Goal: Information Seeking & Learning: Learn about a topic

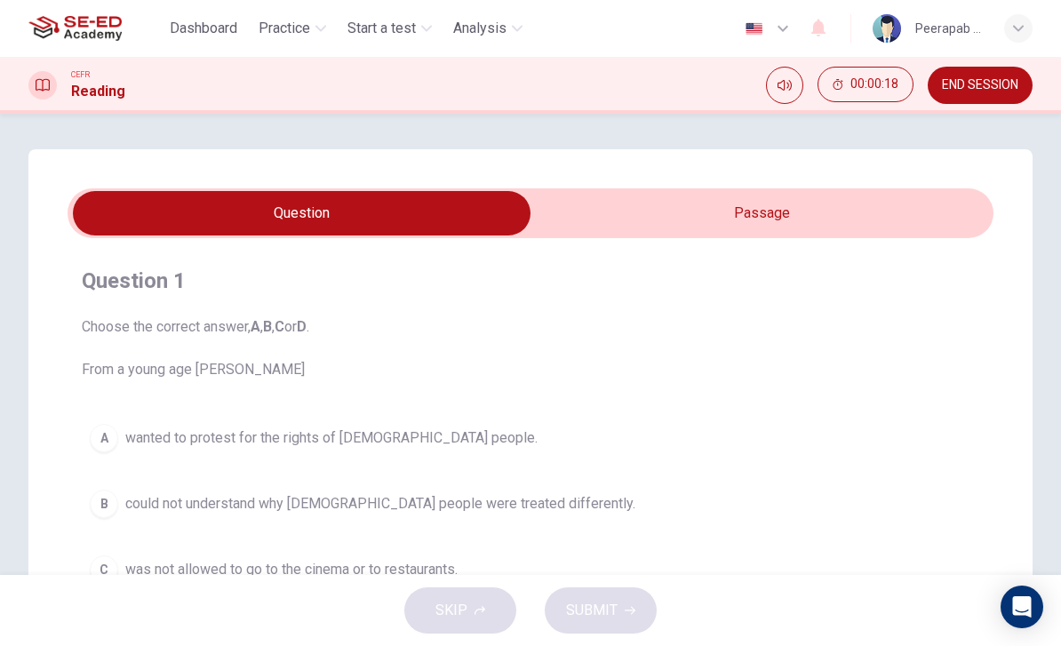
click at [925, 227] on input "checkbox" at bounding box center [301, 213] width 1389 height 44
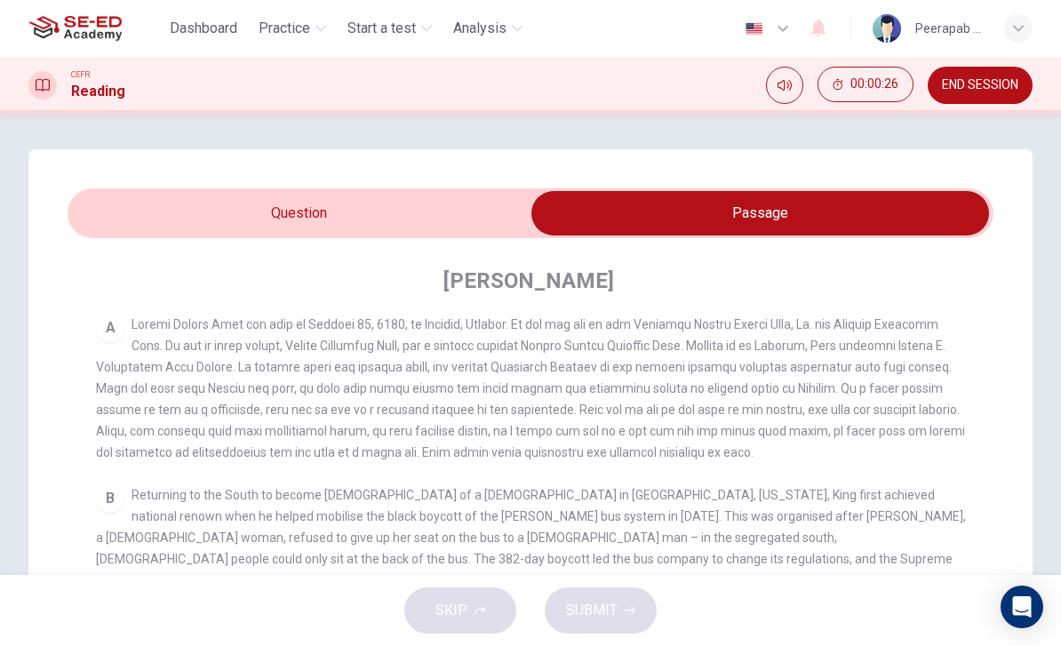
scroll to position [331, 0]
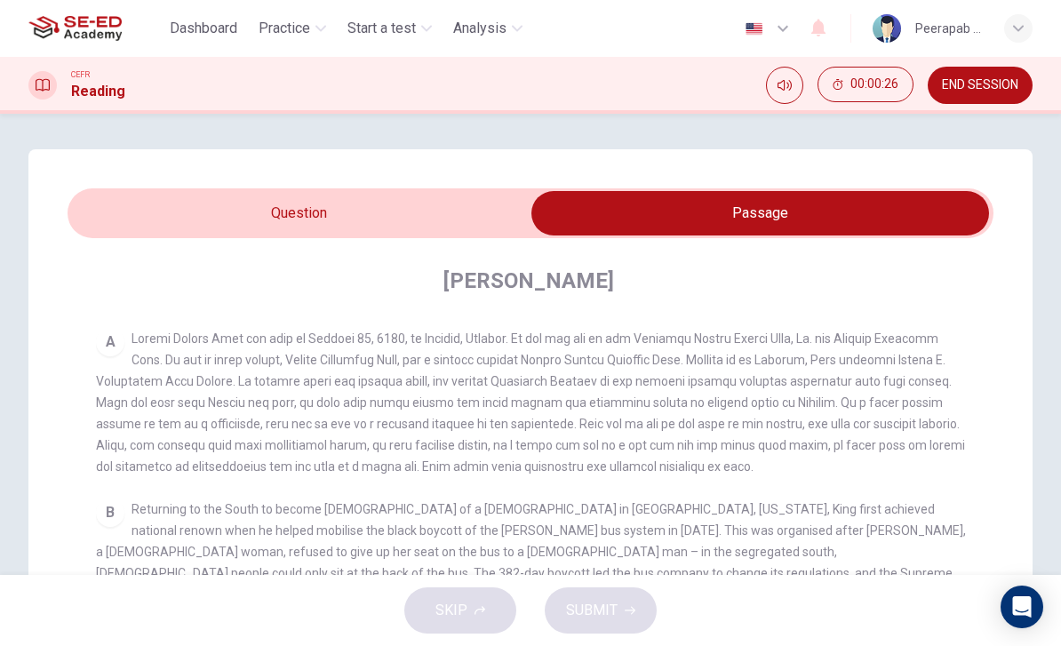
click at [132, 205] on input "checkbox" at bounding box center [760, 213] width 1389 height 44
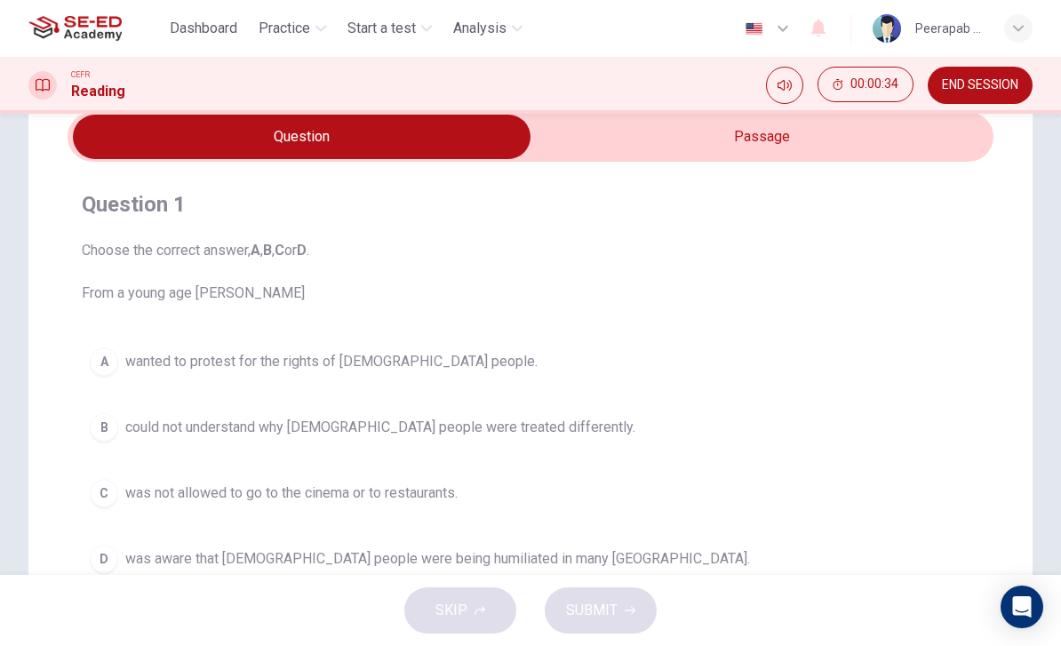
scroll to position [65, 0]
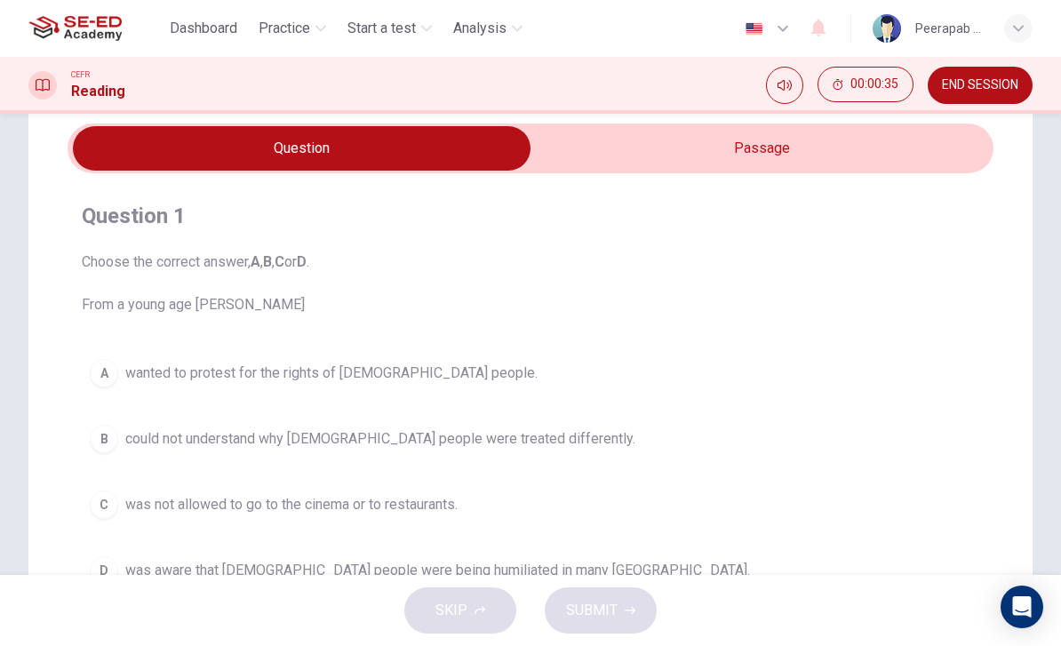
click at [881, 157] on input "checkbox" at bounding box center [301, 148] width 1389 height 44
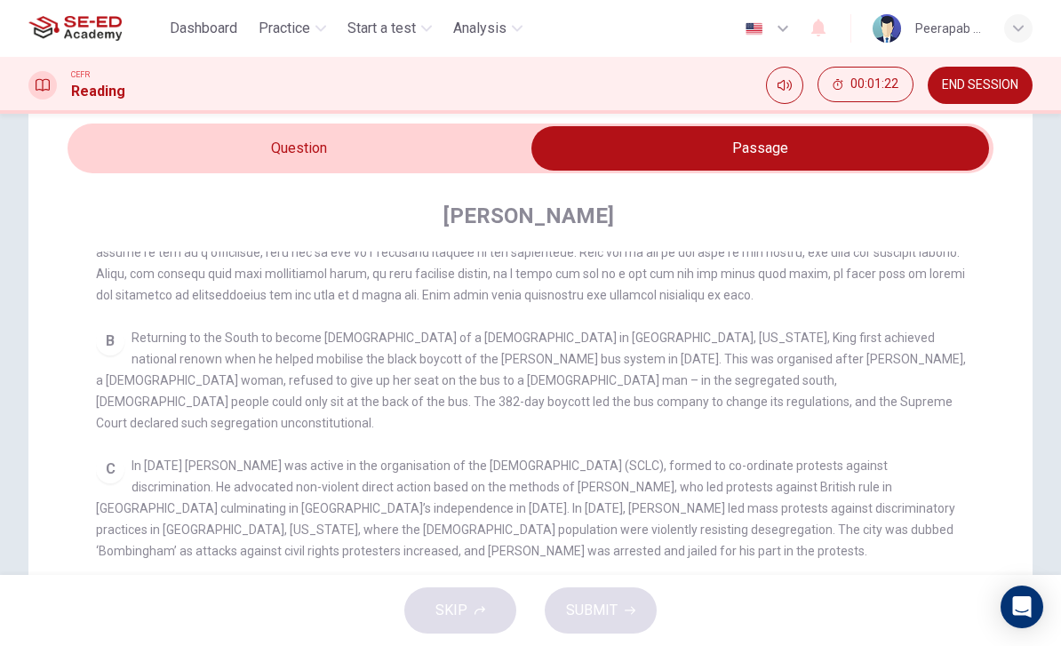
scroll to position [427, 0]
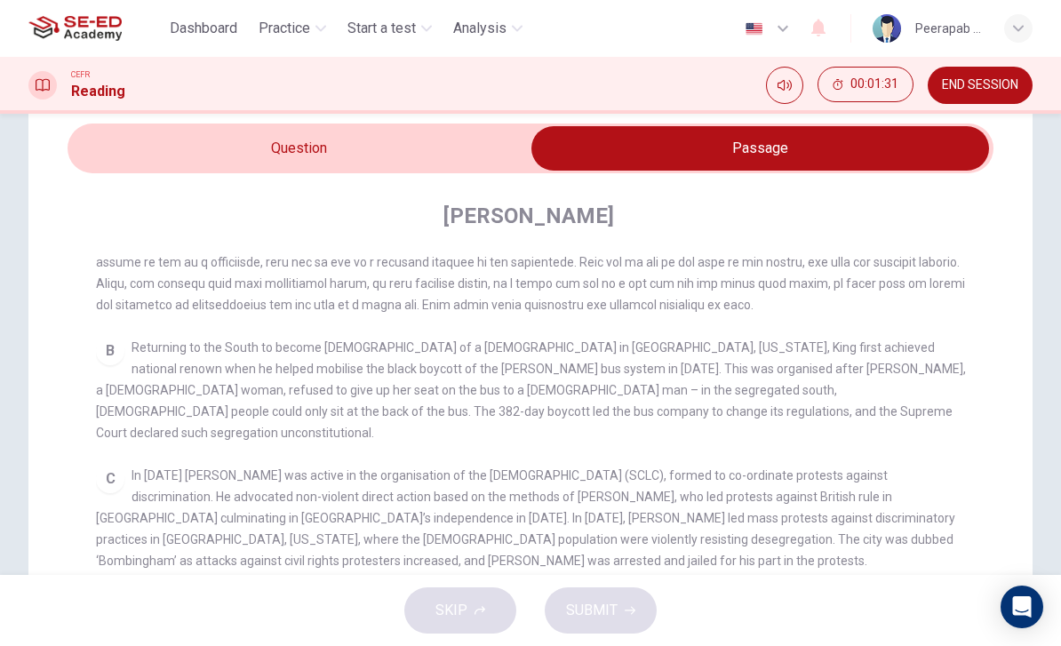
click at [140, 155] on input "checkbox" at bounding box center [760, 148] width 1389 height 44
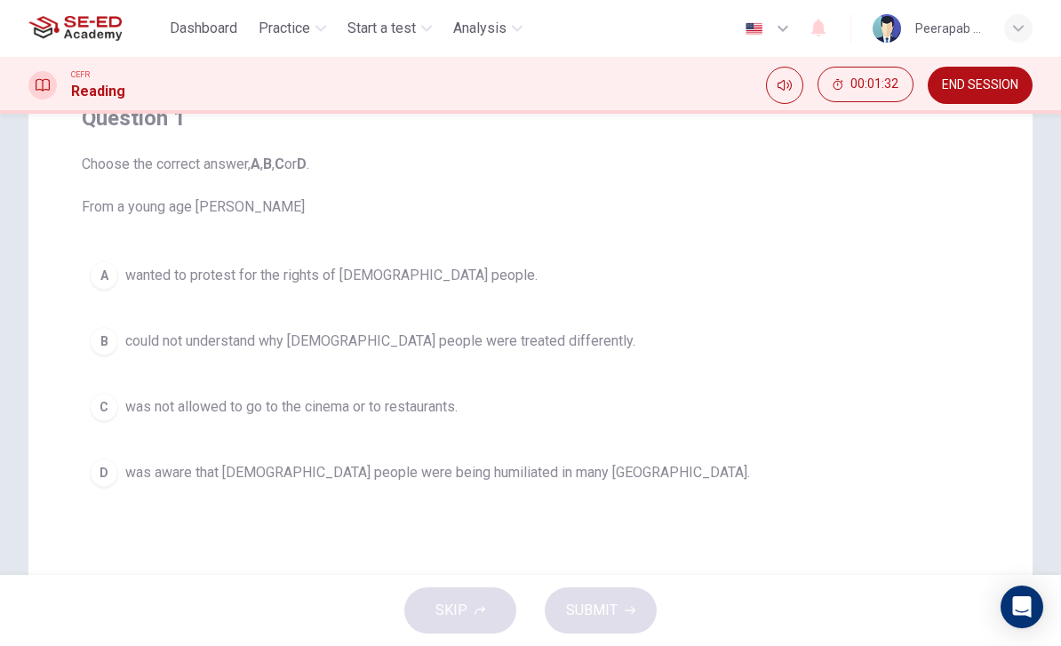
scroll to position [189, 0]
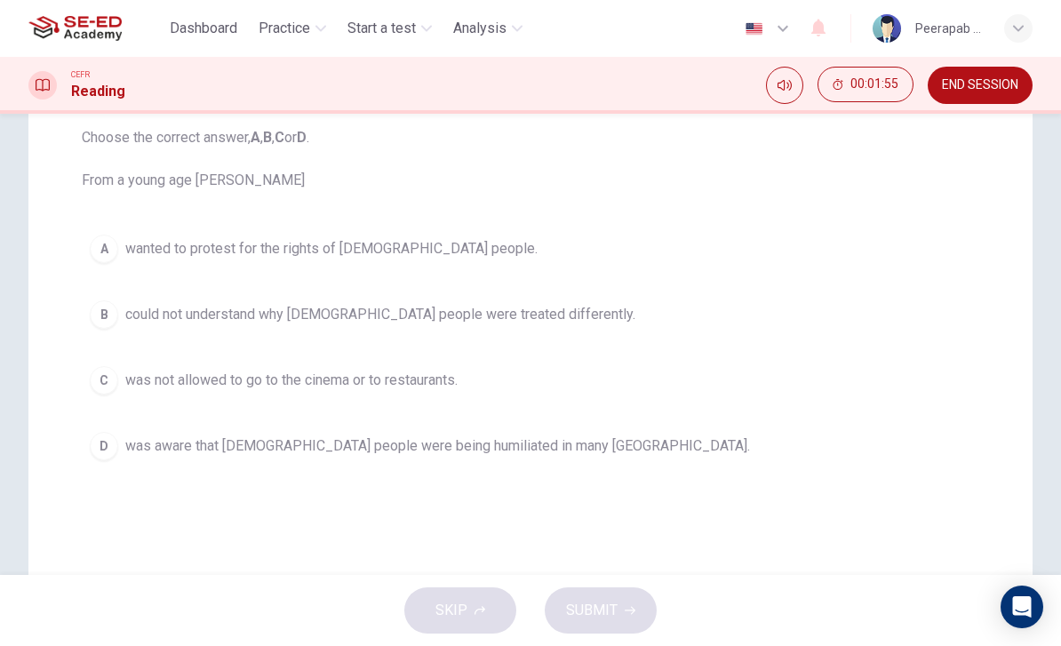
click at [108, 451] on div "D" at bounding box center [104, 446] width 28 height 28
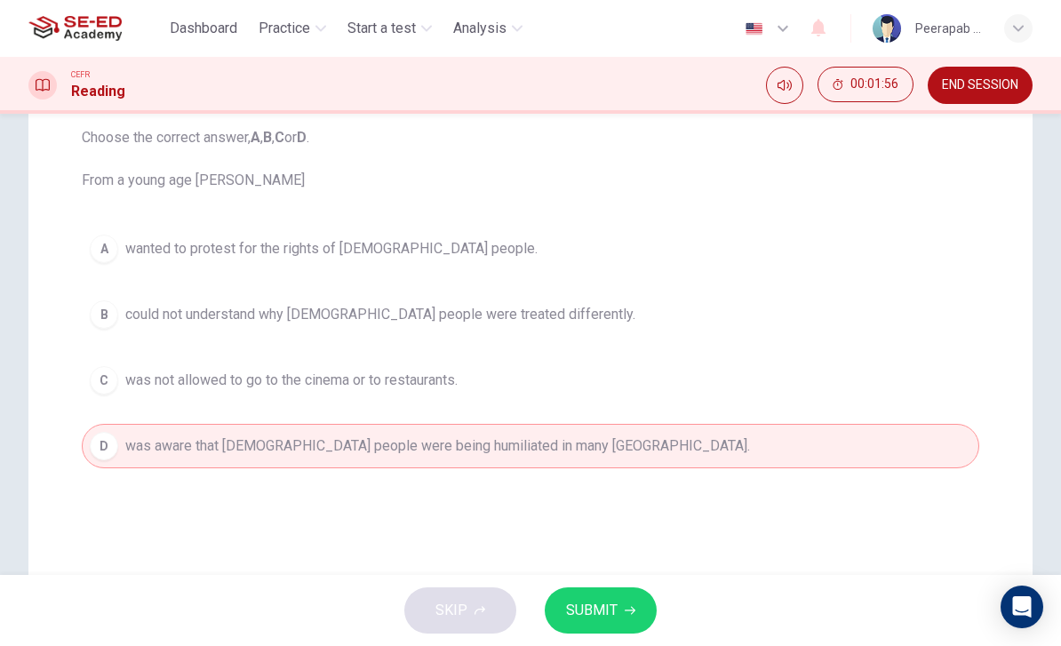
click at [618, 593] on button "SUBMIT" at bounding box center [601, 610] width 112 height 46
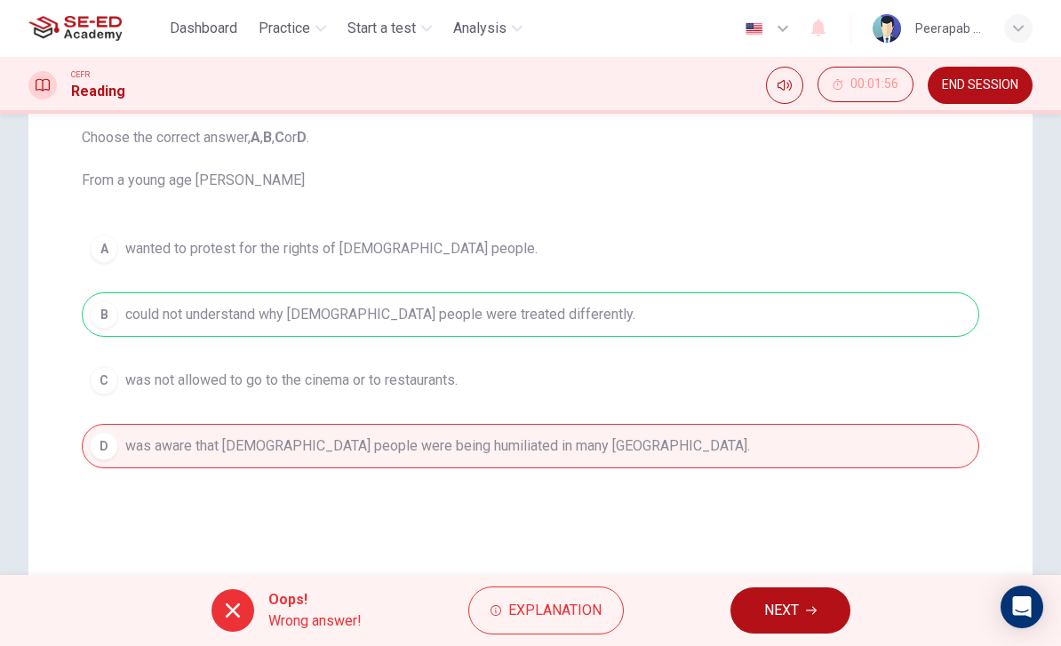
click at [576, 612] on span "Explanation" at bounding box center [554, 610] width 93 height 25
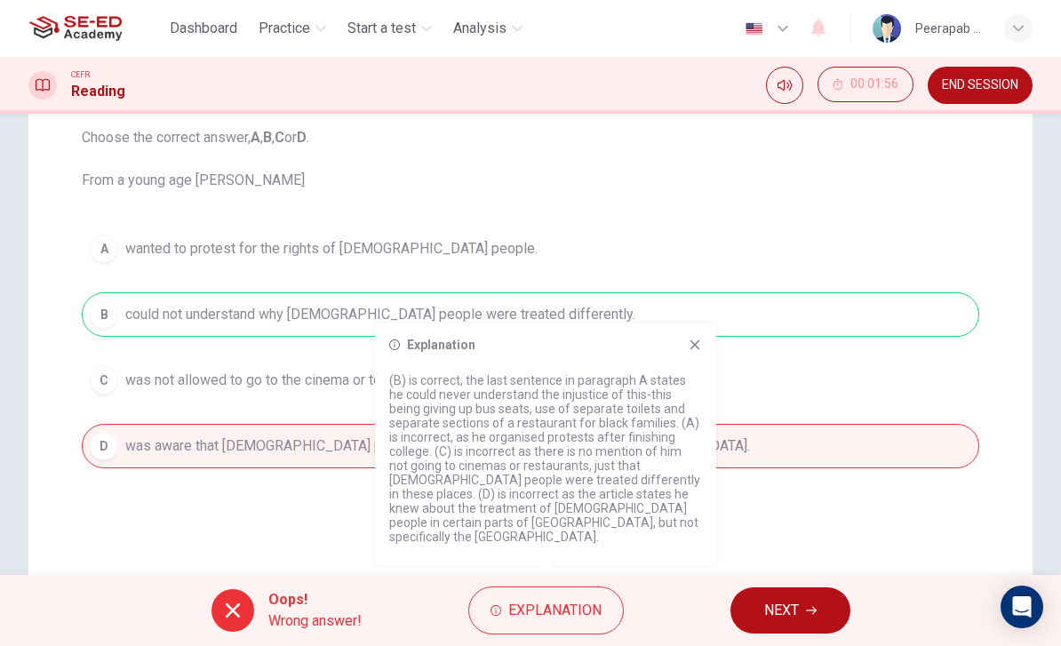
click at [779, 606] on span "NEXT" at bounding box center [781, 610] width 35 height 25
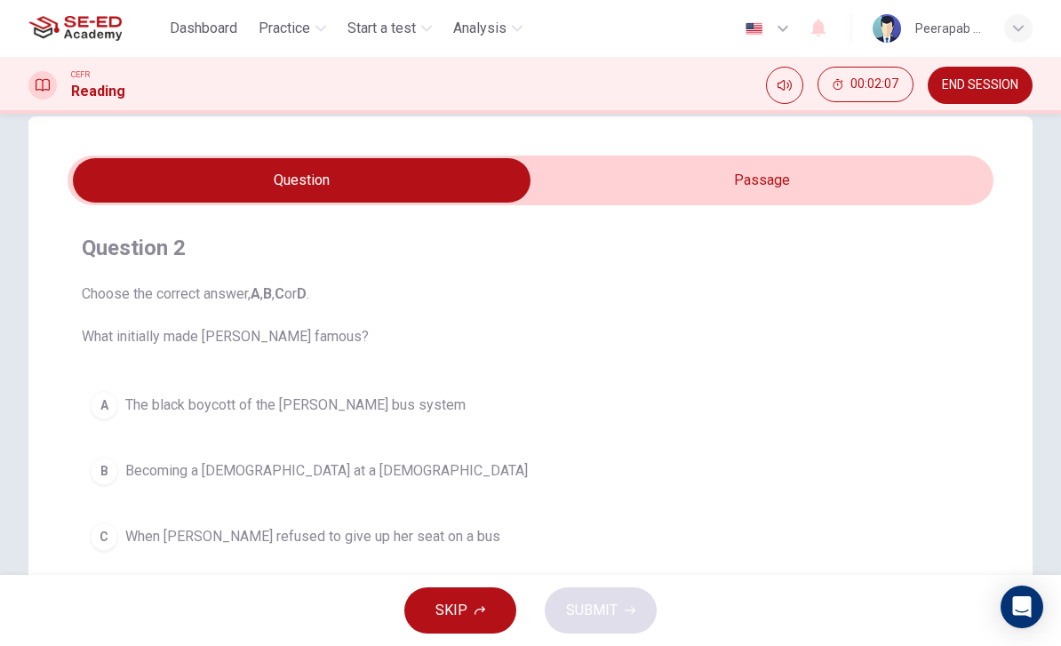
scroll to position [14, 0]
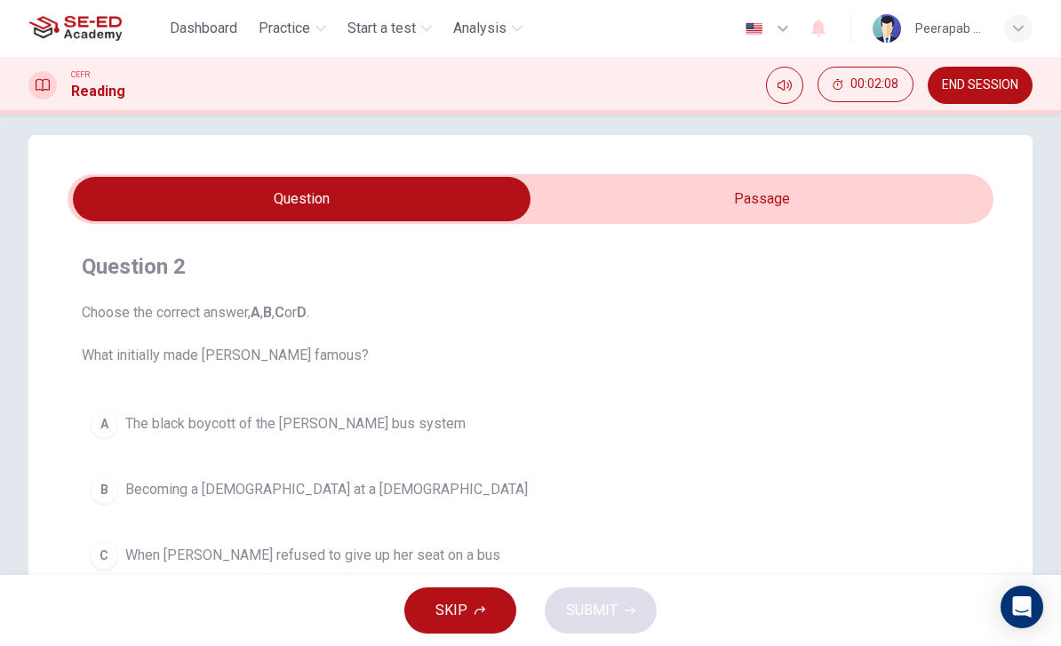
click at [838, 200] on input "checkbox" at bounding box center [301, 199] width 1389 height 44
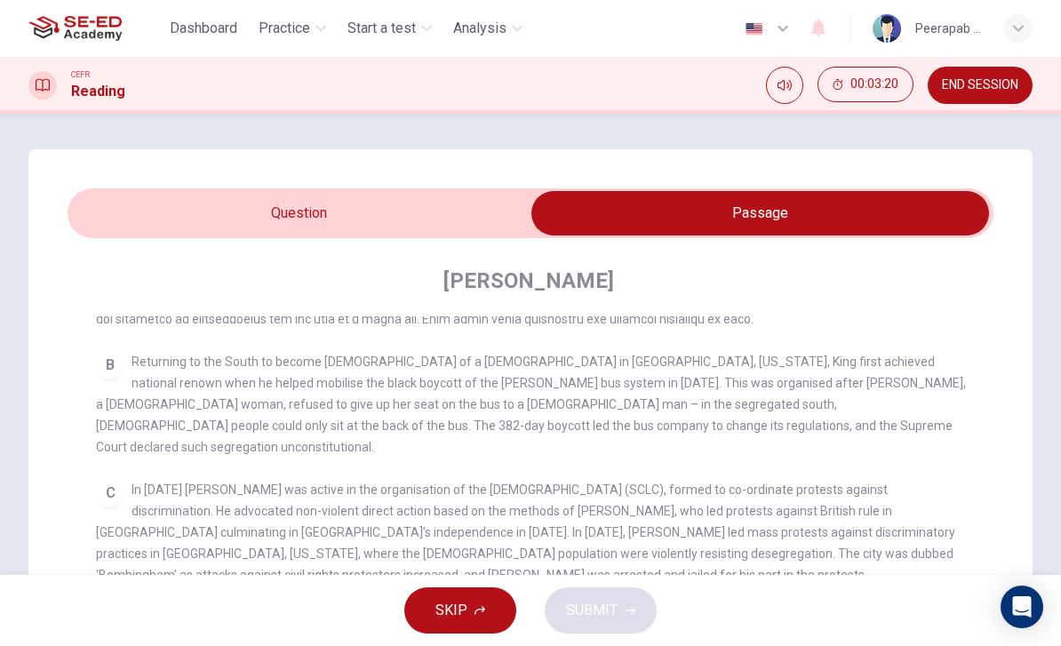
scroll to position [0, 0]
click at [188, 221] on input "checkbox" at bounding box center [760, 213] width 1389 height 44
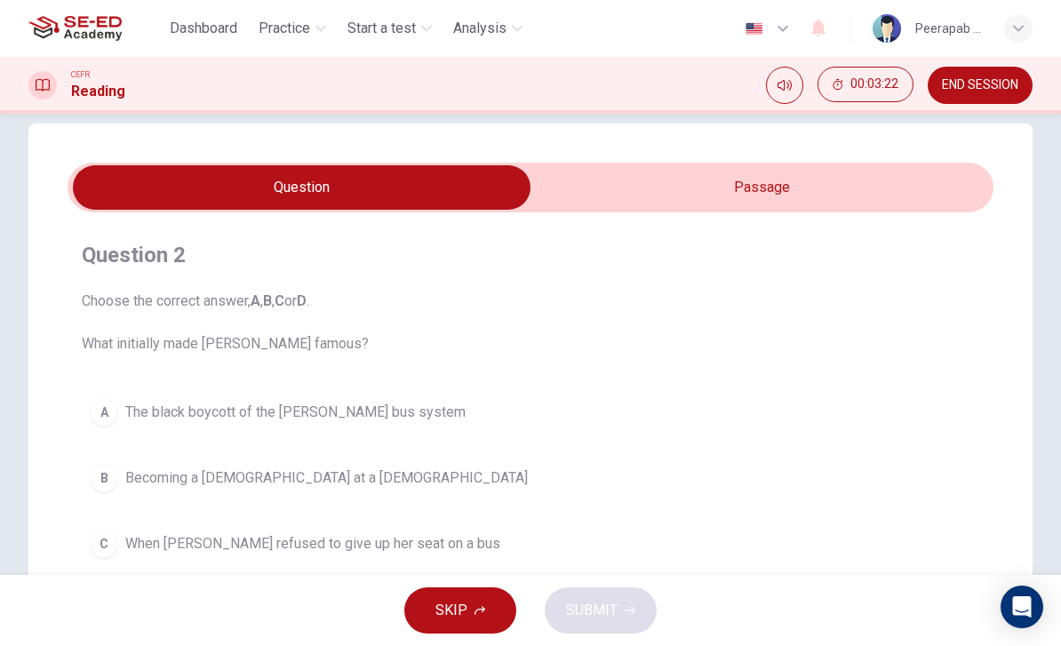
scroll to position [28, 0]
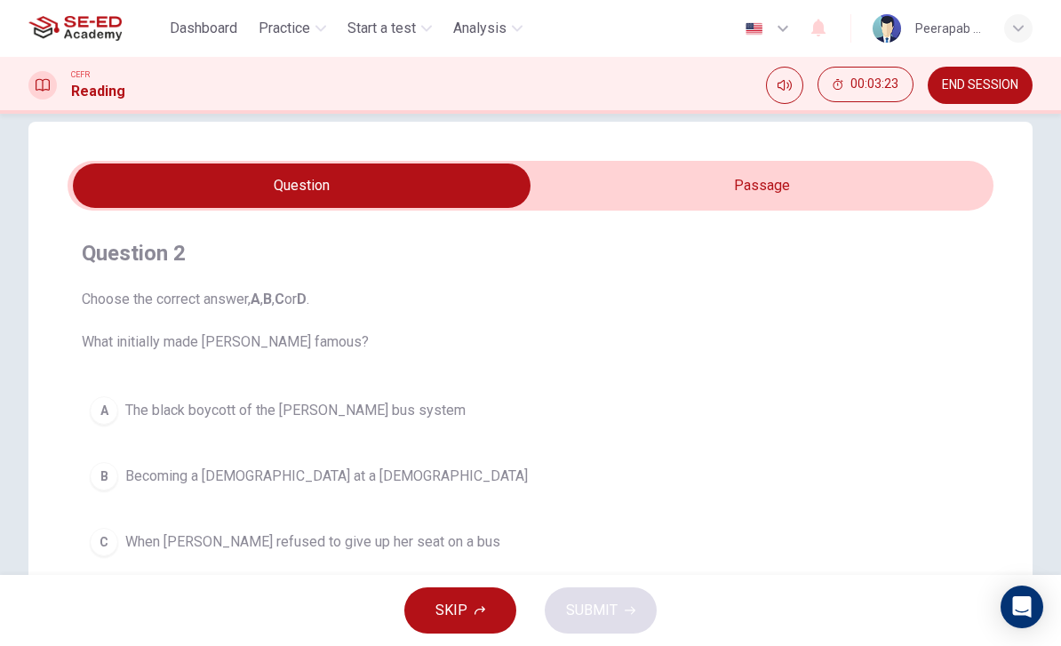
click at [891, 184] on input "checkbox" at bounding box center [301, 186] width 1389 height 44
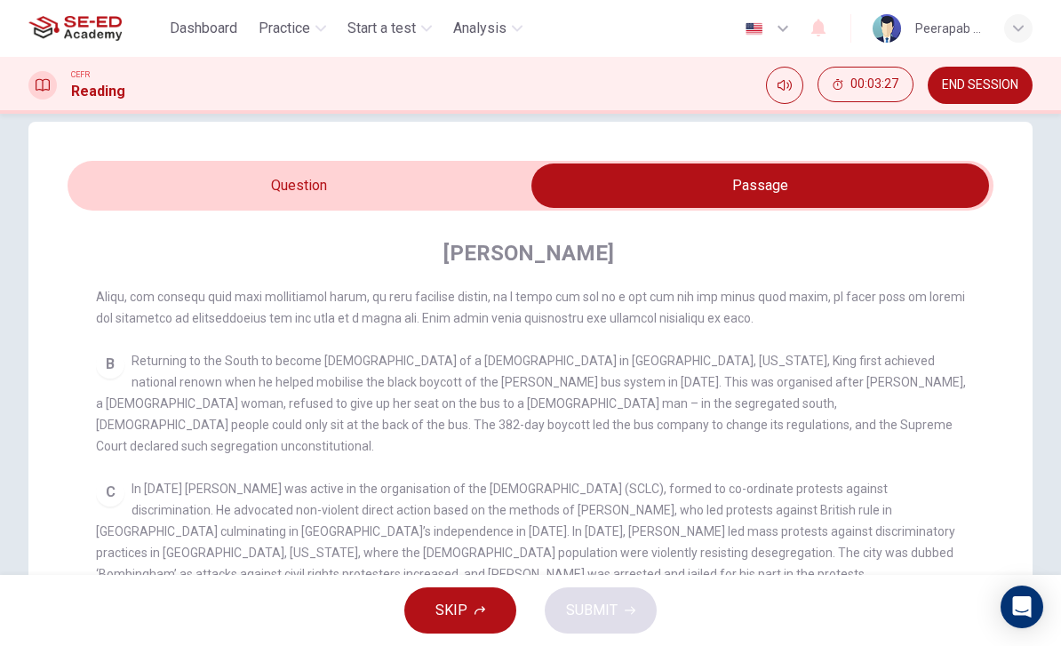
scroll to position [453, 0]
click at [136, 186] on input "checkbox" at bounding box center [760, 186] width 1389 height 44
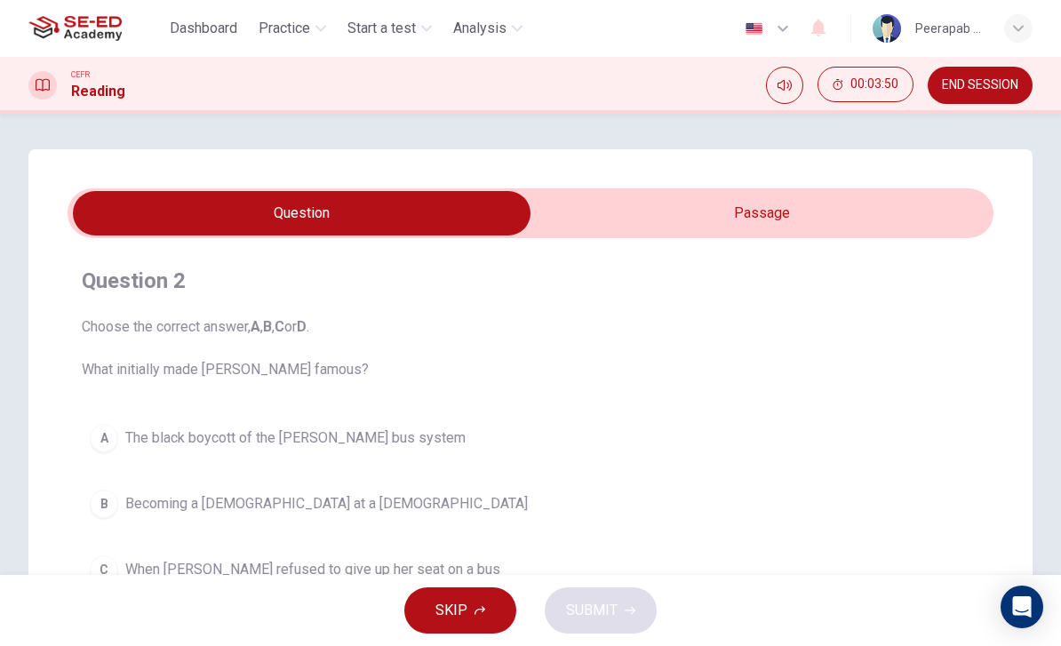
scroll to position [0, 0]
click at [906, 219] on input "checkbox" at bounding box center [301, 213] width 1389 height 44
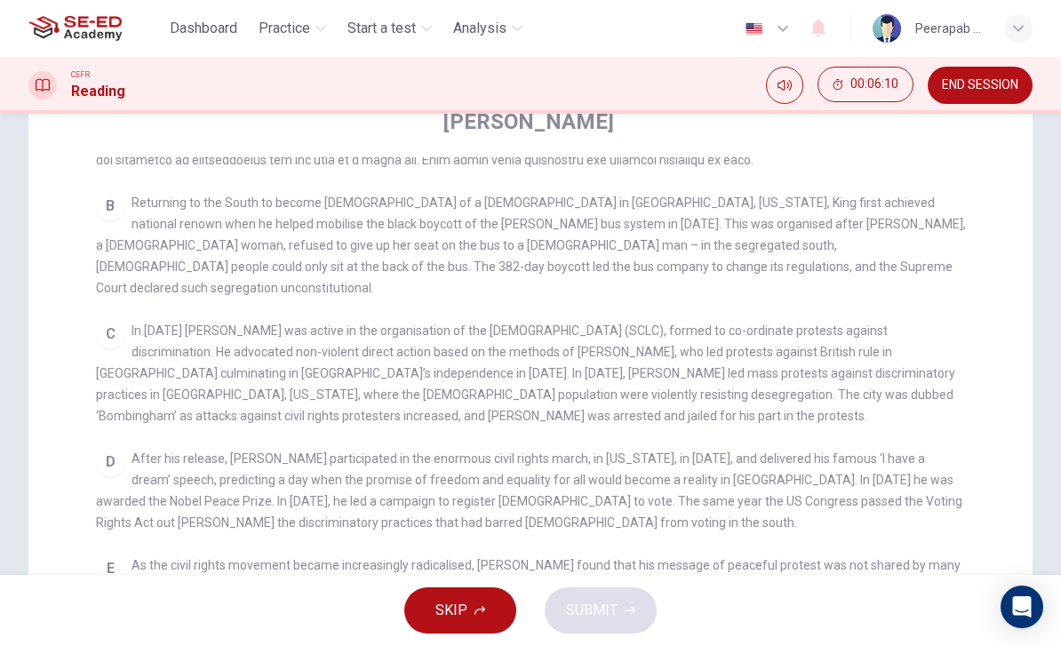
scroll to position [68, 0]
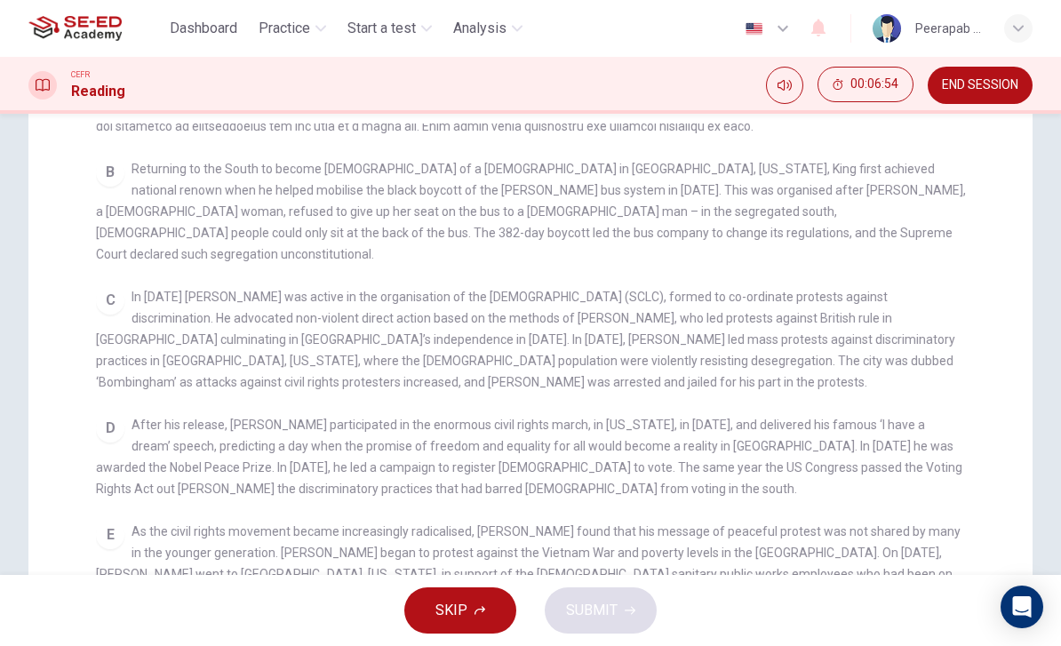
click at [128, 286] on div "C In [DATE] King was active in the organisation of the [DEMOGRAPHIC_DATA] (SCLC…" at bounding box center [531, 339] width 870 height 107
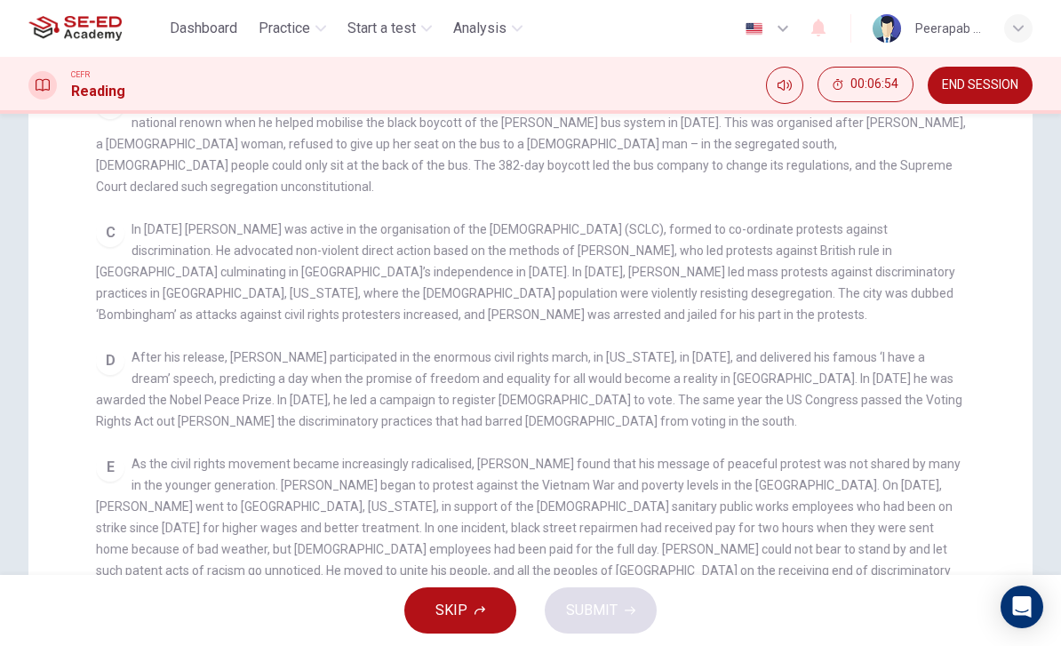
scroll to position [286, 0]
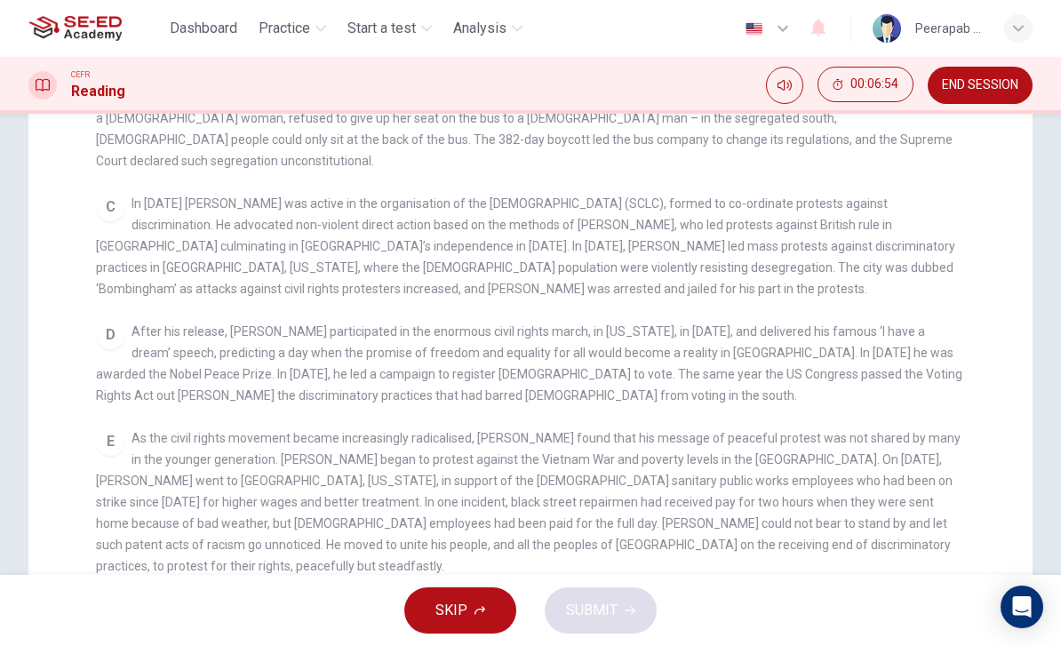
click at [128, 260] on span "In [DATE] [PERSON_NAME] was active in the organisation of the [DEMOGRAPHIC_DATA…" at bounding box center [525, 246] width 859 height 100
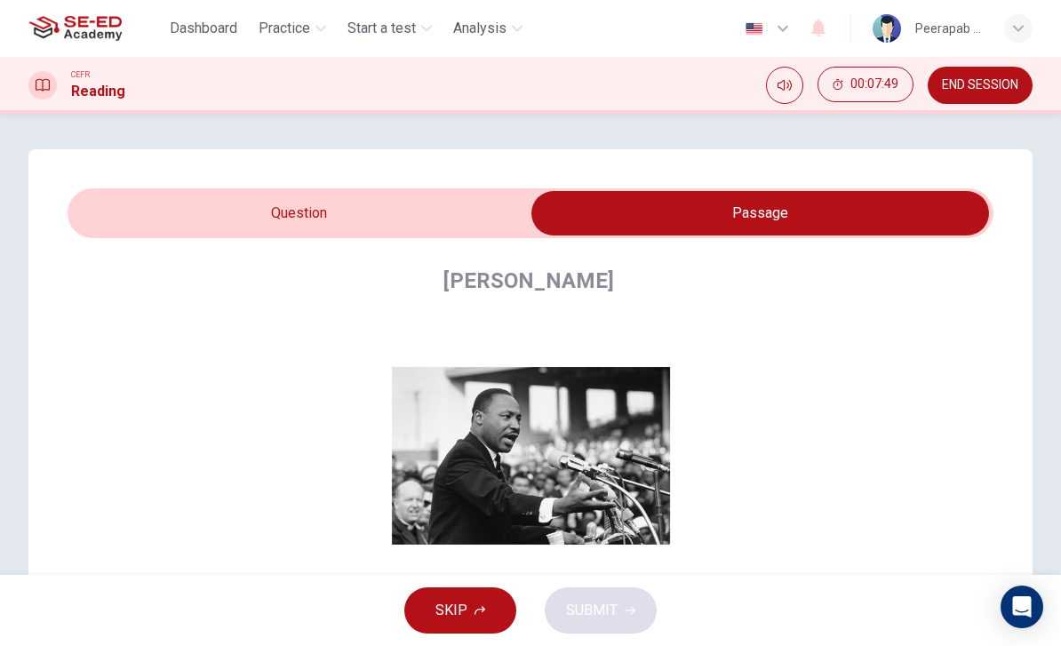
scroll to position [0, 0]
click at [409, 214] on input "checkbox" at bounding box center [760, 213] width 1389 height 44
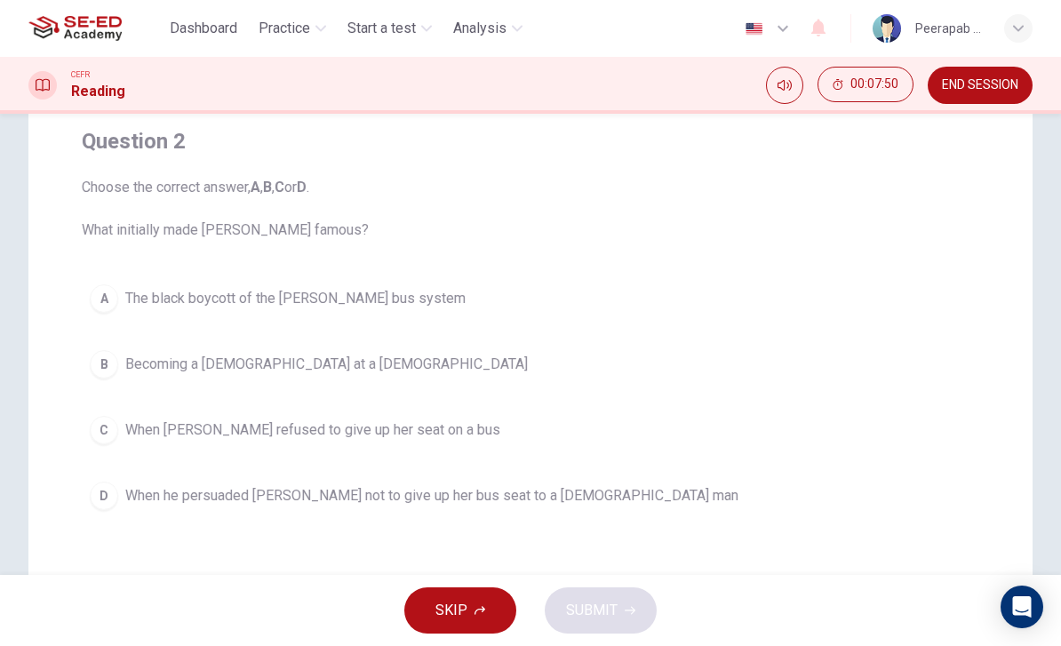
scroll to position [142, 0]
click at [92, 304] on div "A" at bounding box center [104, 296] width 28 height 28
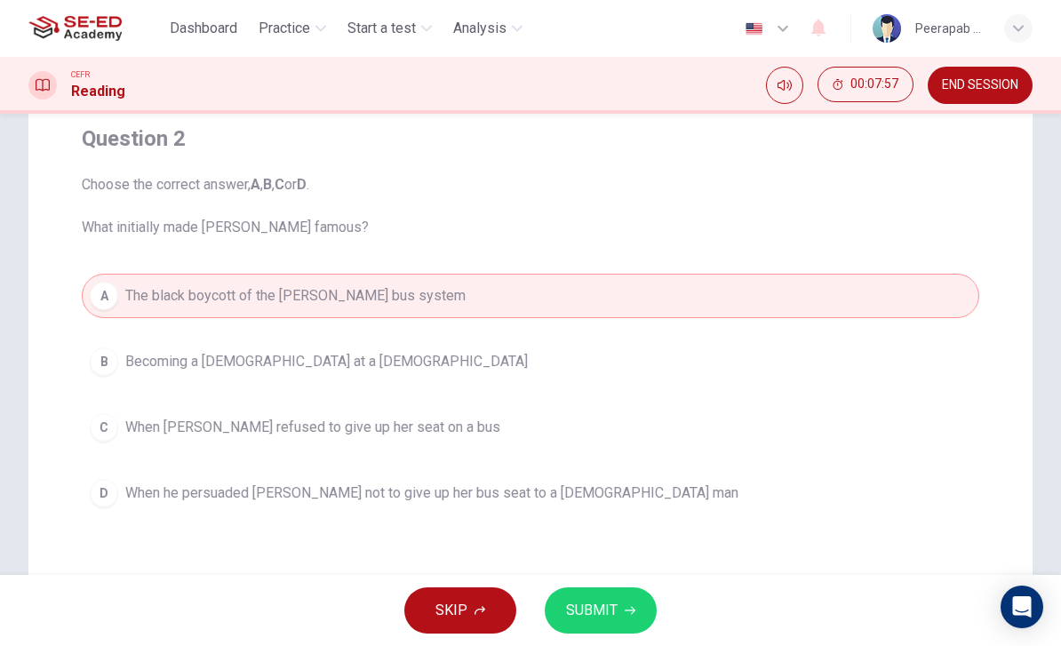
click at [585, 610] on span "SUBMIT" at bounding box center [592, 610] width 52 height 25
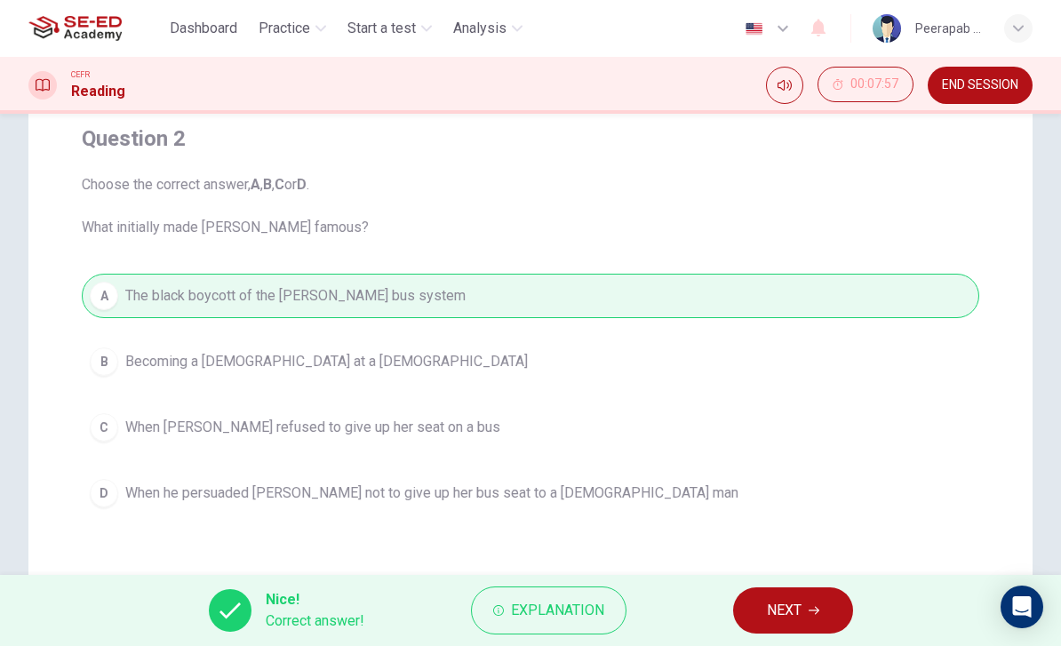
click at [772, 600] on span "NEXT" at bounding box center [784, 610] width 35 height 25
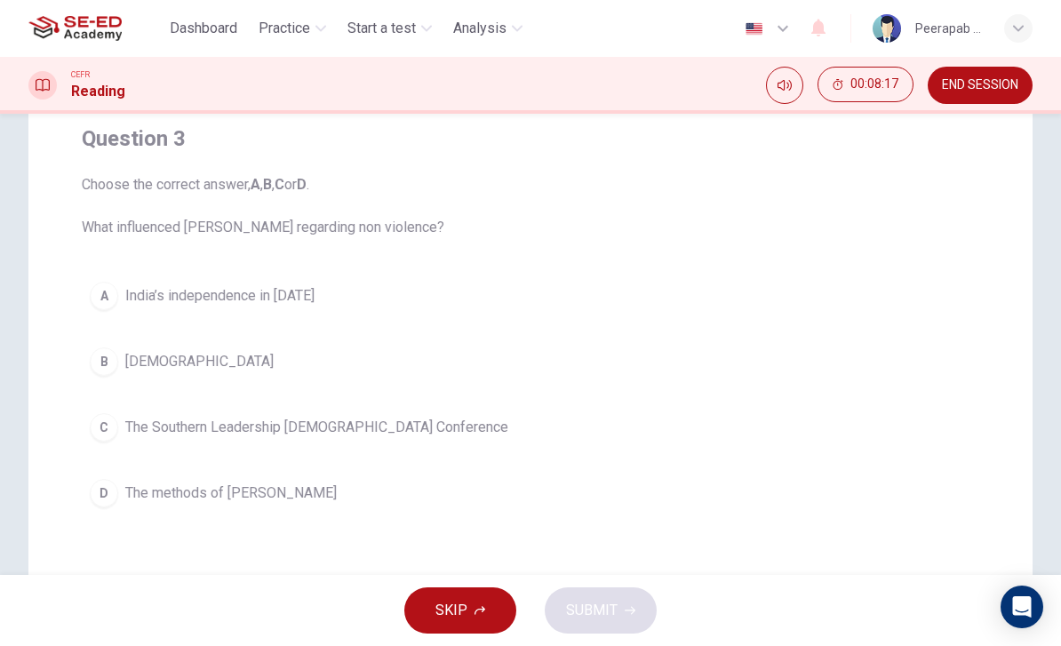
click at [595, 602] on div "SKIP SUBMIT" at bounding box center [530, 610] width 1061 height 71
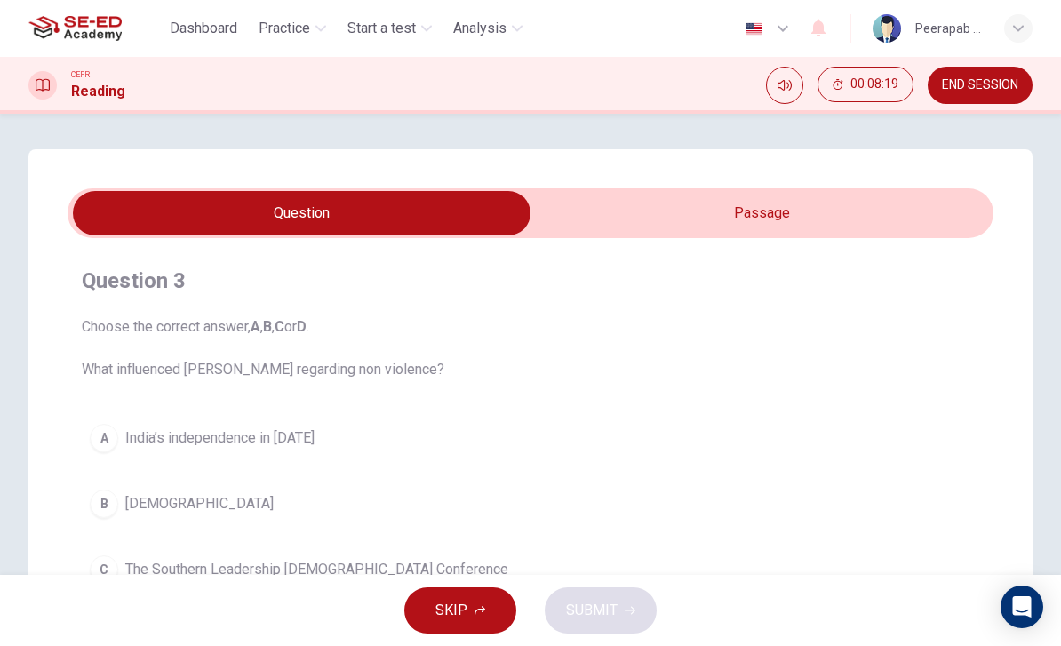
scroll to position [0, 0]
click at [786, 205] on input "checkbox" at bounding box center [301, 213] width 1389 height 44
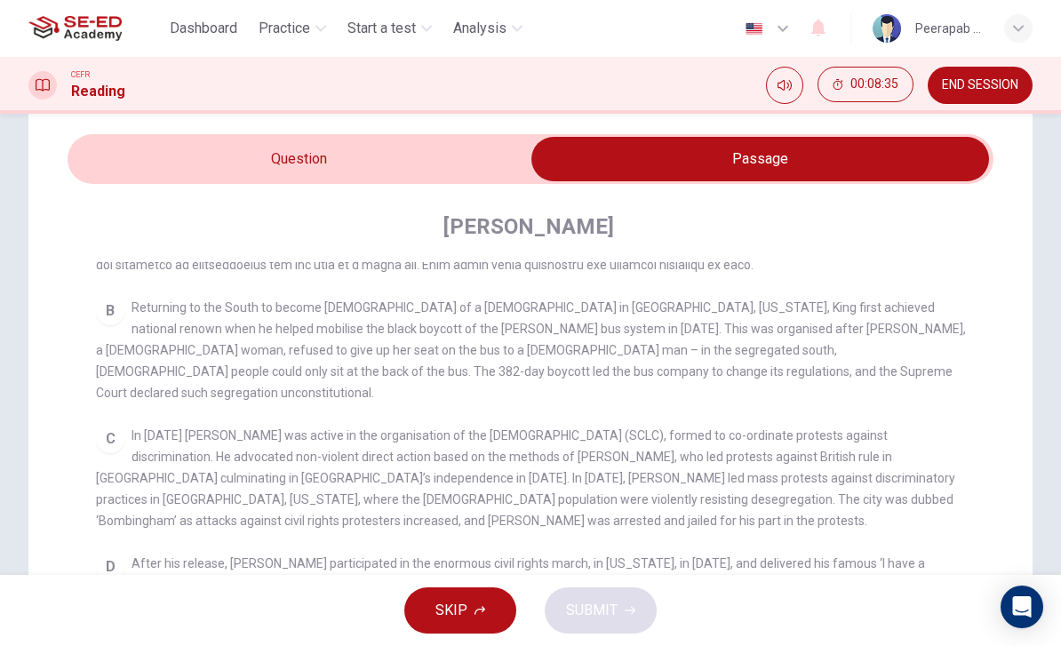
scroll to position [55, 0]
click at [483, 132] on div "Question 3 Choose the correct answer, A , B , C or D . What influenced [PERSON_…" at bounding box center [530, 515] width 1004 height 842
click at [474, 179] on input "checkbox" at bounding box center [760, 158] width 1389 height 44
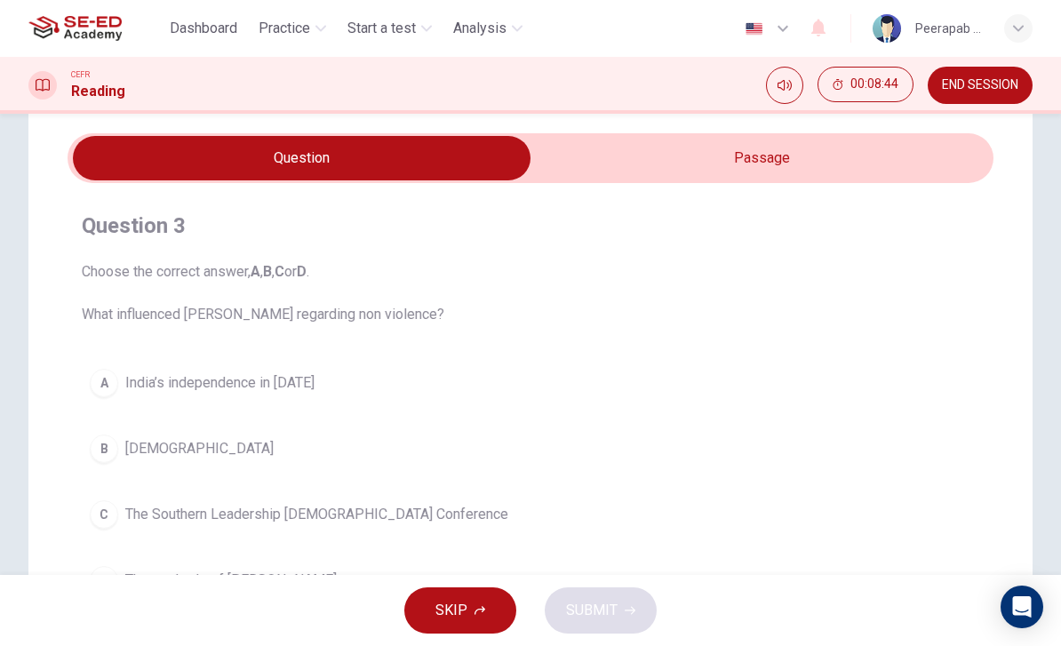
click at [614, 162] on input "checkbox" at bounding box center [301, 158] width 1389 height 44
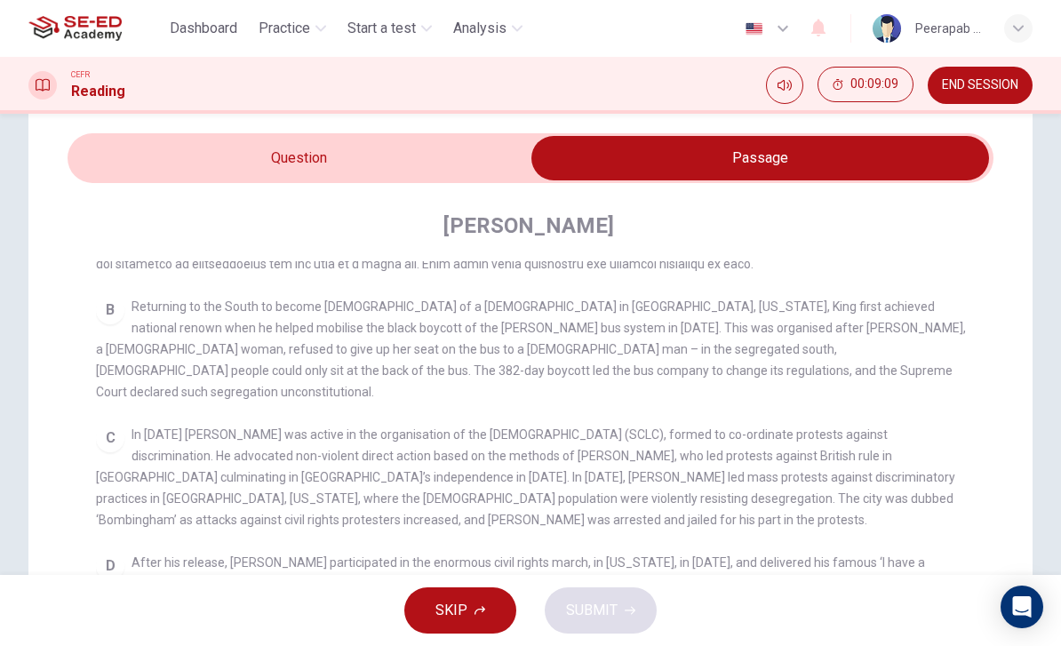
click at [471, 179] on input "checkbox" at bounding box center [760, 158] width 1389 height 44
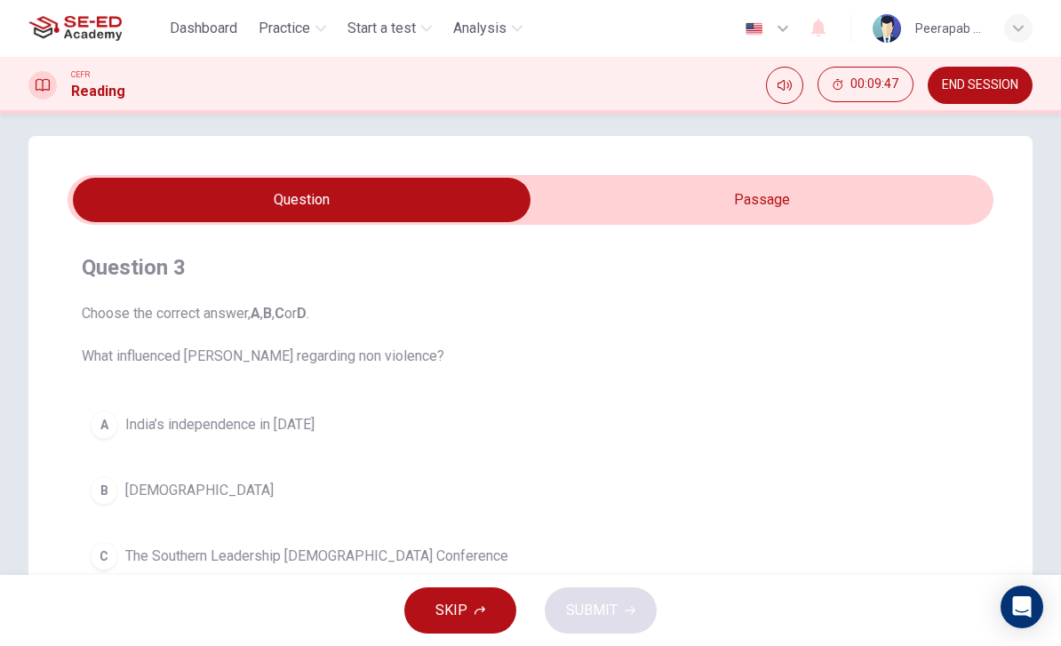
scroll to position [203, 0]
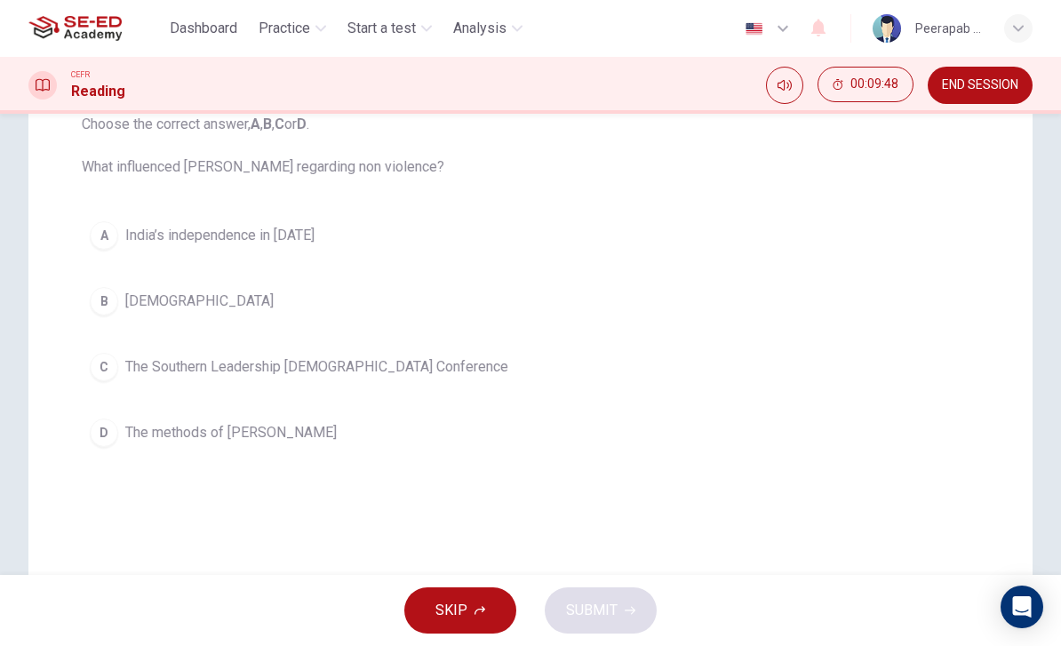
click at [576, 454] on button "D The methods of [PERSON_NAME]" at bounding box center [531, 433] width 898 height 44
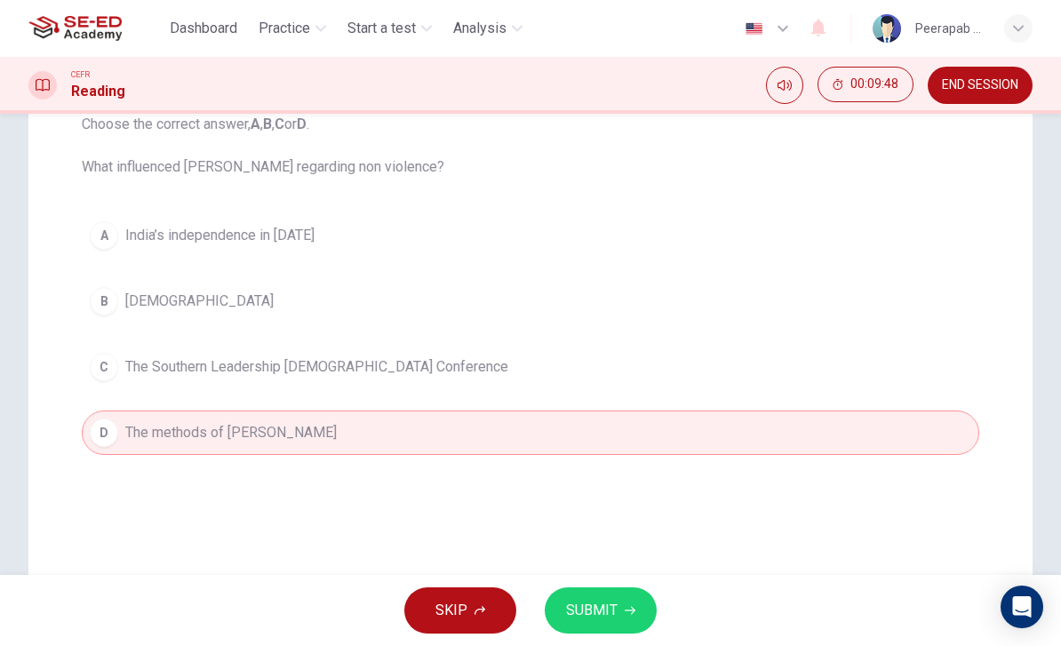
click at [619, 593] on button "SUBMIT" at bounding box center [601, 610] width 112 height 46
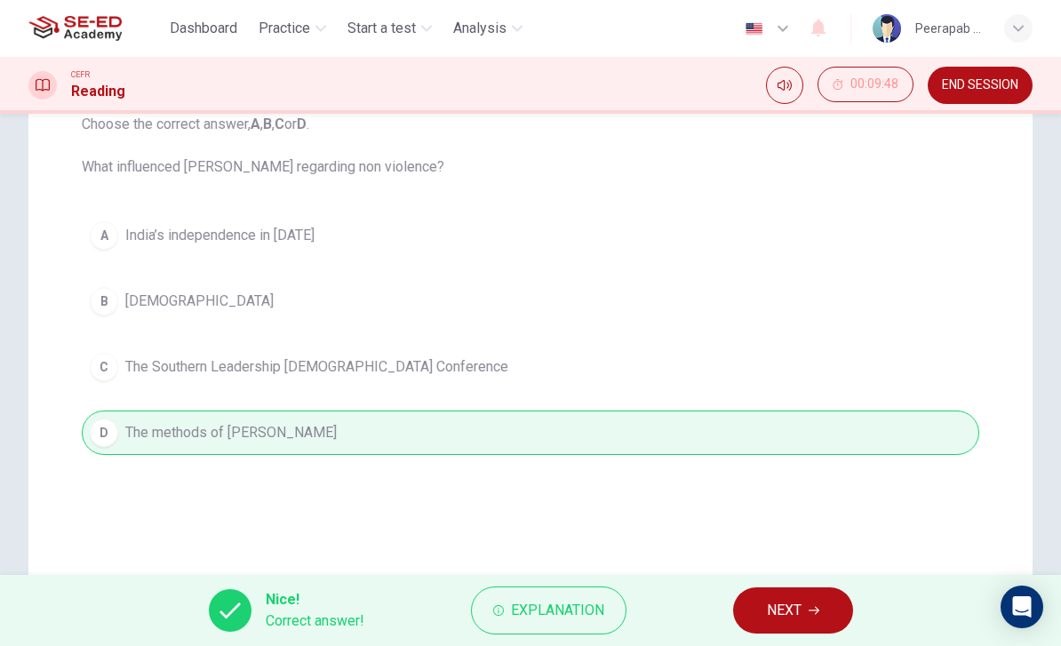
click at [784, 617] on span "NEXT" at bounding box center [784, 610] width 35 height 25
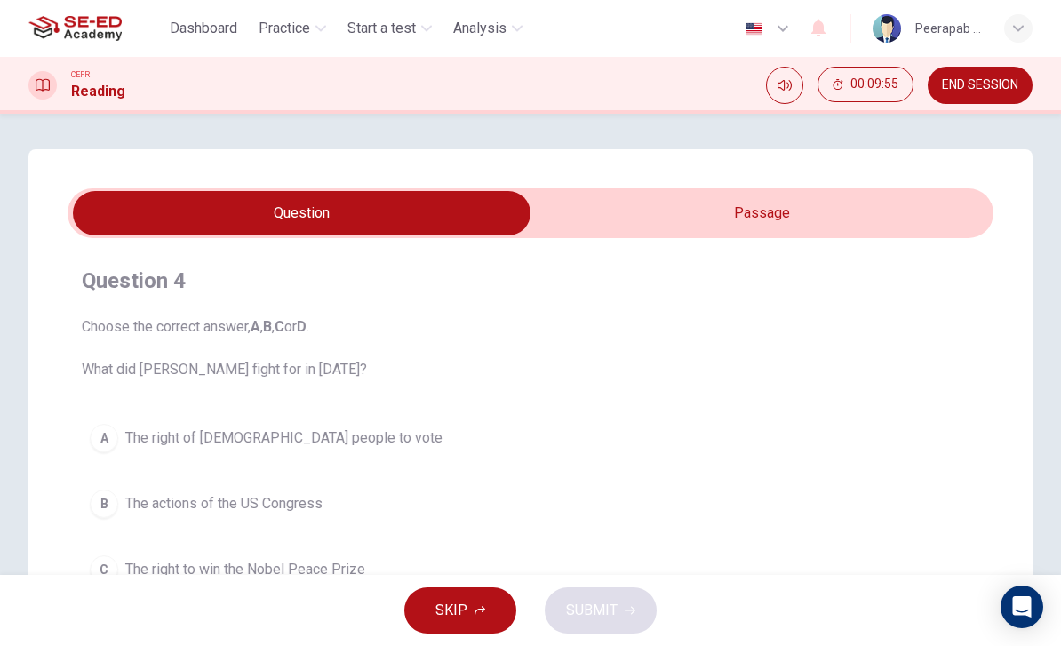
scroll to position [0, 0]
click at [802, 227] on input "checkbox" at bounding box center [301, 213] width 1389 height 44
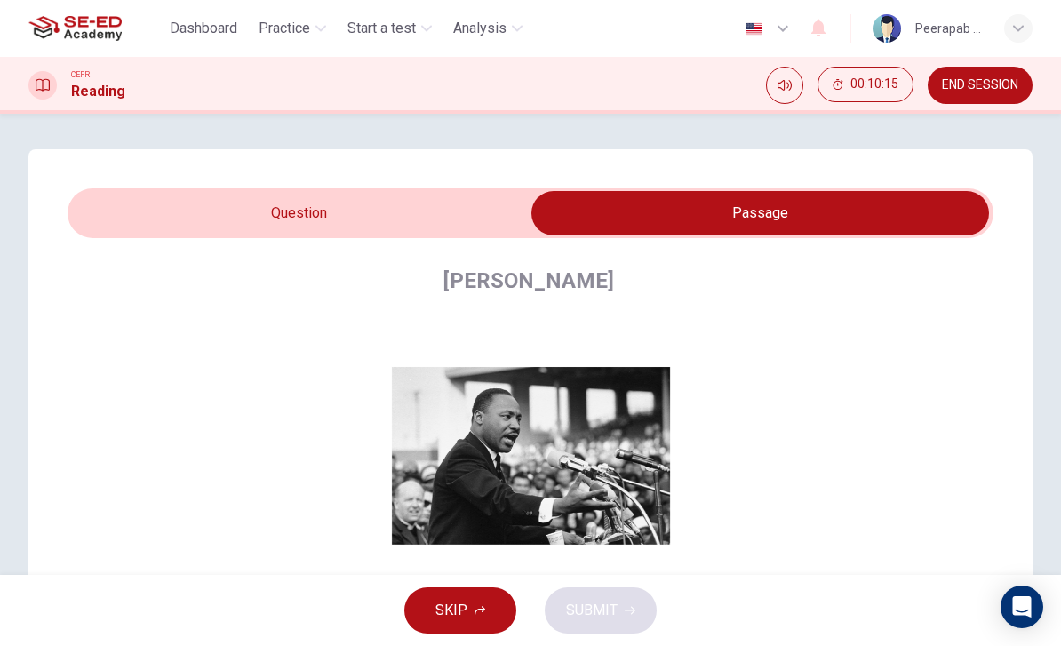
click at [188, 232] on input "checkbox" at bounding box center [760, 213] width 1389 height 44
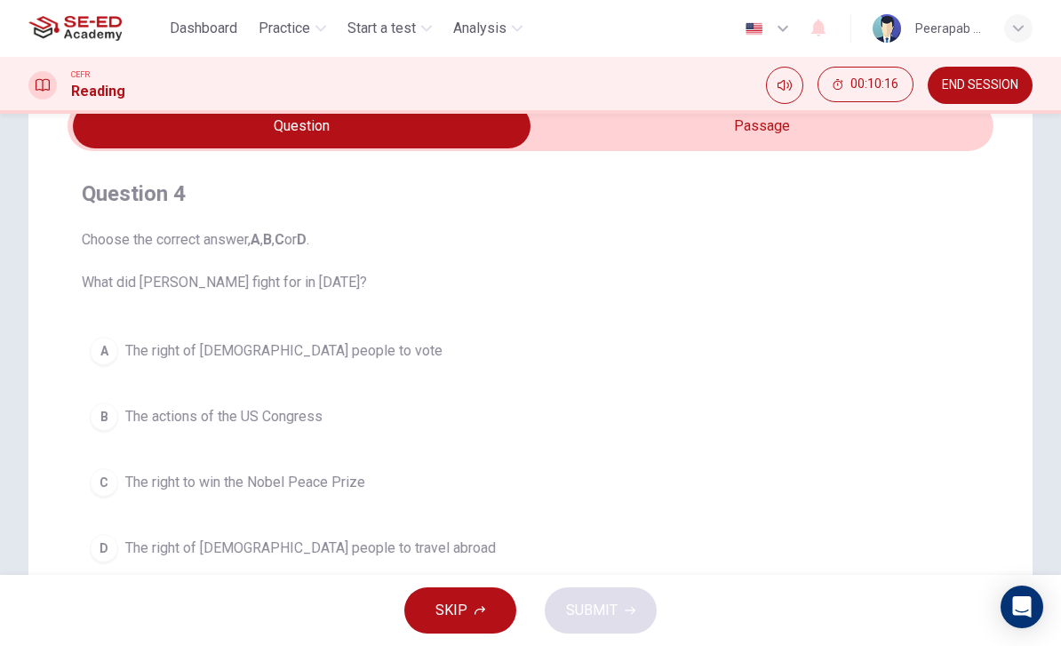
scroll to position [52, 0]
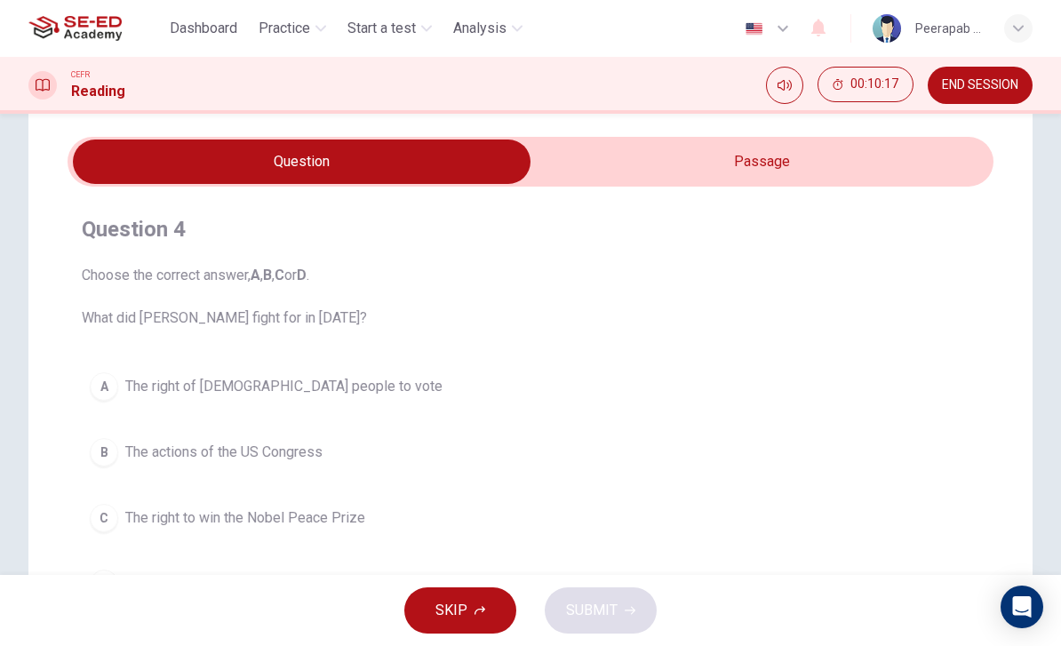
click at [878, 172] on input "checkbox" at bounding box center [301, 162] width 1389 height 44
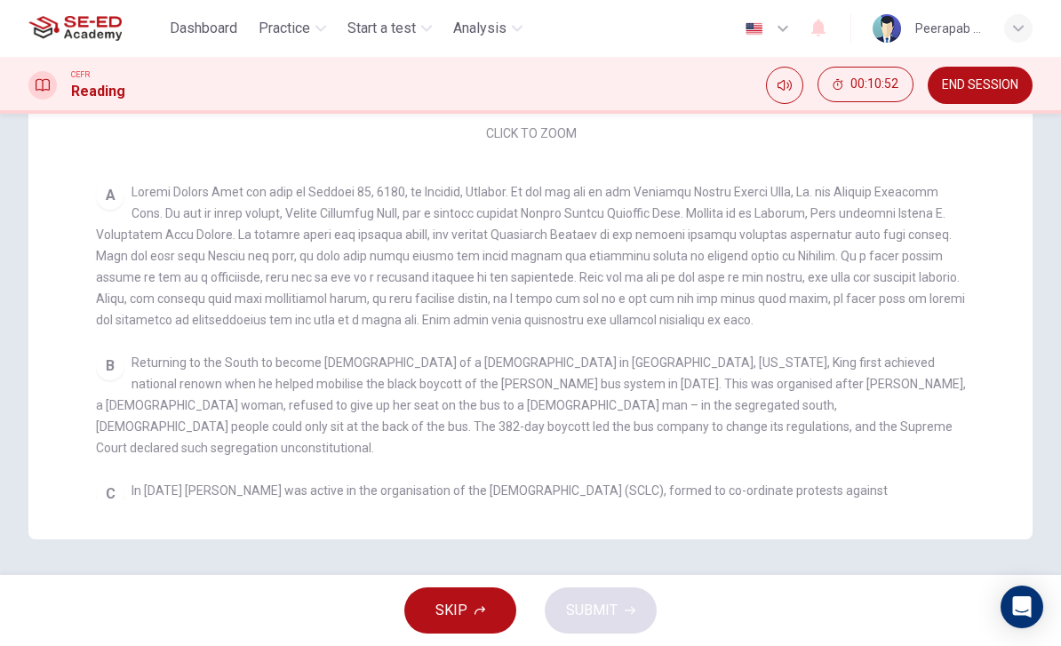
scroll to position [121, 0]
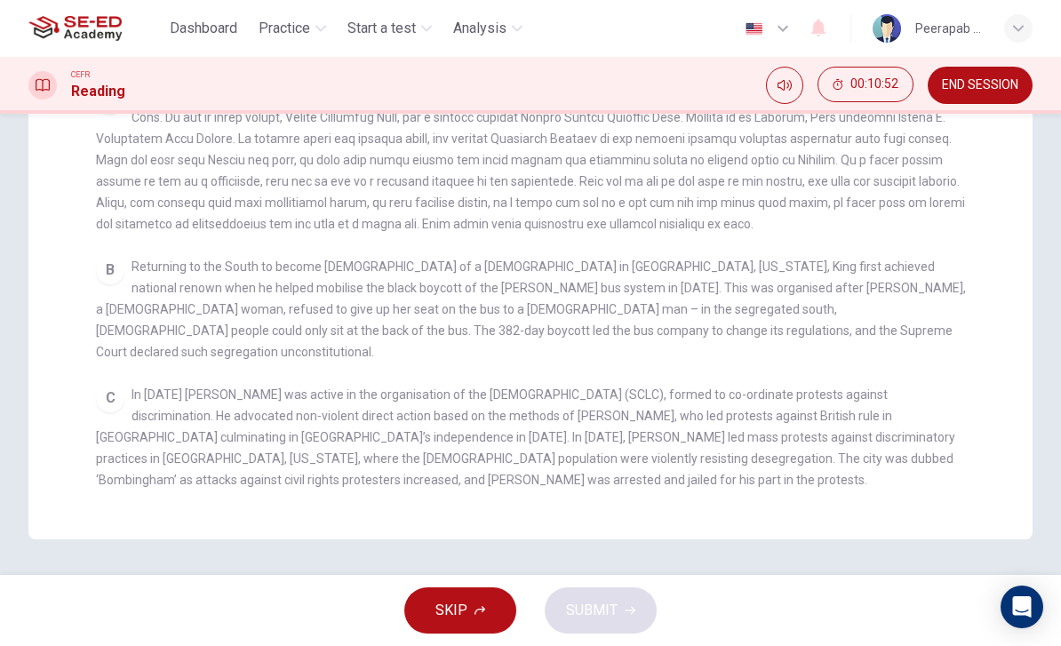
click at [927, 296] on span "Returning to the South to become [DEMOGRAPHIC_DATA] of a [DEMOGRAPHIC_DATA] in …" at bounding box center [531, 309] width 870 height 100
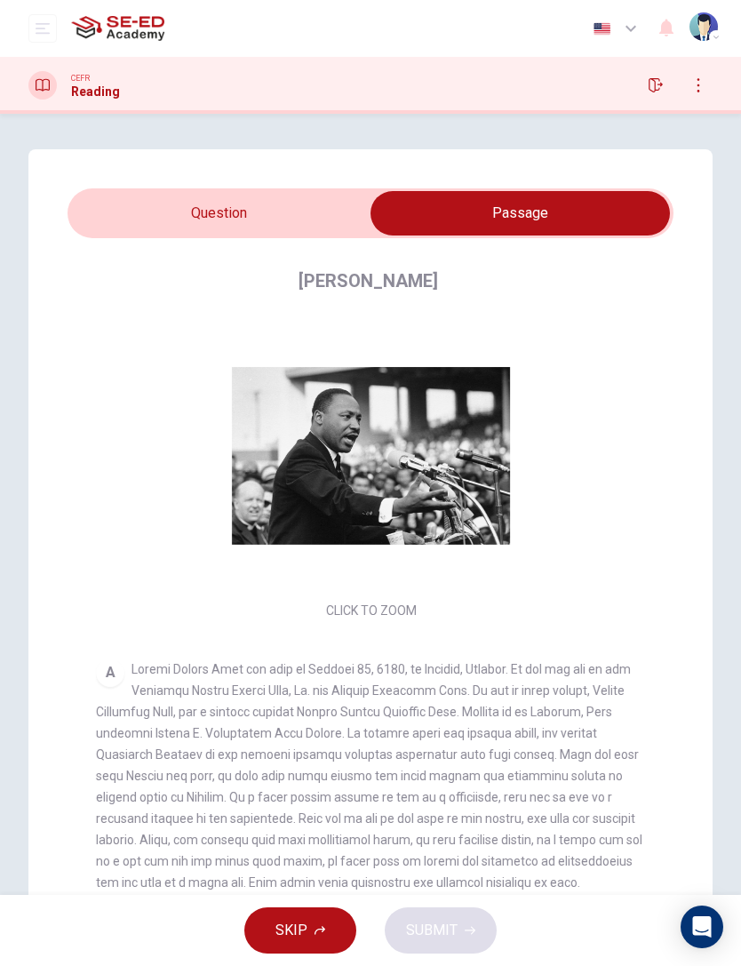
scroll to position [0, 0]
click at [150, 203] on input "checkbox" at bounding box center [520, 213] width 909 height 44
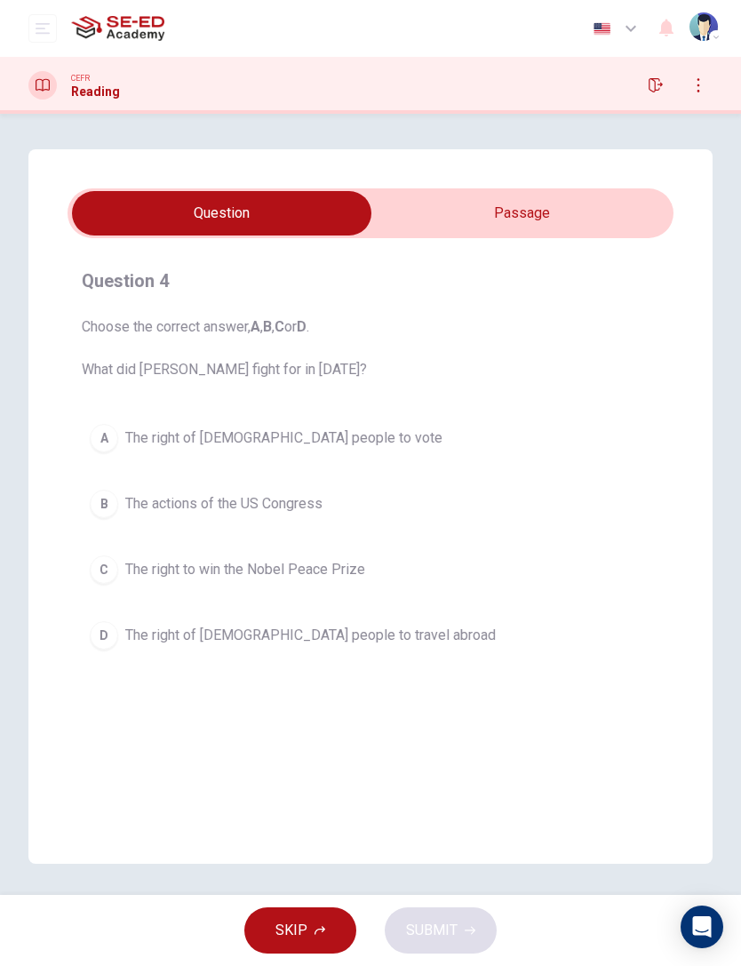
click at [117, 439] on div "A" at bounding box center [104, 438] width 28 height 28
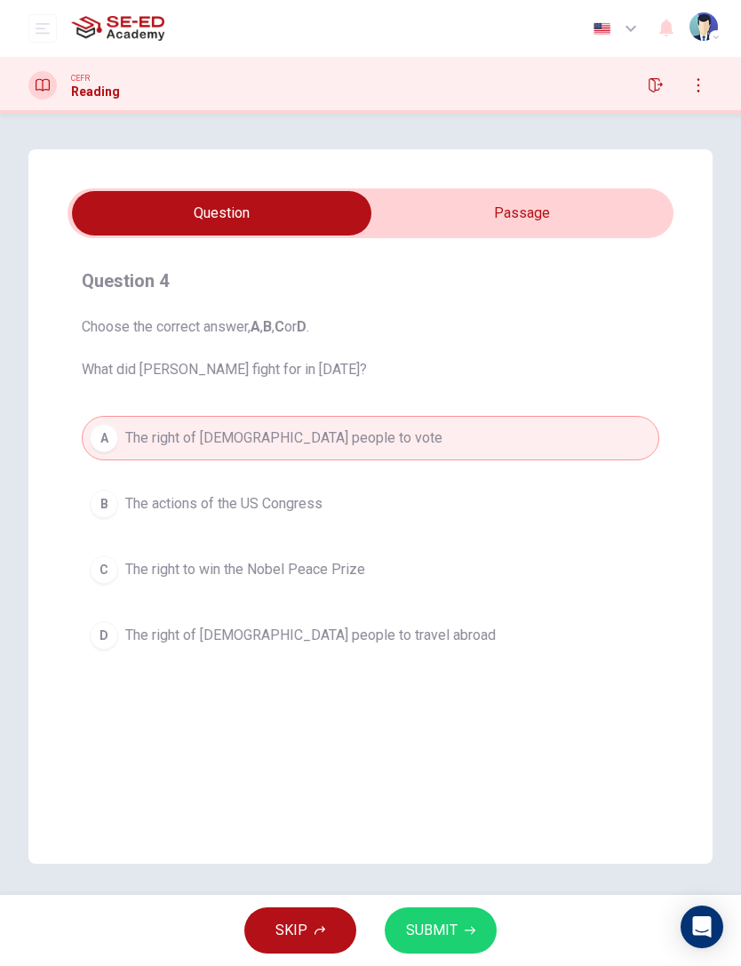
click at [447, 645] on span "SUBMIT" at bounding box center [432, 930] width 52 height 25
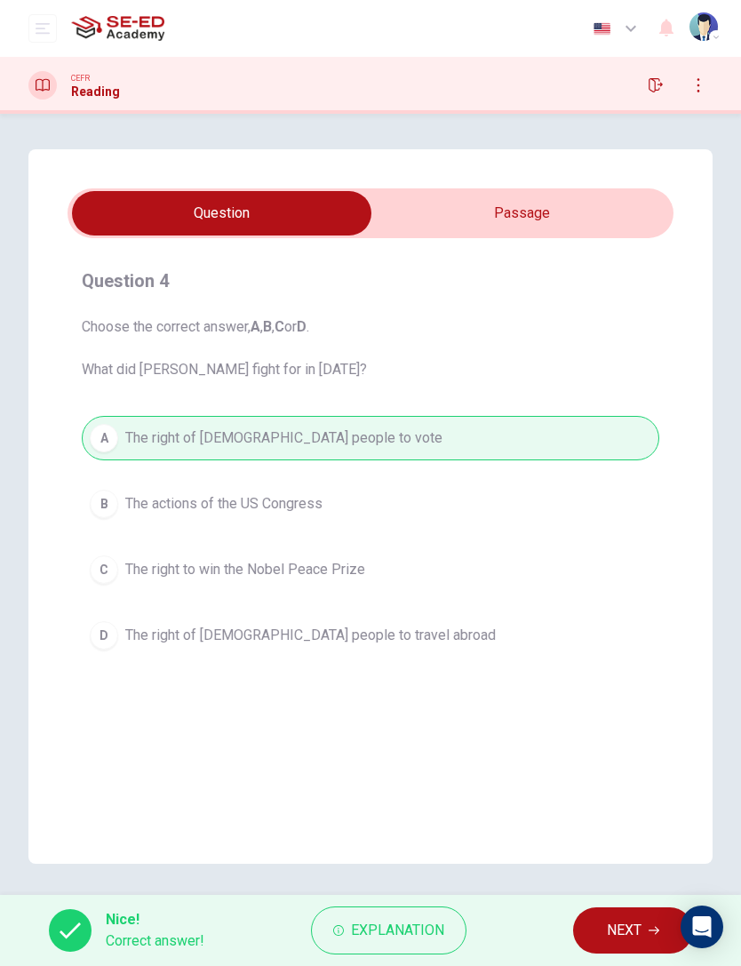
click at [628, 645] on span "NEXT" at bounding box center [624, 930] width 35 height 25
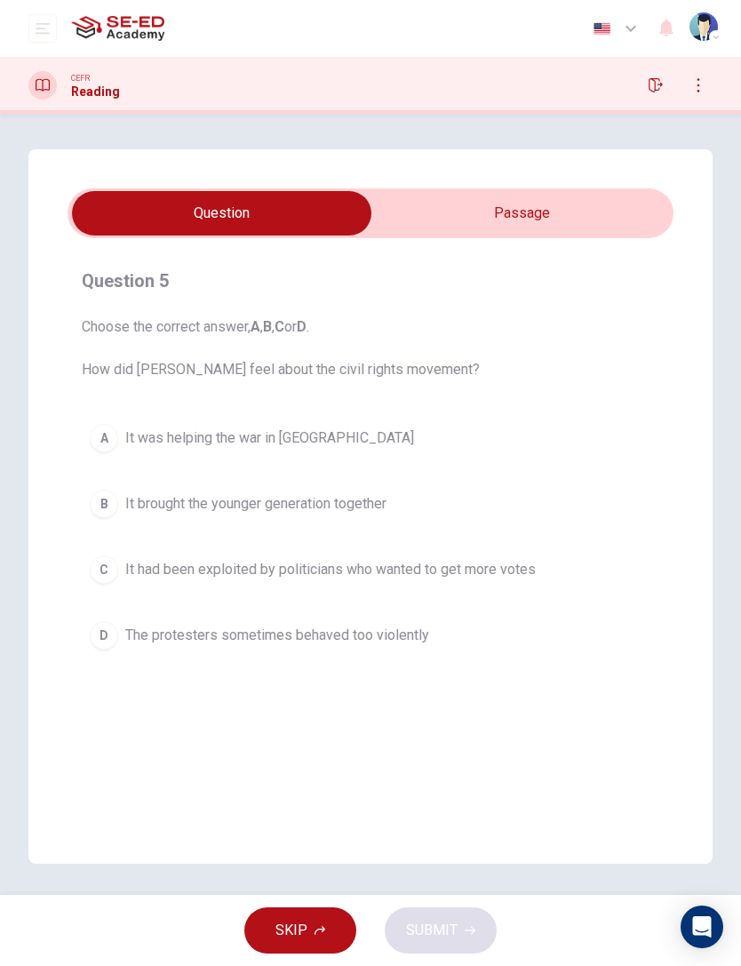
click at [567, 215] on input "checkbox" at bounding box center [221, 213] width 909 height 44
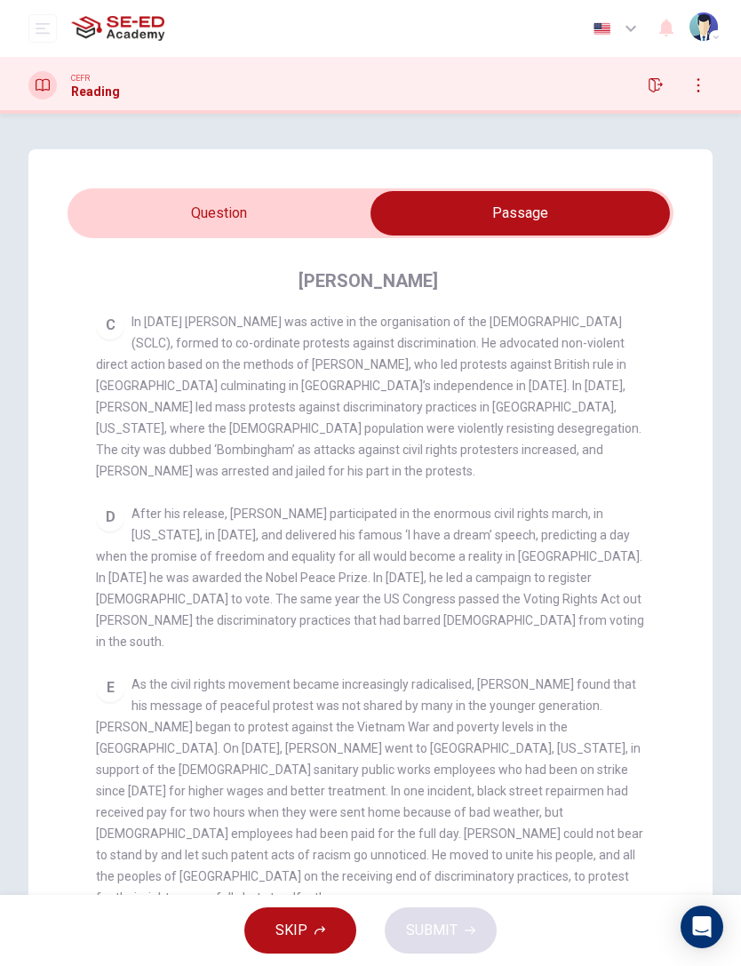
scroll to position [772, 0]
click at [244, 232] on input "checkbox" at bounding box center [520, 213] width 909 height 44
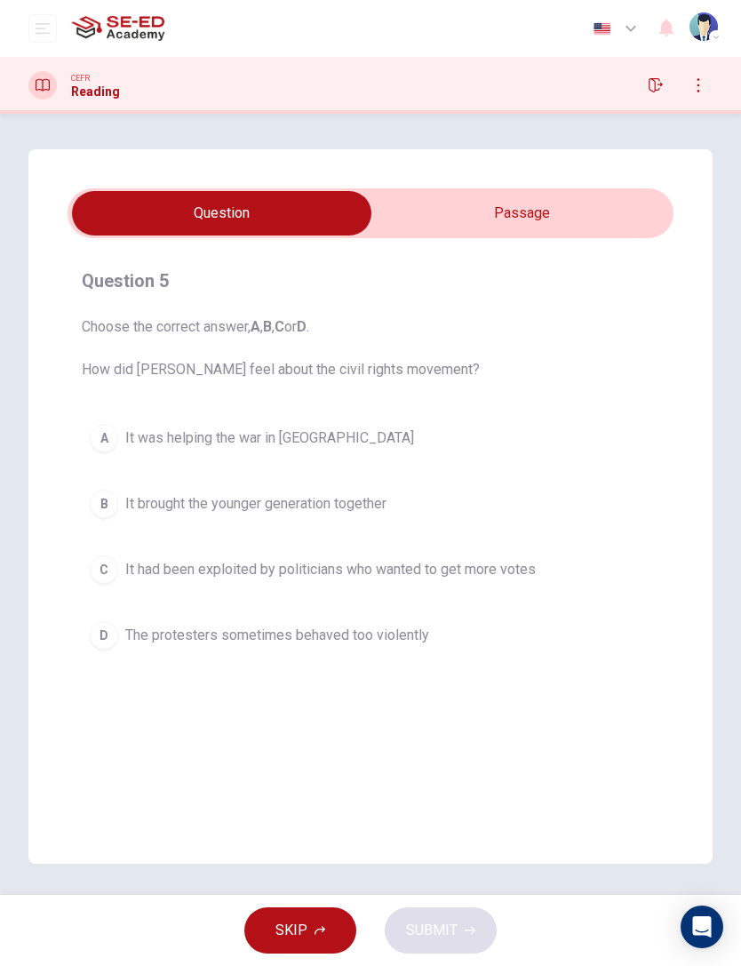
click at [390, 207] on input "checkbox" at bounding box center [221, 213] width 909 height 44
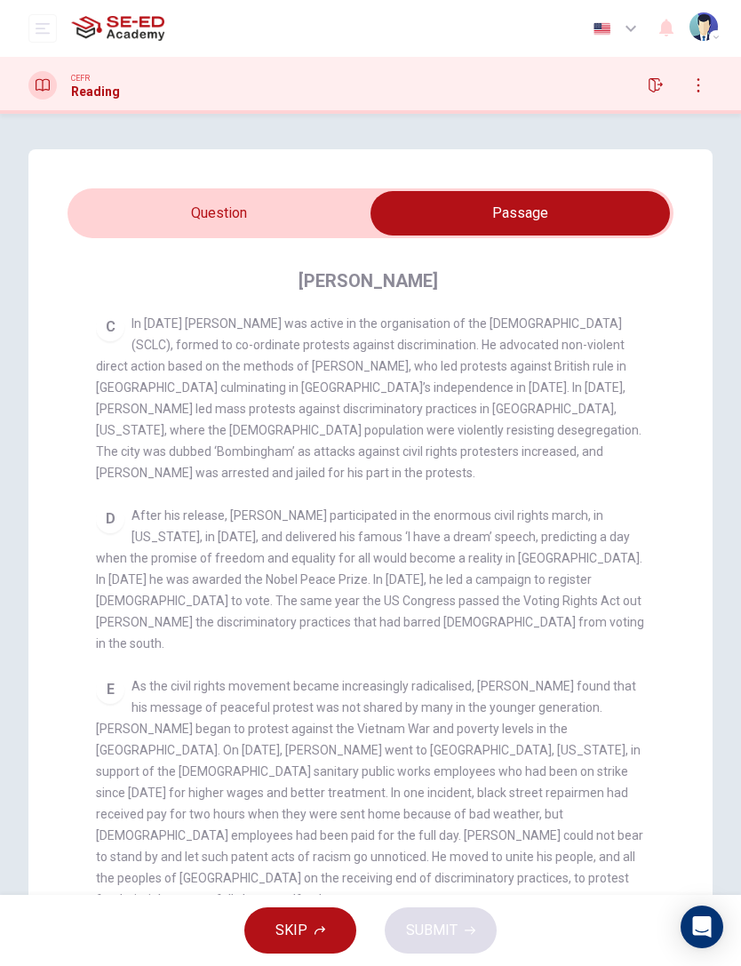
click at [269, 213] on input "checkbox" at bounding box center [520, 213] width 909 height 44
checkbox input "false"
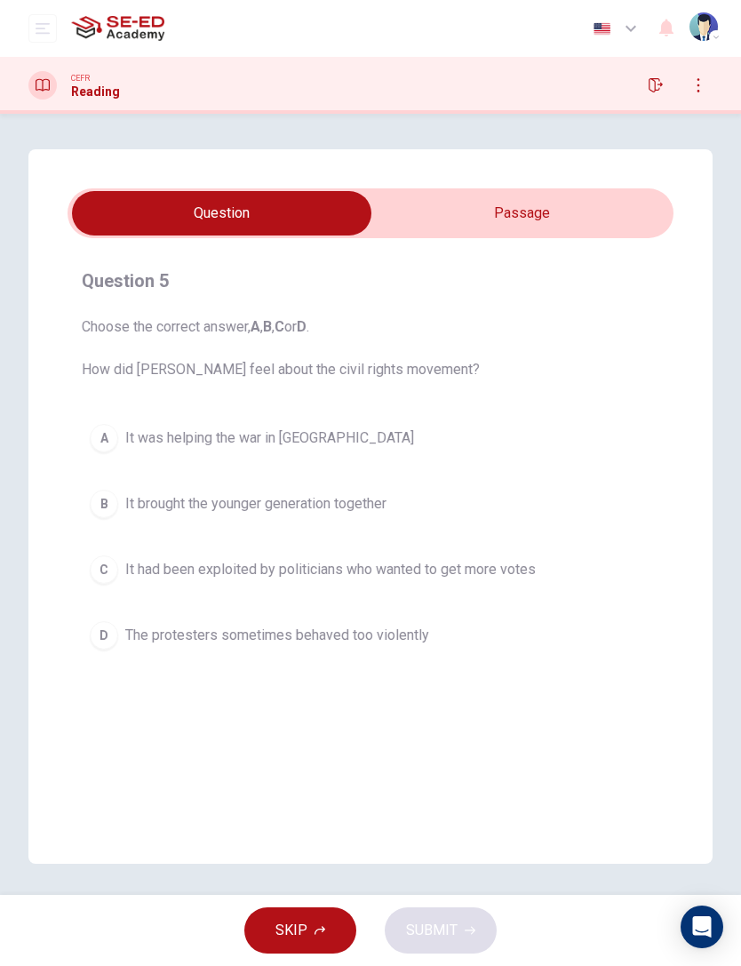
click at [481, 633] on button "D The protesters sometimes behaved too violently" at bounding box center [371, 635] width 578 height 44
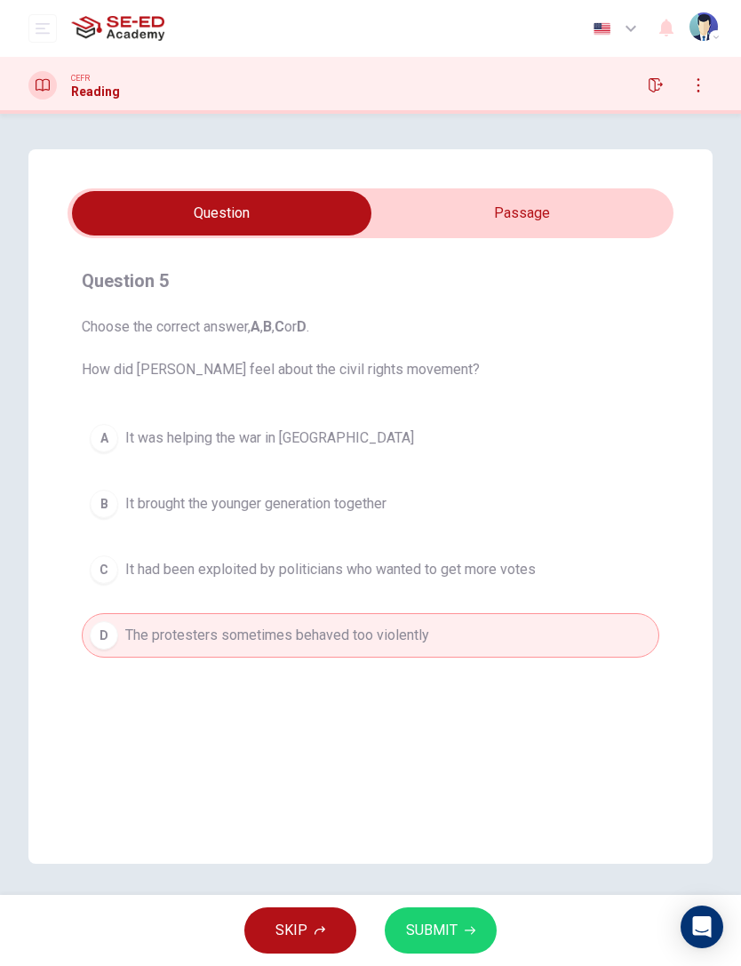
click at [448, 645] on span "SUBMIT" at bounding box center [432, 930] width 52 height 25
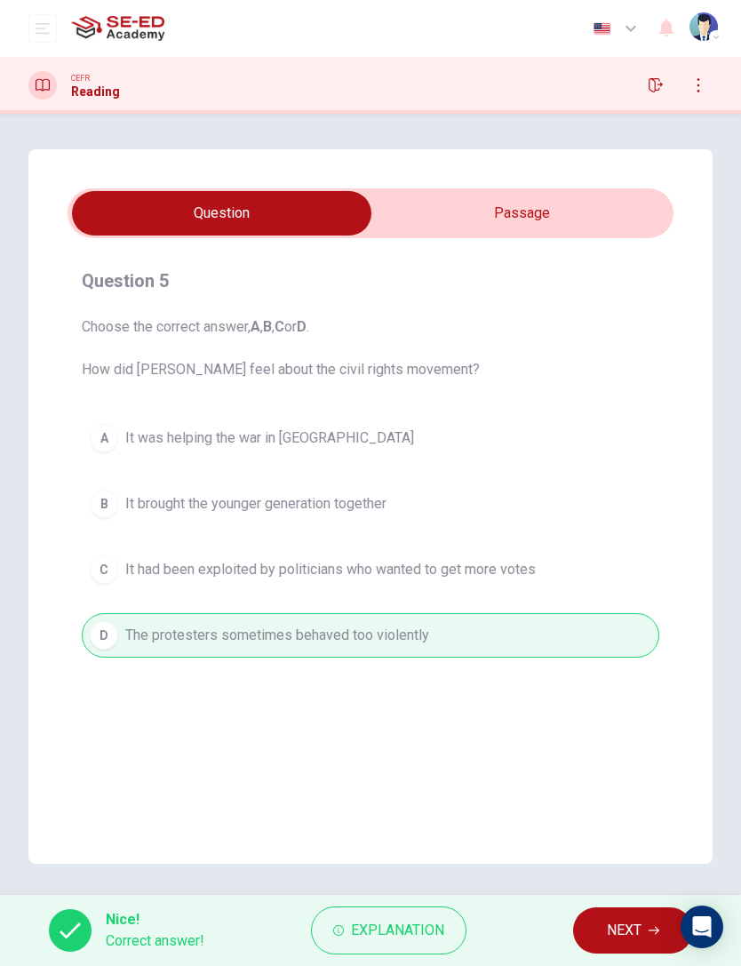
click at [618, 645] on span "NEXT" at bounding box center [624, 930] width 35 height 25
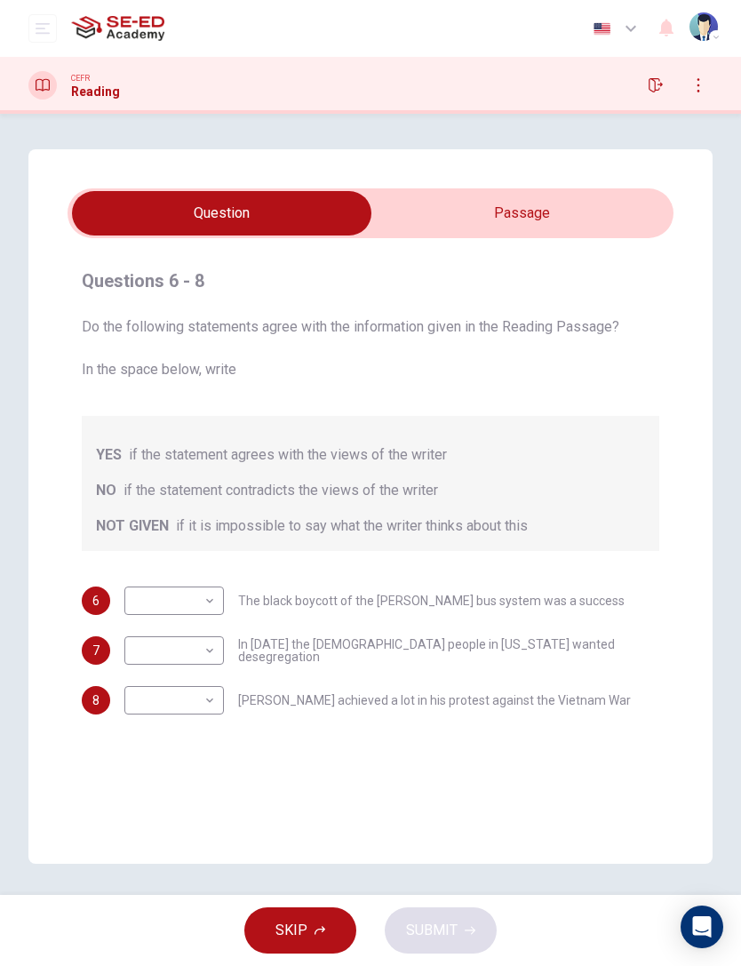
click at [595, 211] on input "checkbox" at bounding box center [221, 213] width 909 height 44
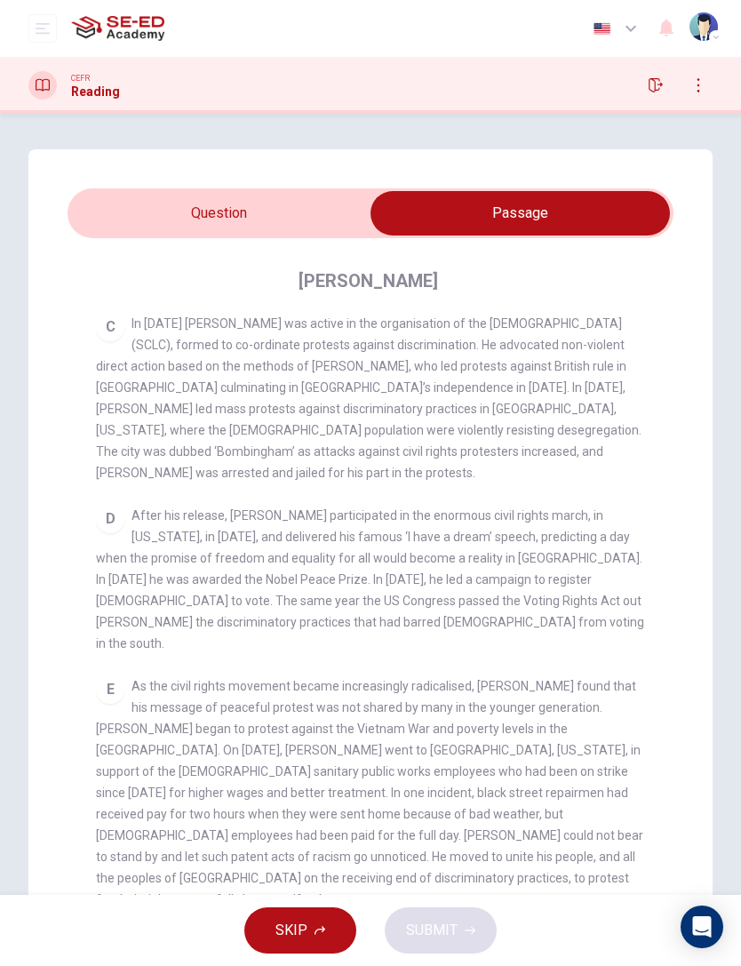
click at [296, 229] on input "checkbox" at bounding box center [520, 213] width 909 height 44
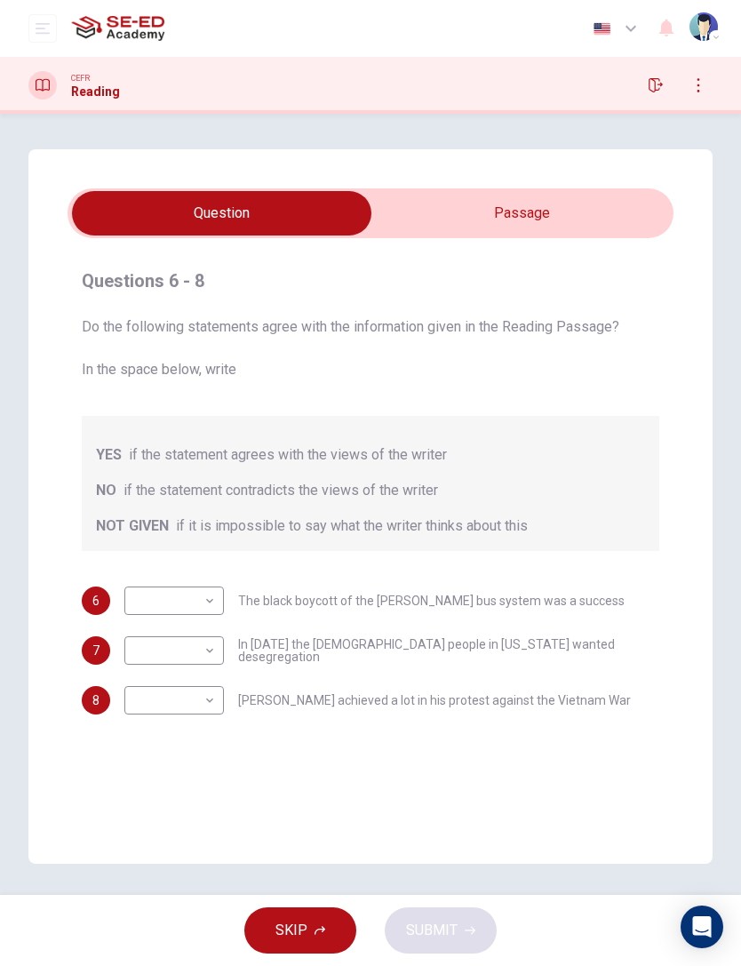
click at [192, 601] on body "This site uses cookies, as explained in our Privacy Policy . If you agree to th…" at bounding box center [370, 483] width 741 height 966
click at [196, 601] on div at bounding box center [370, 483] width 741 height 966
click at [567, 205] on input "checkbox" at bounding box center [221, 213] width 909 height 44
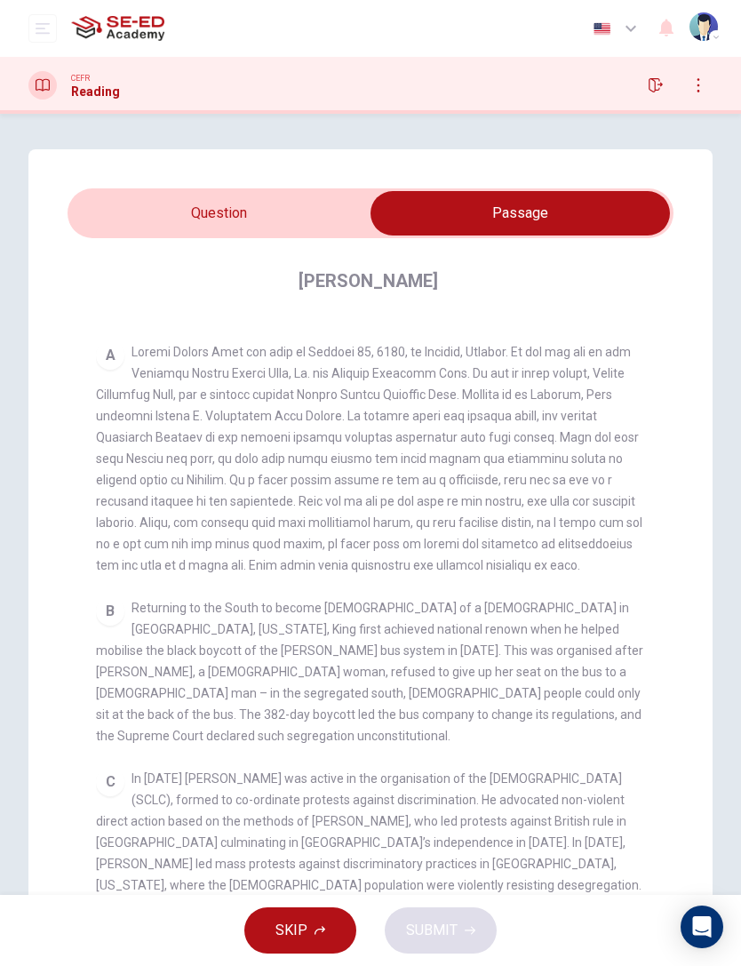
scroll to position [316, 0]
click at [322, 235] on input "checkbox" at bounding box center [520, 213] width 909 height 44
checkbox input "false"
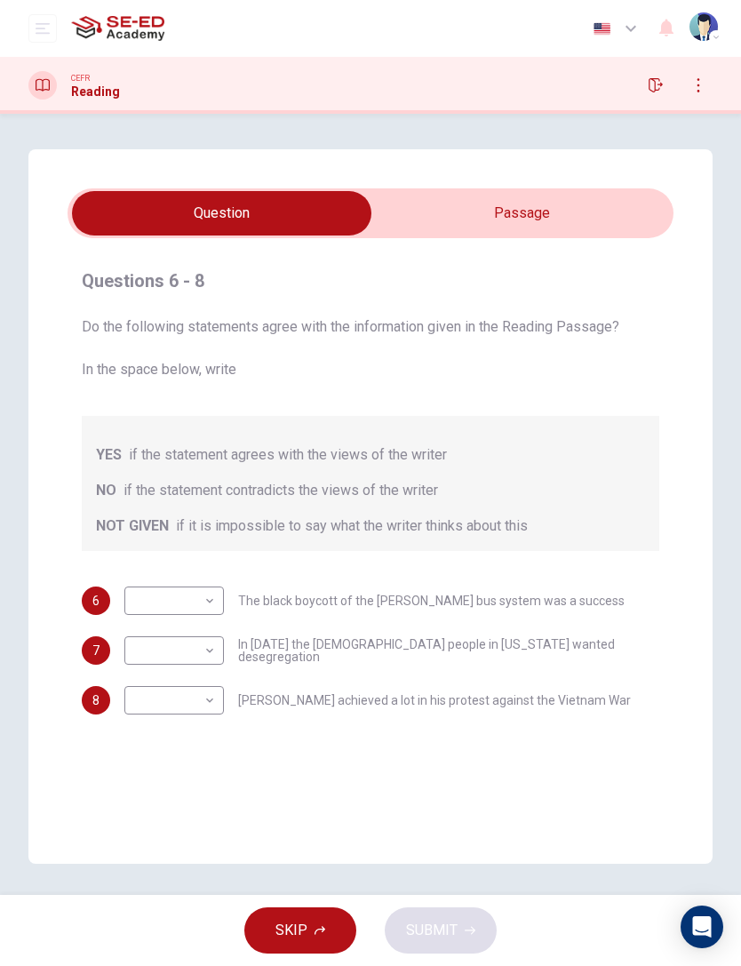
click at [201, 598] on body "This site uses cookies, as explained in our Privacy Policy . If you agree to th…" at bounding box center [370, 483] width 741 height 966
click at [196, 641] on li "YES" at bounding box center [174, 629] width 100 height 28
type input "YES"
click at [579, 216] on input "checkbox" at bounding box center [221, 213] width 909 height 44
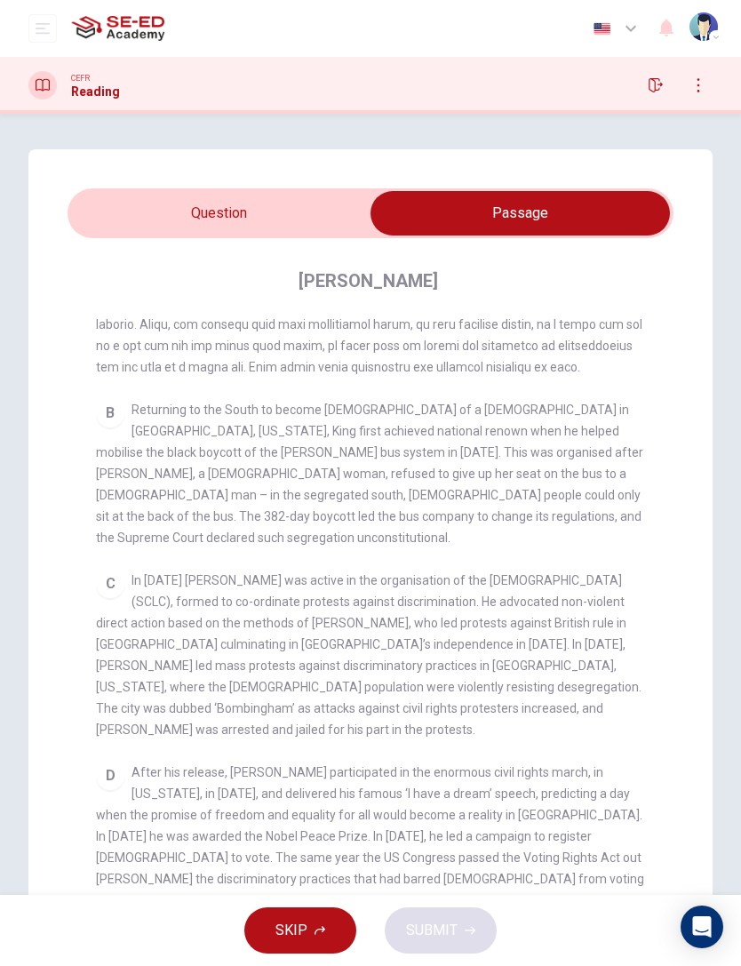
scroll to position [531, 0]
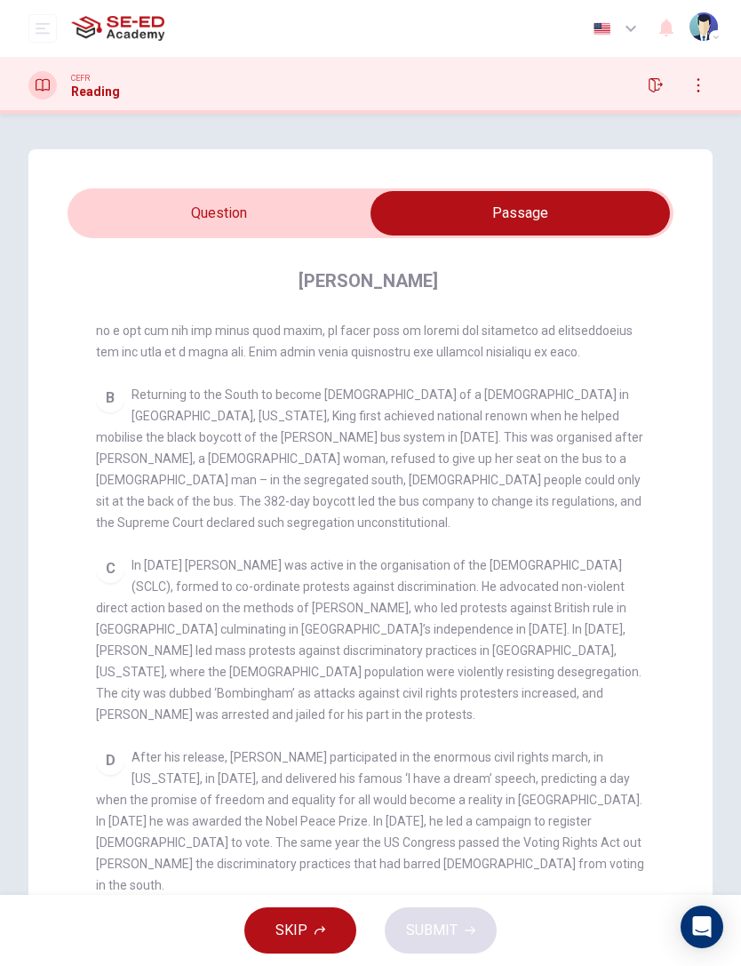
click at [316, 219] on input "checkbox" at bounding box center [520, 213] width 909 height 44
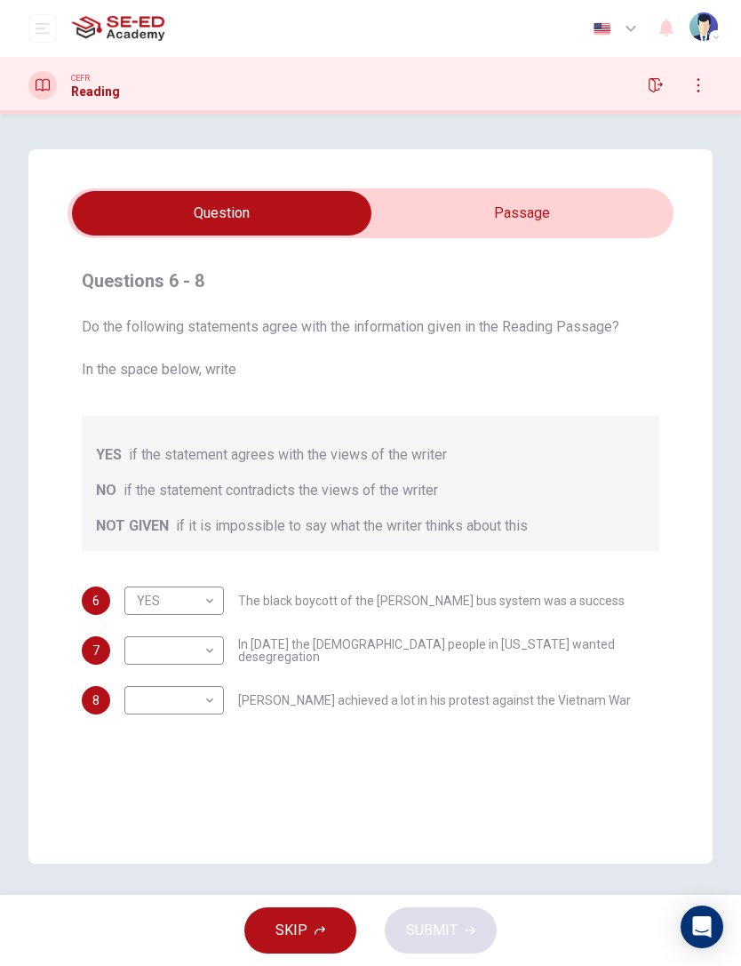
click at [586, 222] on input "checkbox" at bounding box center [221, 213] width 909 height 44
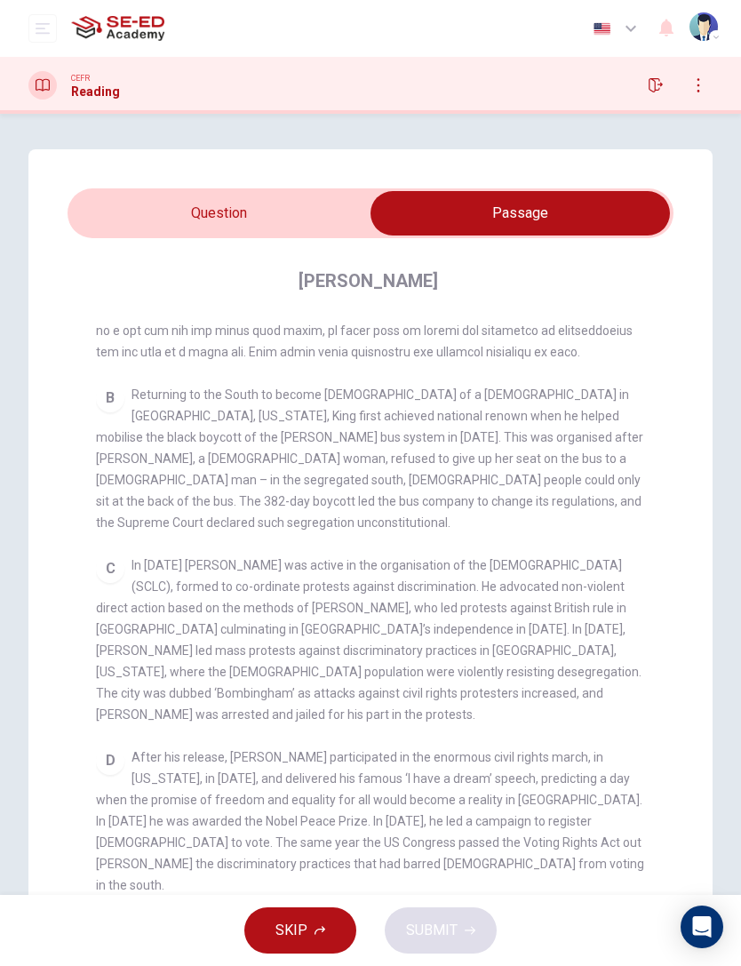
click at [331, 219] on input "checkbox" at bounding box center [520, 213] width 909 height 44
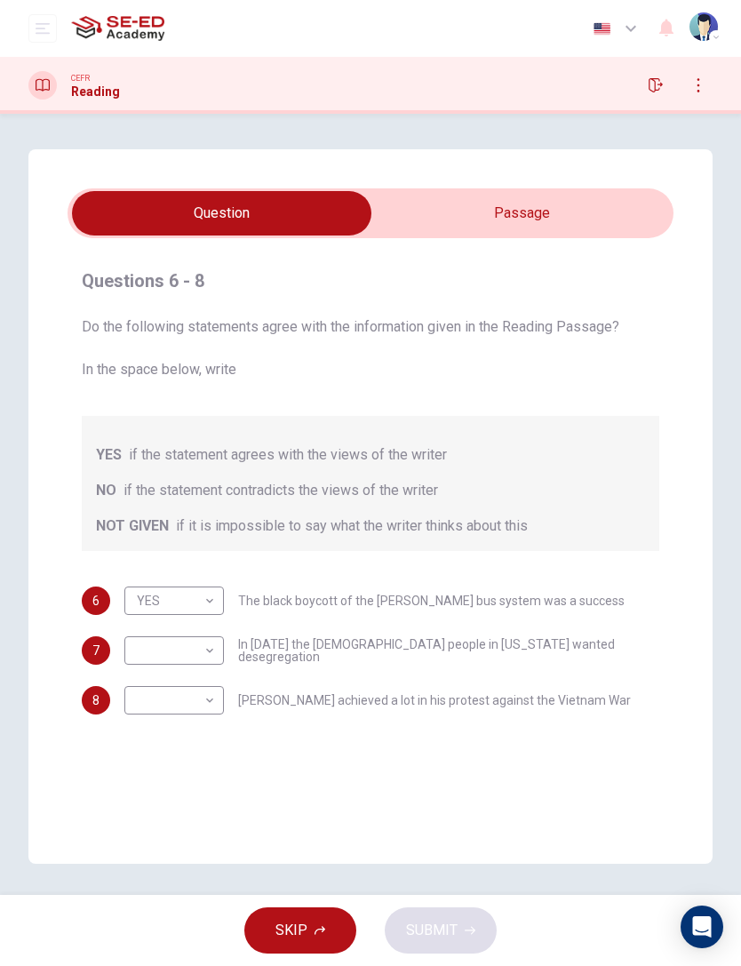
click at [177, 645] on body "This site uses cookies, as explained in our Privacy Policy . If you agree to th…" at bounding box center [370, 483] width 741 height 966
click at [413, 529] on div at bounding box center [370, 483] width 741 height 966
click at [563, 226] on input "checkbox" at bounding box center [221, 213] width 909 height 44
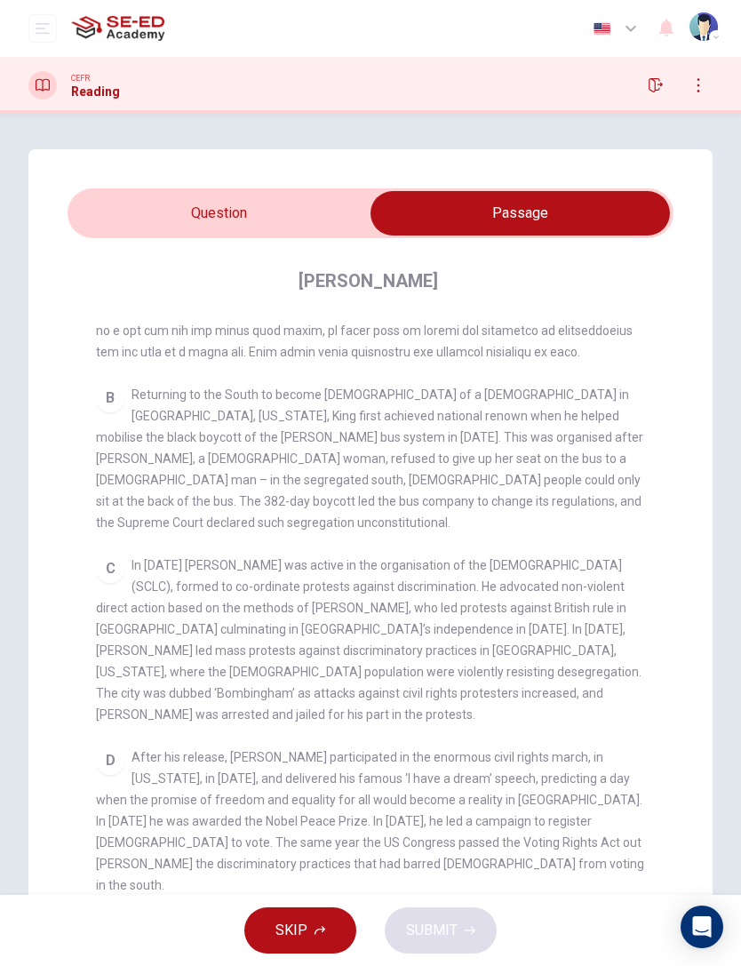
click at [309, 233] on input "checkbox" at bounding box center [520, 213] width 909 height 44
checkbox input "false"
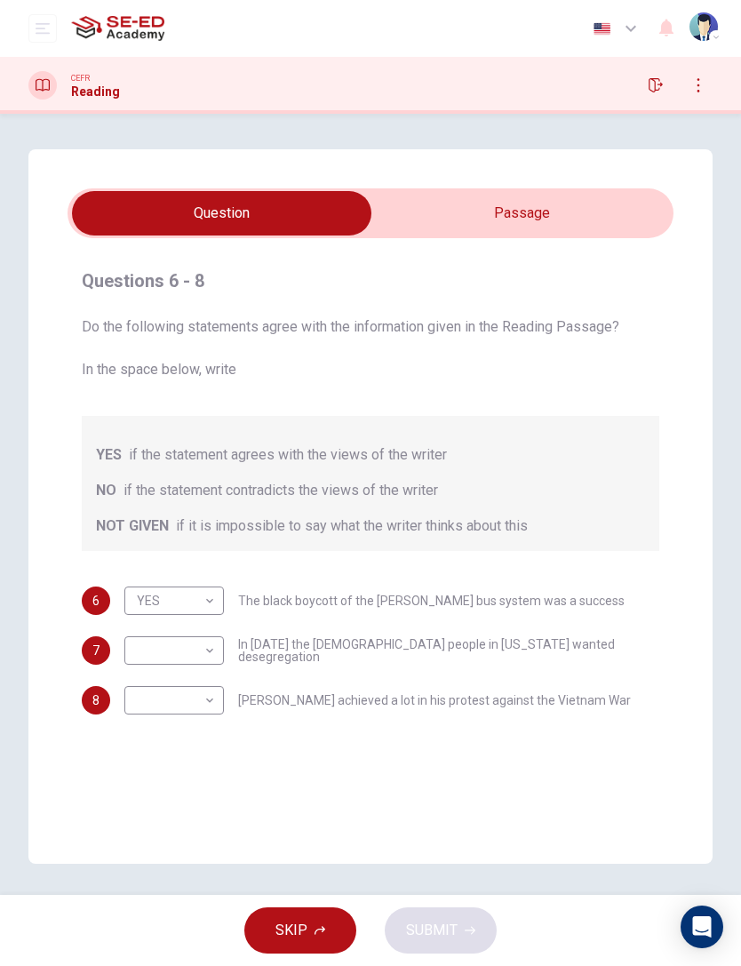
click at [191, 645] on body "This site uses cookies, as explained in our Privacy Policy . If you agree to th…" at bounding box center [370, 483] width 741 height 966
click at [193, 645] on li "YES" at bounding box center [174, 679] width 100 height 28
type input "YES"
click at [579, 217] on input "checkbox" at bounding box center [221, 213] width 909 height 44
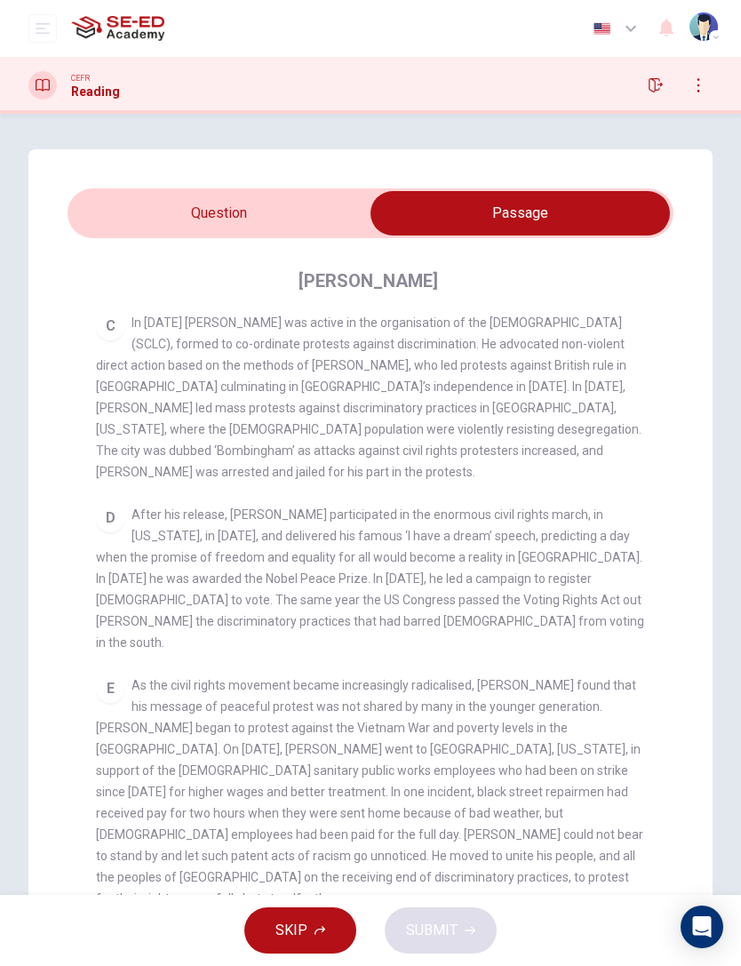
scroll to position [772, 0]
click at [348, 220] on input "checkbox" at bounding box center [520, 213] width 909 height 44
checkbox input "false"
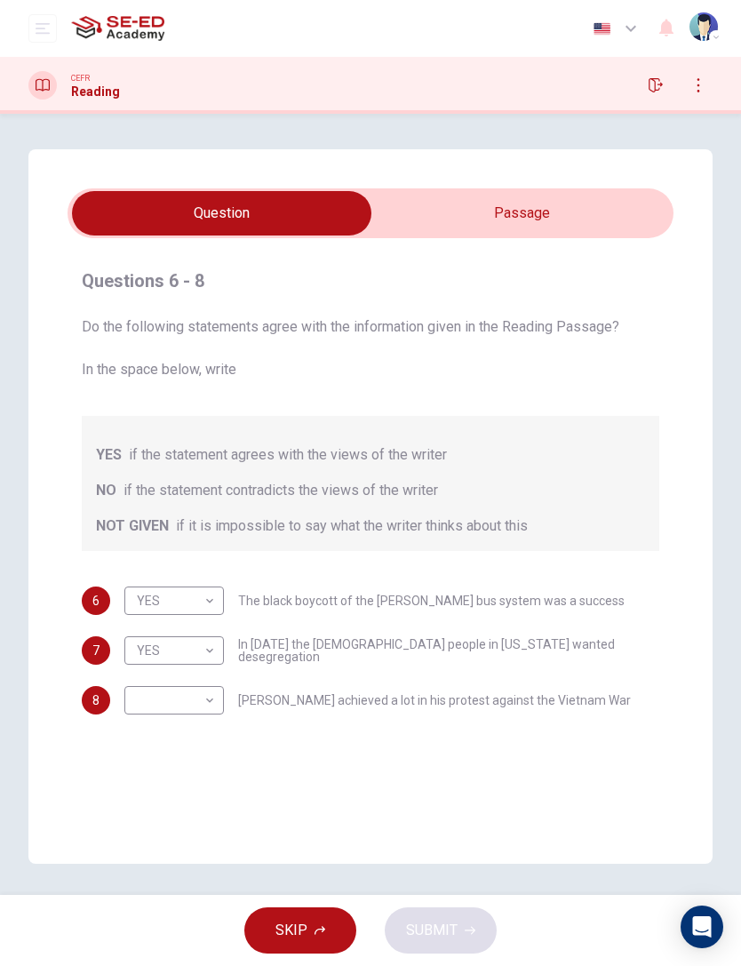
click at [210, 590] on body "This site uses cookies, as explained in our Privacy Policy . If you agree to th…" at bounding box center [370, 483] width 741 height 966
click at [196, 645] on li "NOT GIVEN" at bounding box center [174, 686] width 100 height 28
type input "NOT GIVEN"
click at [204, 645] on body "This site uses cookies, as explained in our Privacy Policy . If you agree to th…" at bounding box center [370, 483] width 741 height 966
click at [199, 645] on li "NO" at bounding box center [174, 757] width 100 height 28
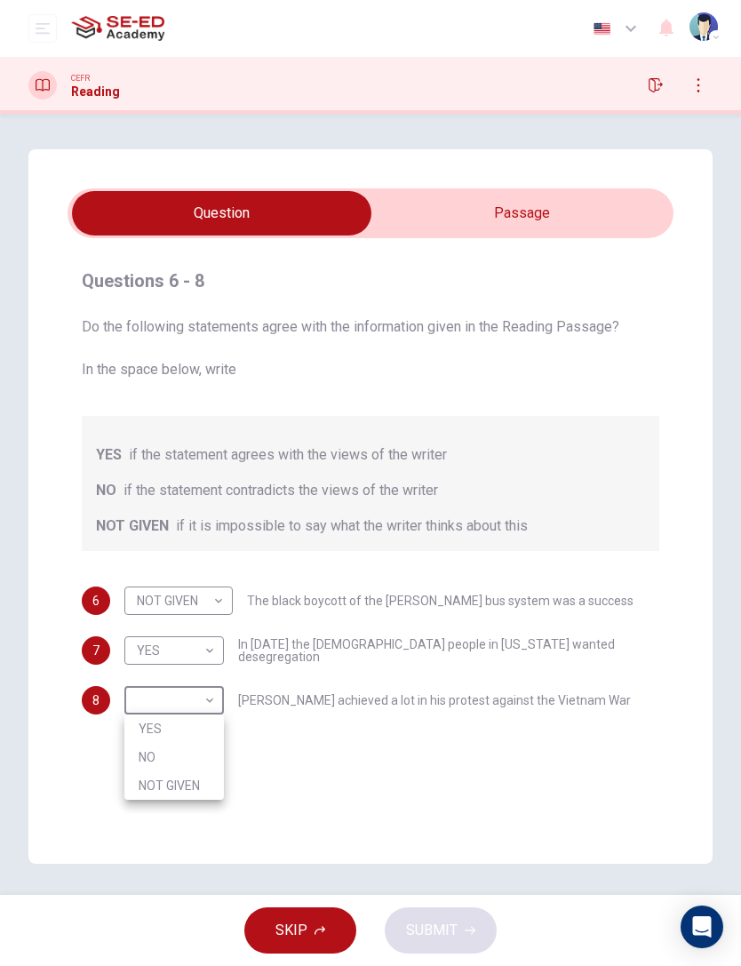
type input "NO"
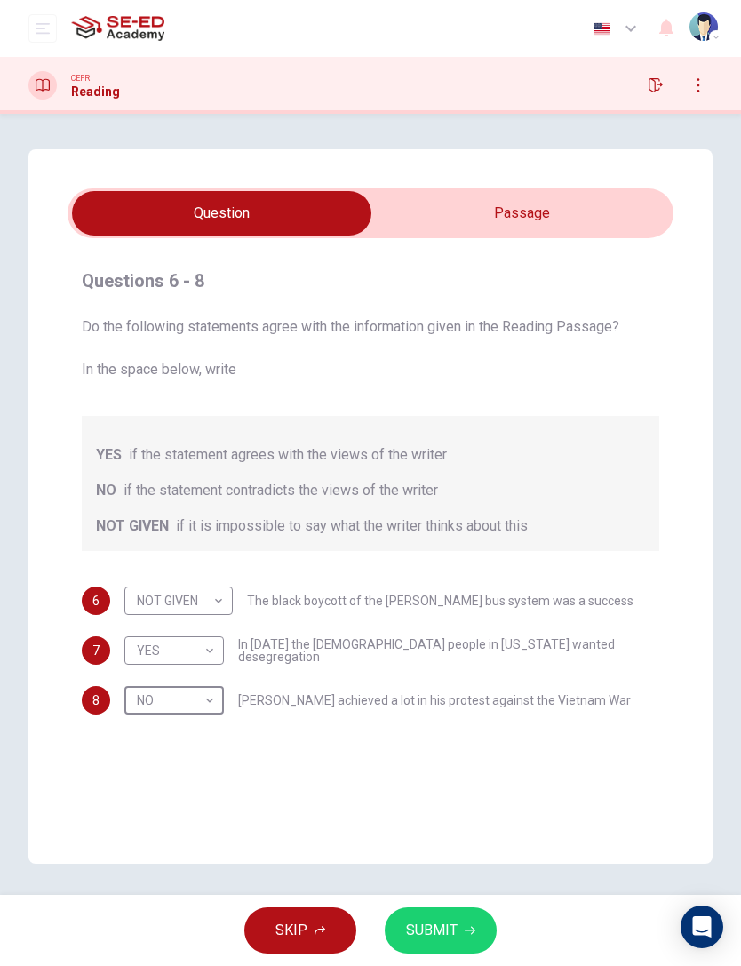
click at [445, 645] on span "SUBMIT" at bounding box center [432, 930] width 52 height 25
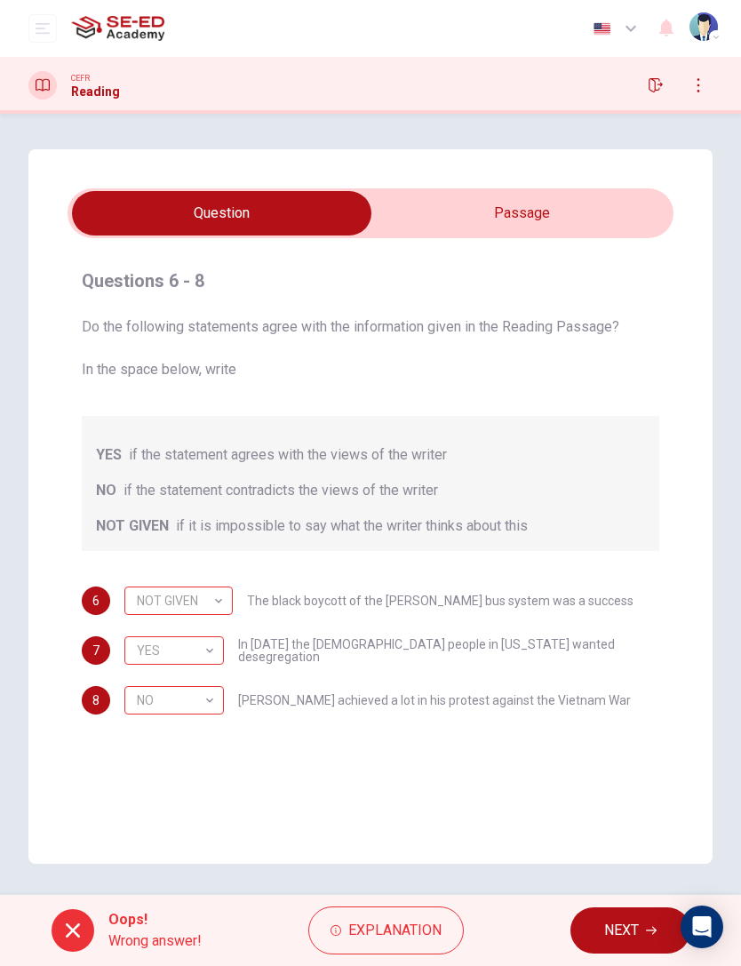
click at [411, 645] on span "Explanation" at bounding box center [394, 930] width 93 height 25
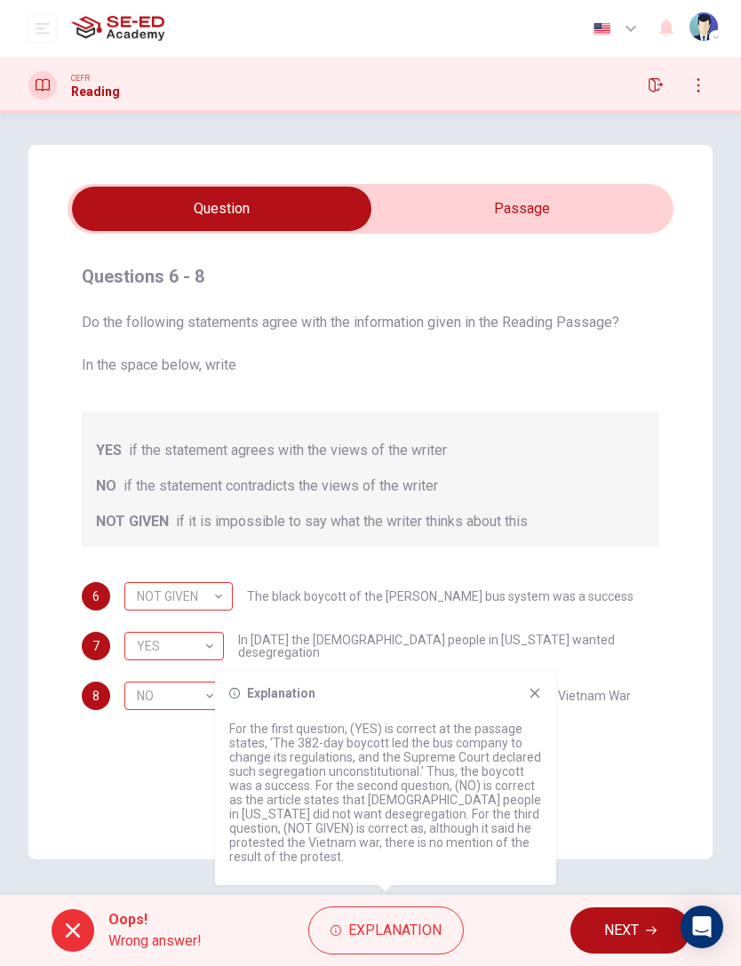
scroll to position [0, 0]
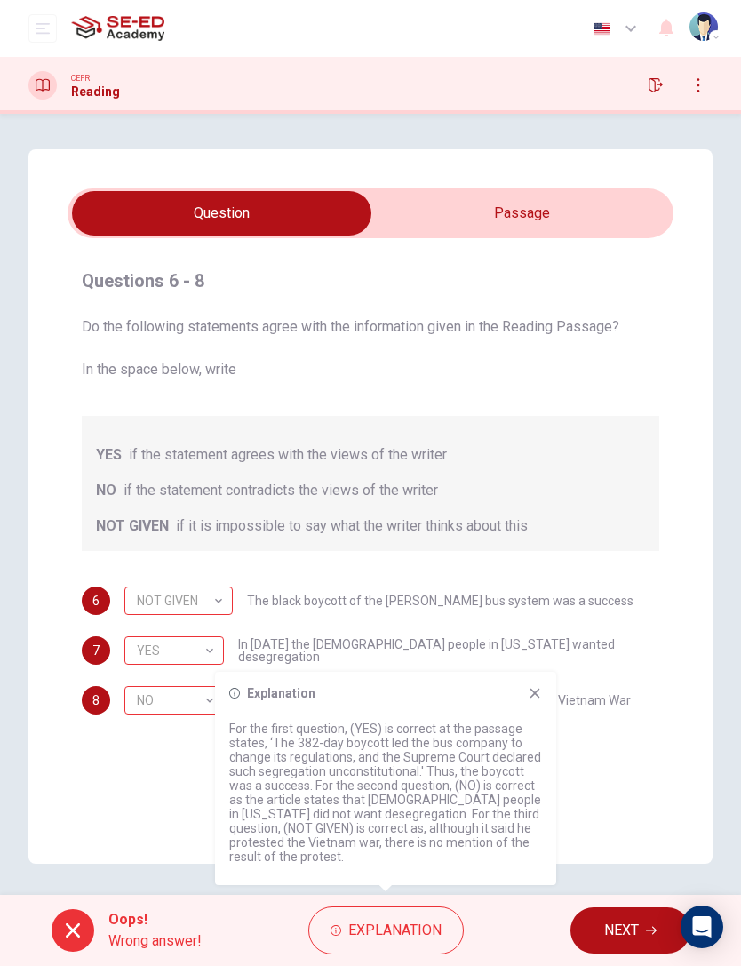
click at [626, 645] on span "NEXT" at bounding box center [621, 930] width 35 height 25
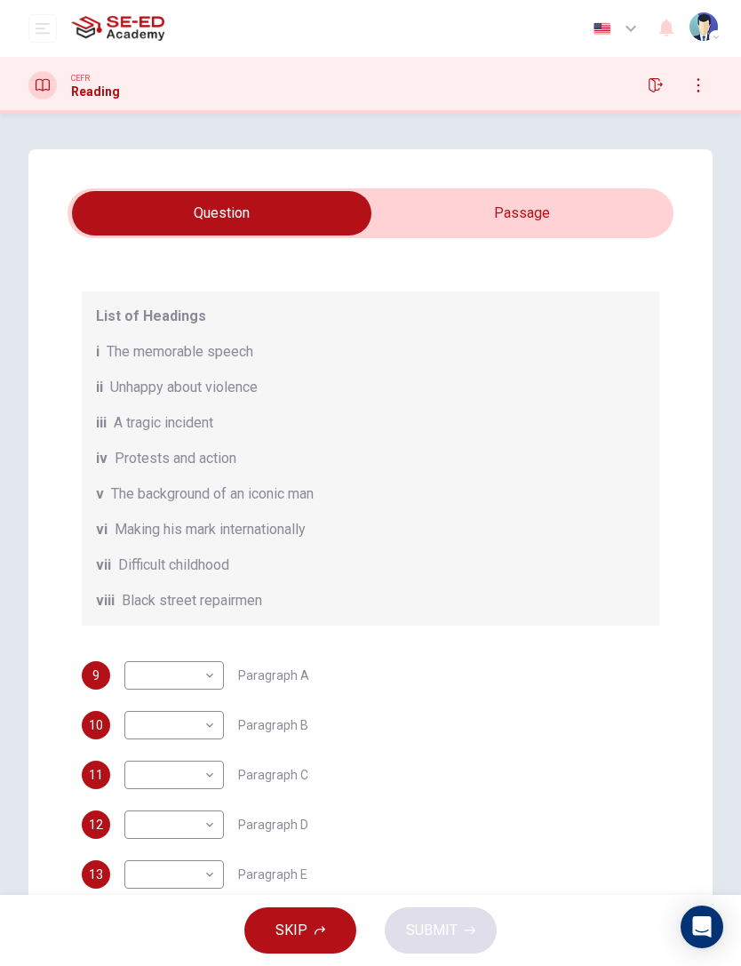
scroll to position [168, 0]
click at [599, 199] on input "checkbox" at bounding box center [221, 213] width 909 height 44
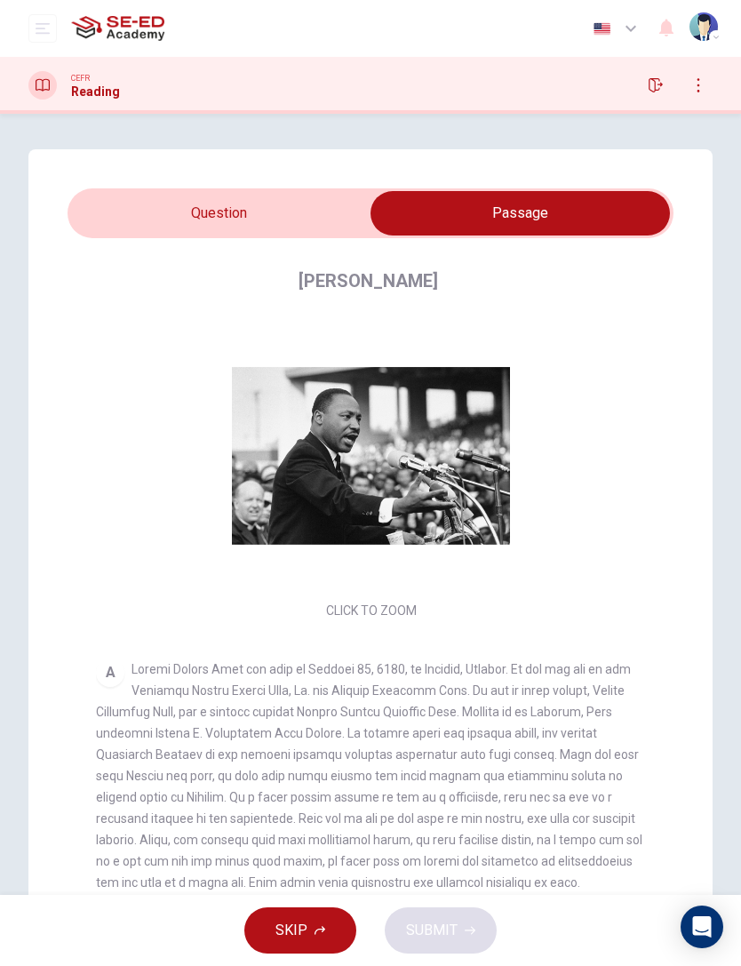
scroll to position [0, 0]
click at [215, 192] on input "checkbox" at bounding box center [520, 213] width 909 height 44
checkbox input "false"
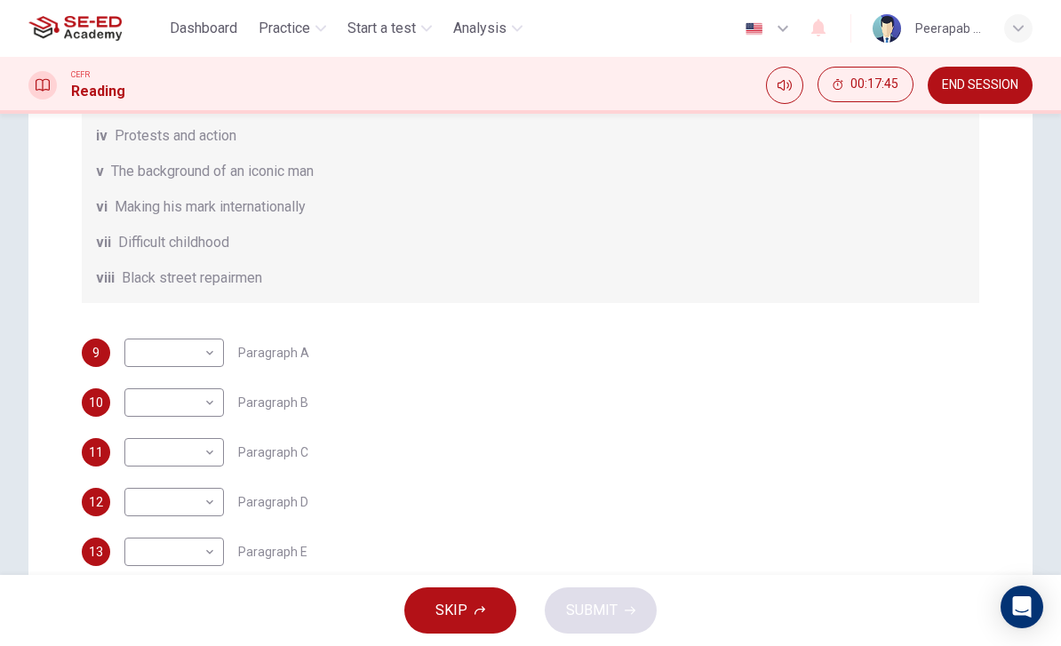
scroll to position [324, 0]
click at [1001, 83] on span "END SESSION" at bounding box center [980, 85] width 76 height 14
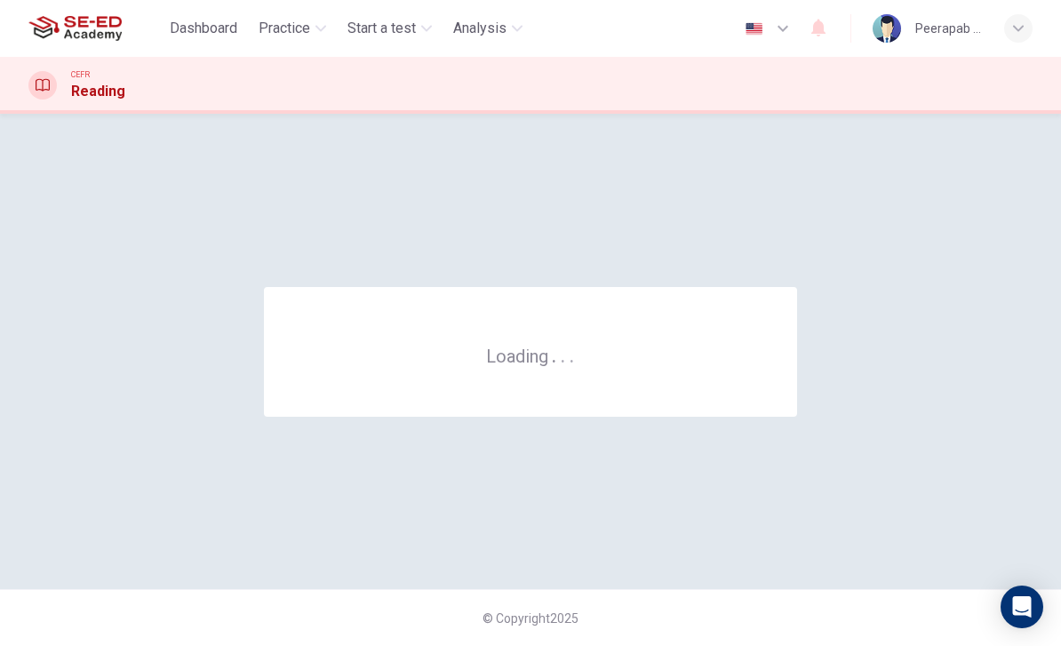
scroll to position [0, 0]
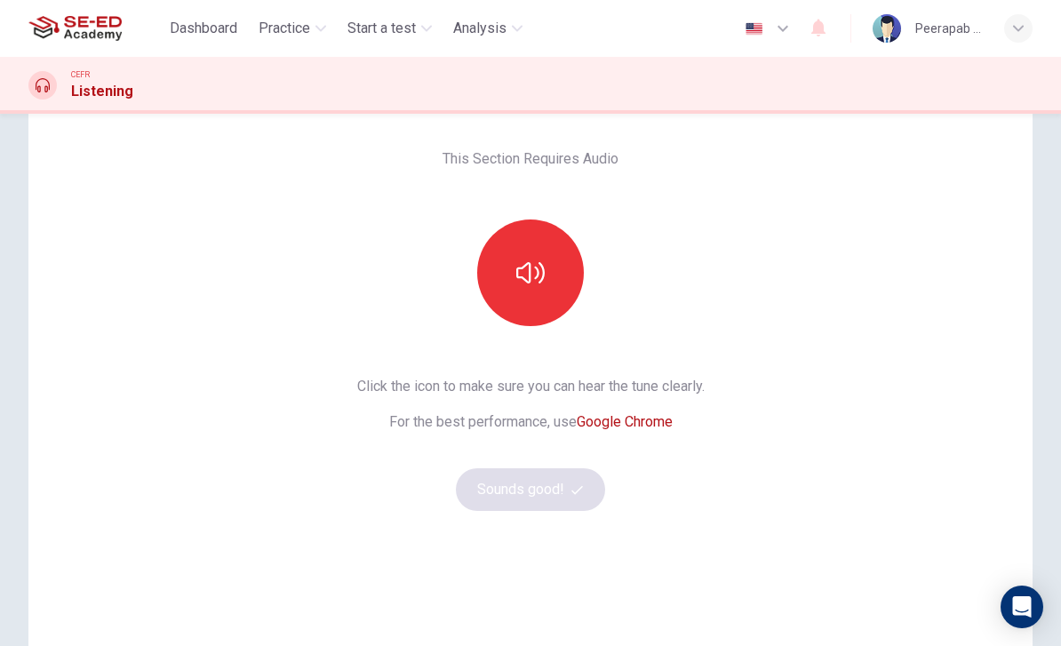
scroll to position [73, 0]
click at [550, 281] on button "button" at bounding box center [530, 272] width 107 height 107
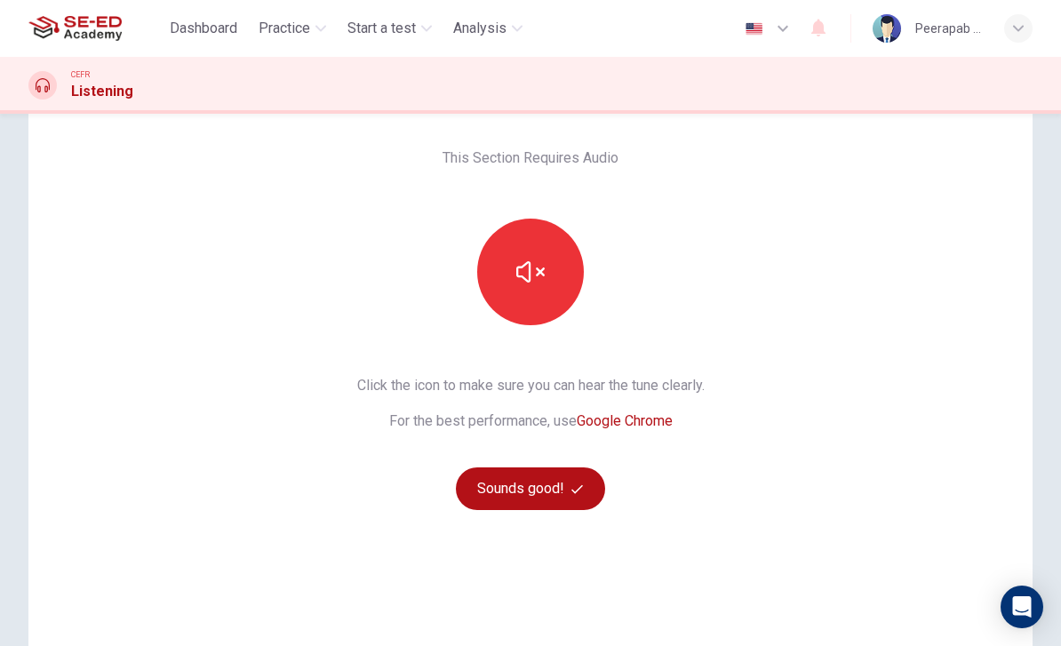
click at [575, 486] on icon "button" at bounding box center [577, 489] width 12 height 12
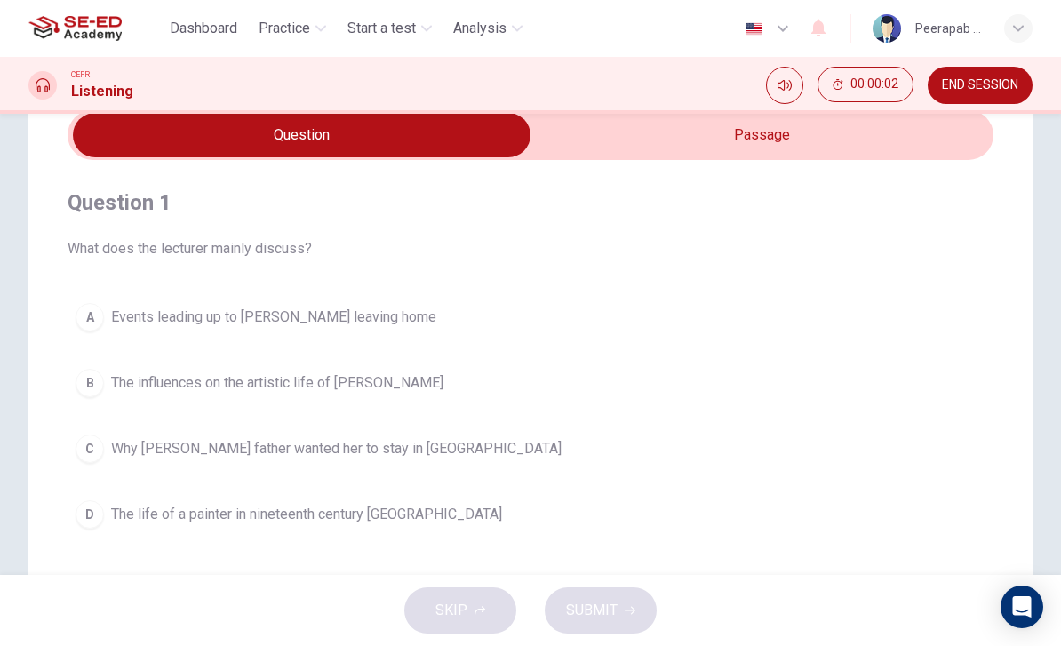
scroll to position [76, 0]
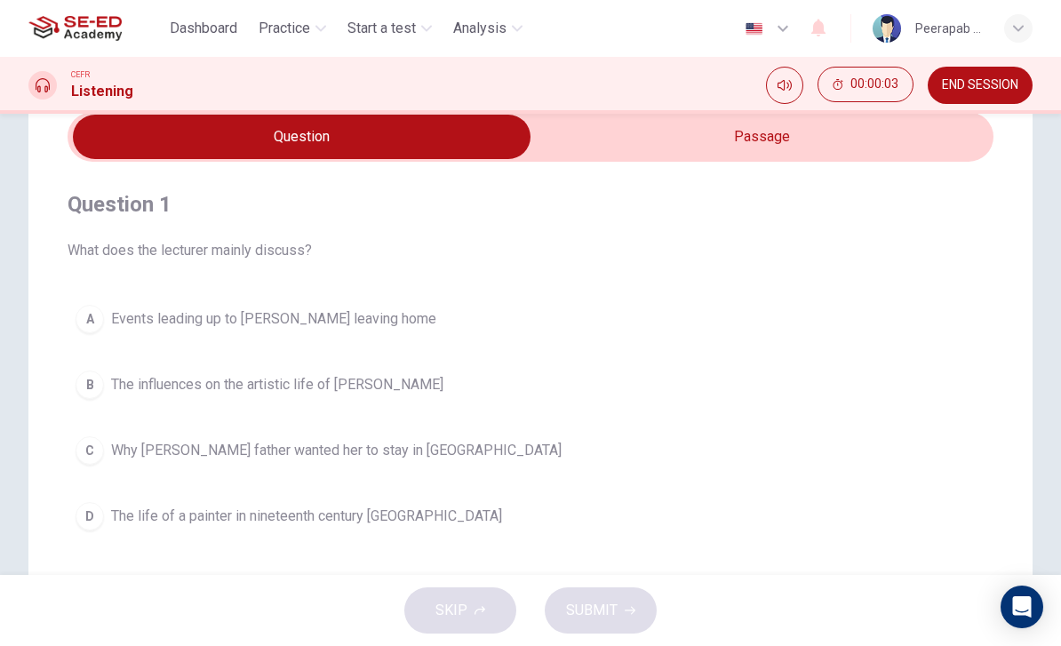
click at [935, 156] on input "checkbox" at bounding box center [301, 137] width 1389 height 44
checkbox input "true"
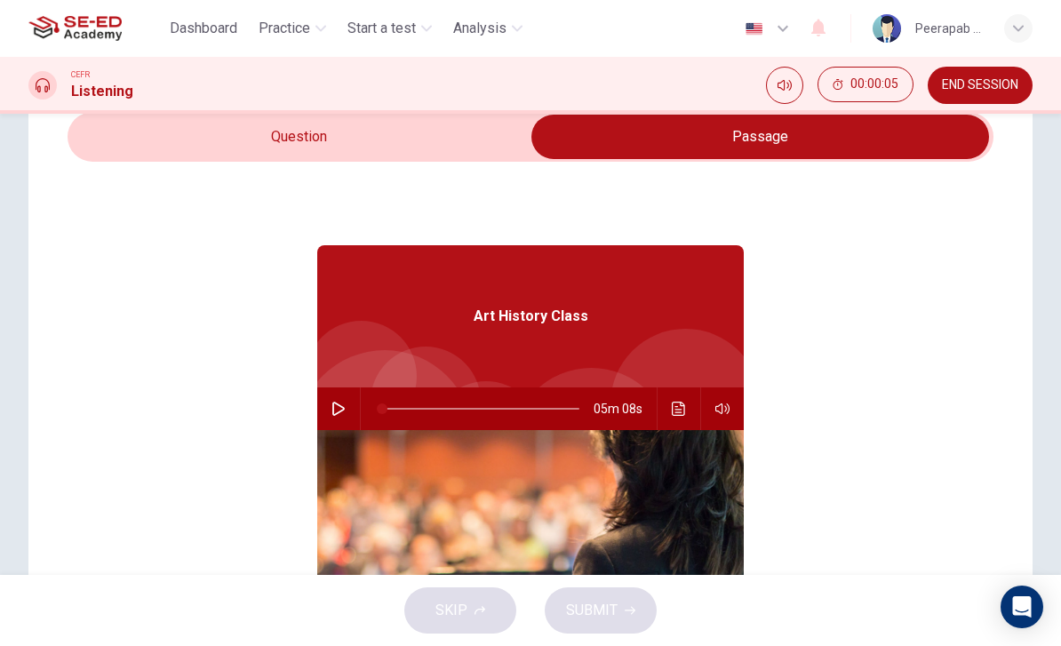
click at [334, 414] on icon "button" at bounding box center [338, 409] width 14 height 14
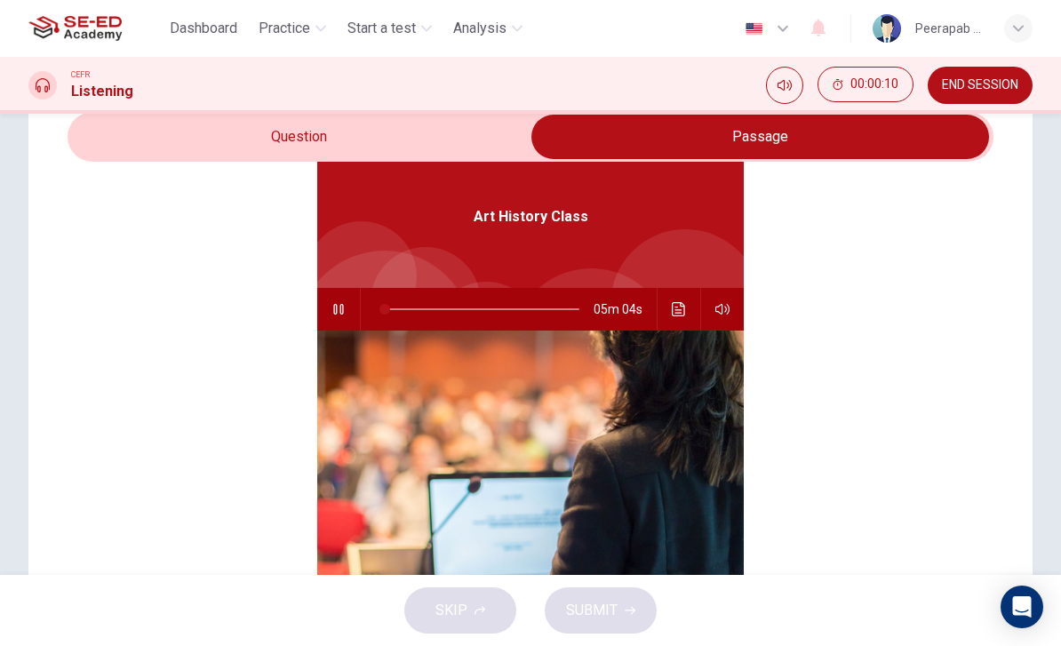
scroll to position [100, 0]
click at [334, 309] on icon "button" at bounding box center [338, 309] width 10 height 11
type input "2"
click at [150, 140] on input "checkbox" at bounding box center [760, 137] width 1389 height 44
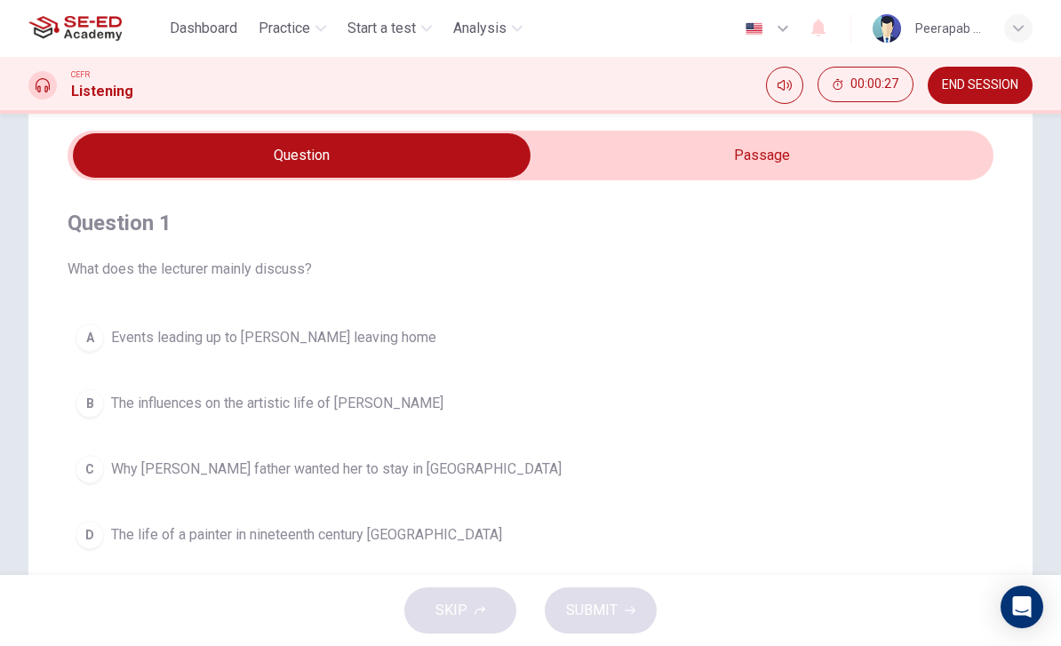
scroll to position [81, 0]
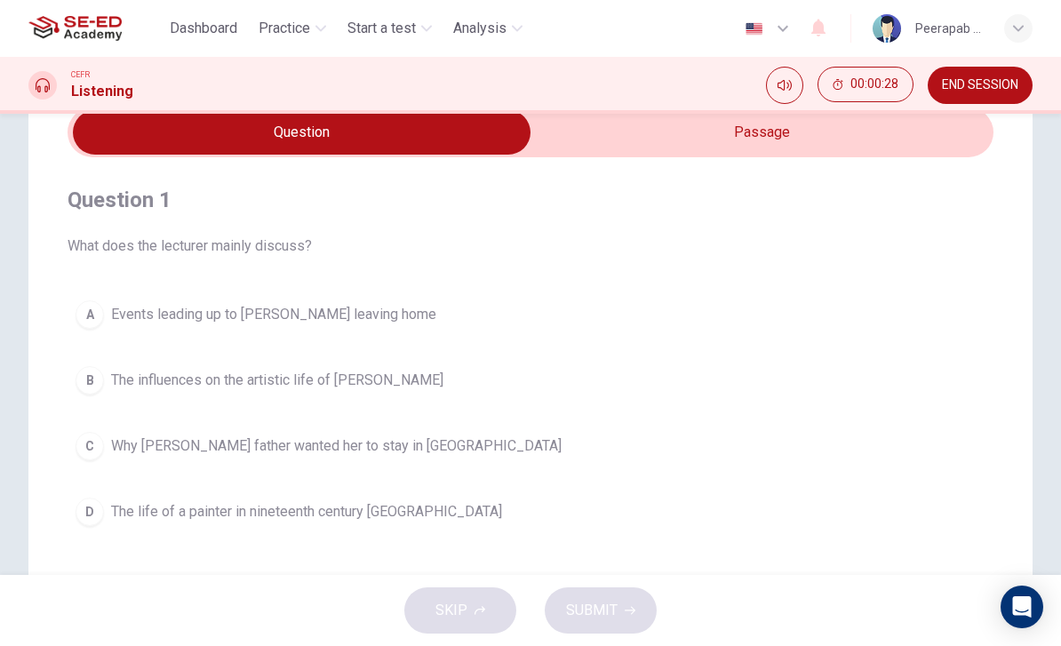
click at [782, 138] on input "checkbox" at bounding box center [301, 132] width 1389 height 44
checkbox input "true"
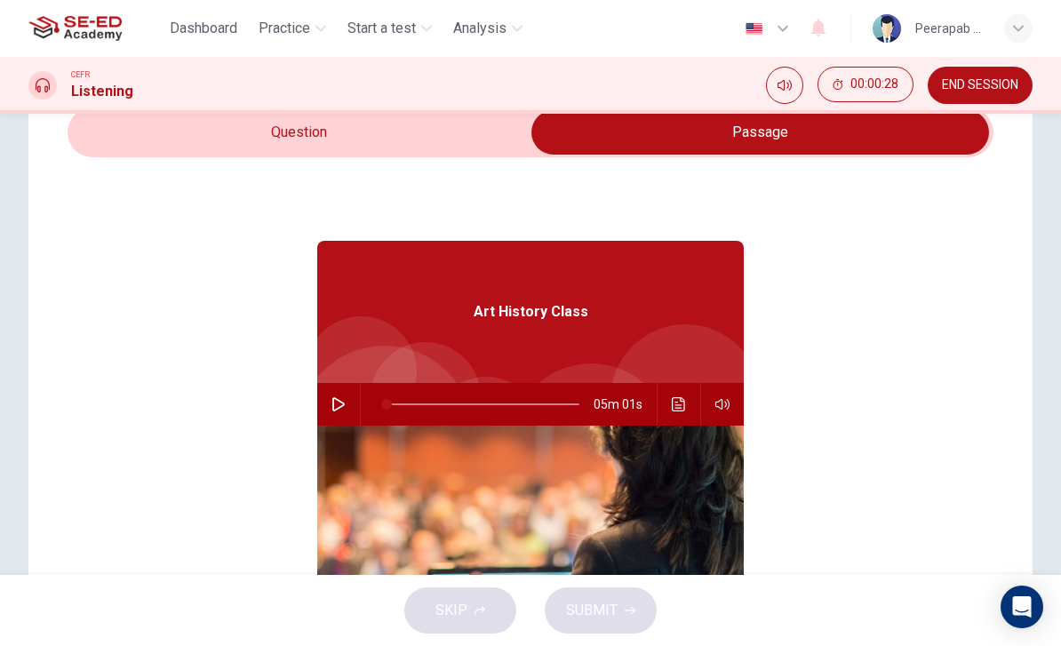
click at [339, 406] on icon "button" at bounding box center [338, 404] width 14 height 14
click at [340, 411] on button "button" at bounding box center [338, 404] width 28 height 43
click at [343, 411] on icon "button" at bounding box center [338, 404] width 14 height 14
type input "2"
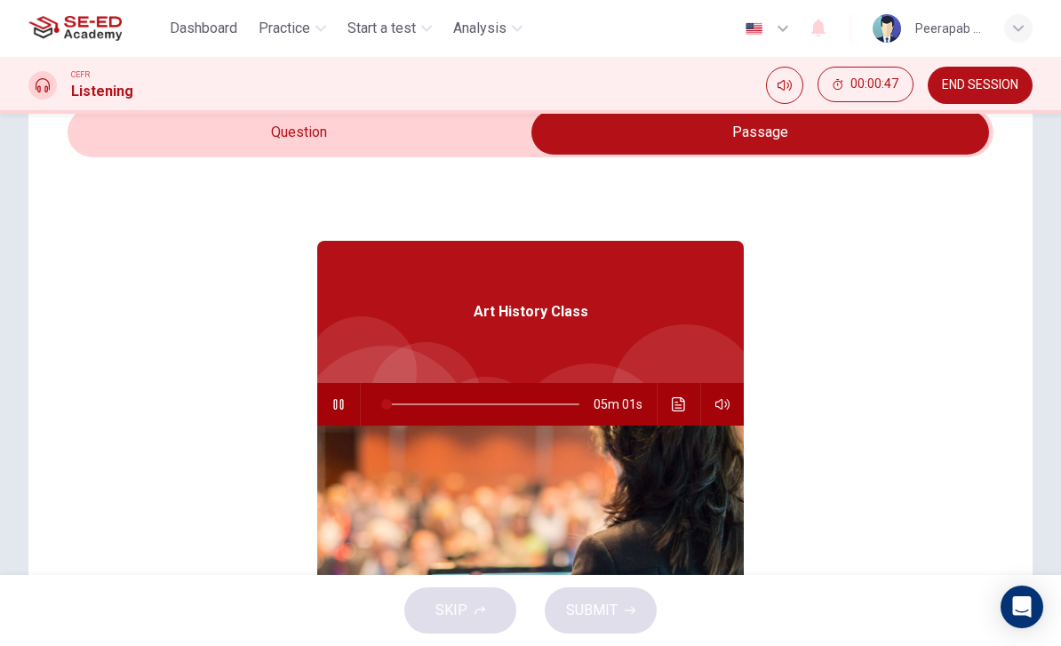
click at [228, 135] on input "checkbox" at bounding box center [760, 132] width 1389 height 44
checkbox input "false"
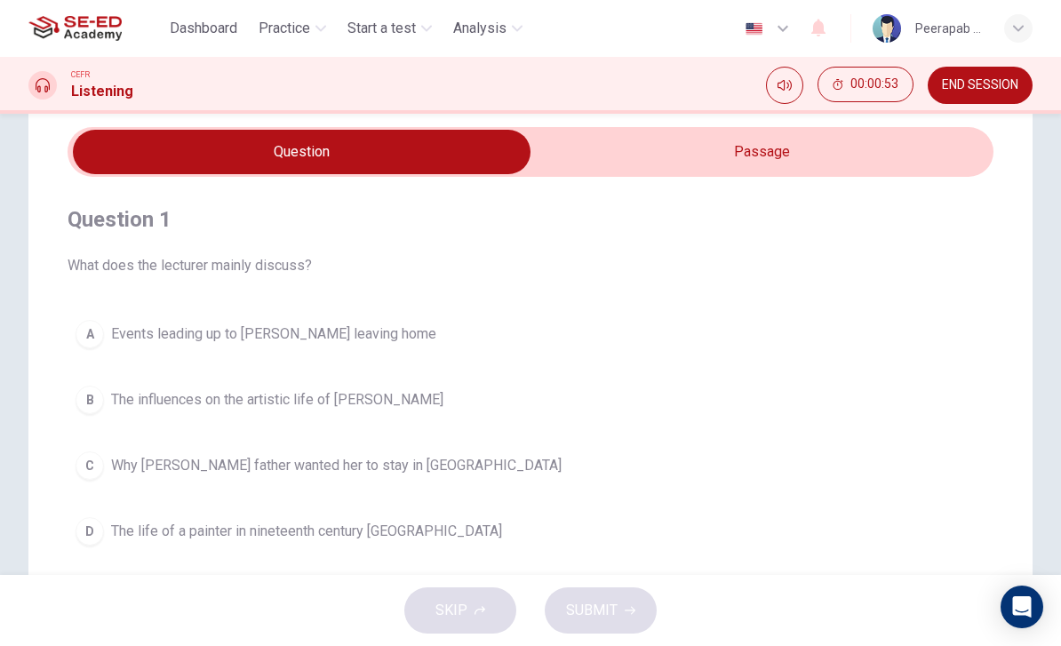
scroll to position [73, 0]
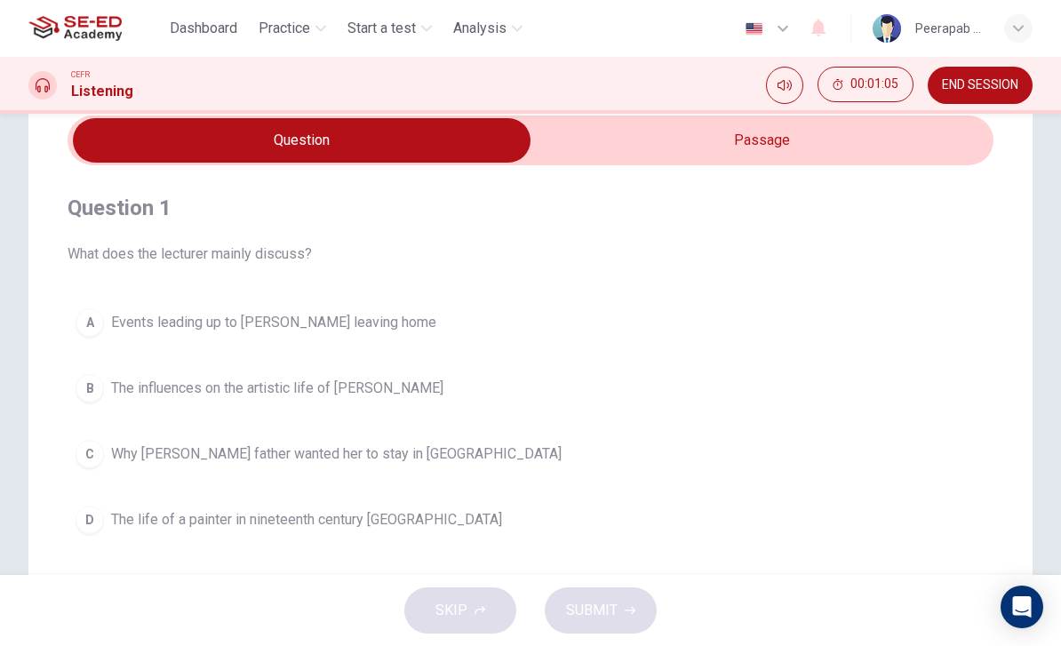
type input "8"
click at [899, 148] on input "checkbox" at bounding box center [301, 140] width 1389 height 44
checkbox input "true"
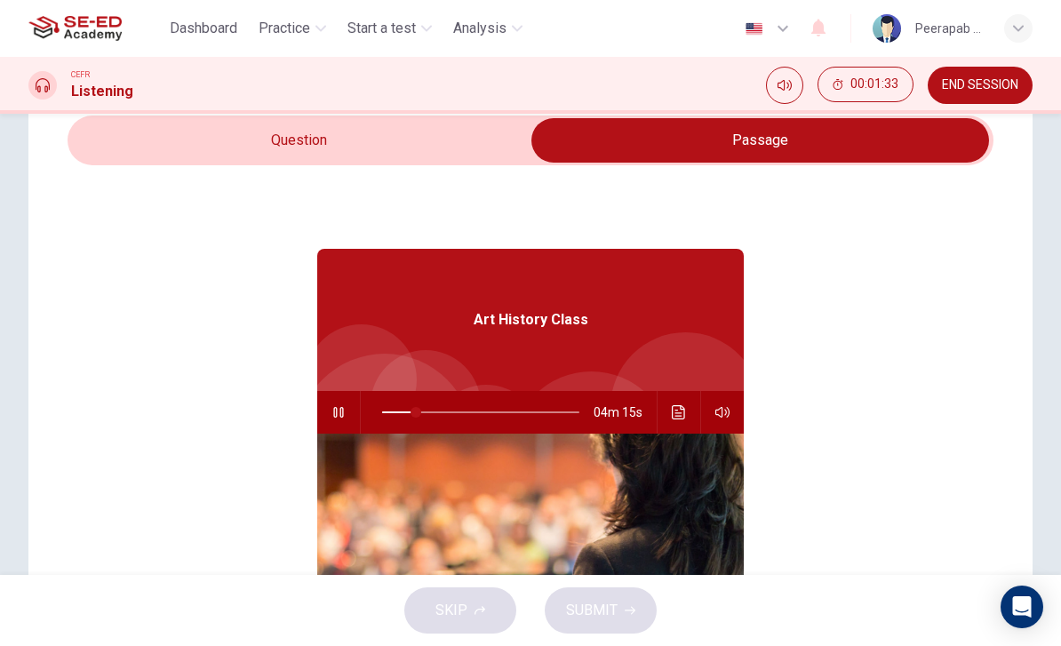
click at [336, 424] on button "button" at bounding box center [338, 412] width 28 height 43
type input "17"
click at [204, 142] on input "checkbox" at bounding box center [760, 140] width 1389 height 44
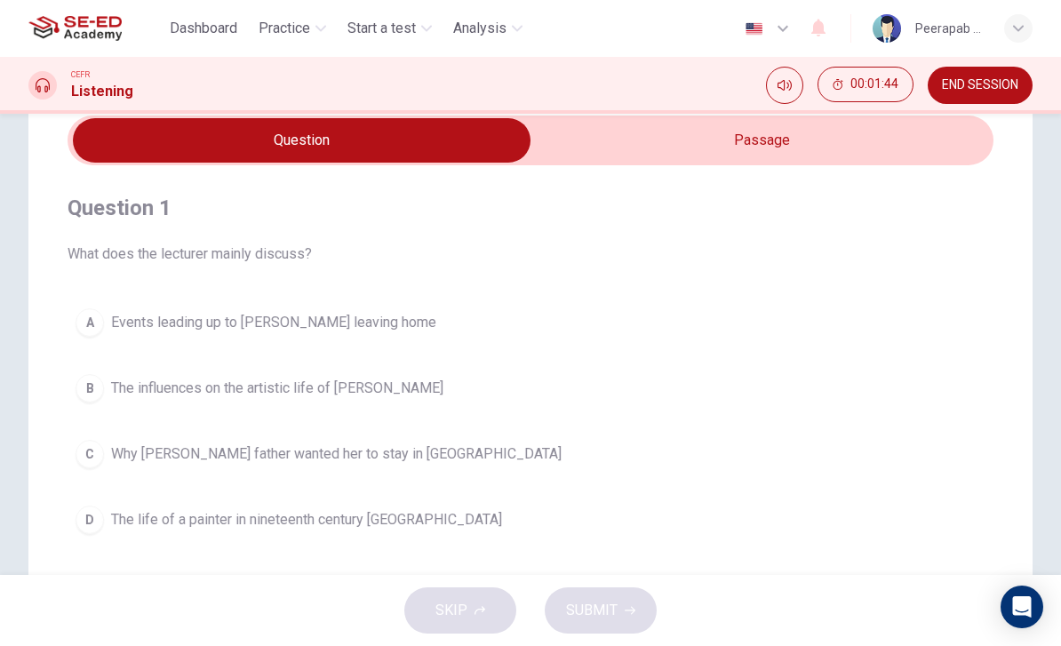
scroll to position [58, 0]
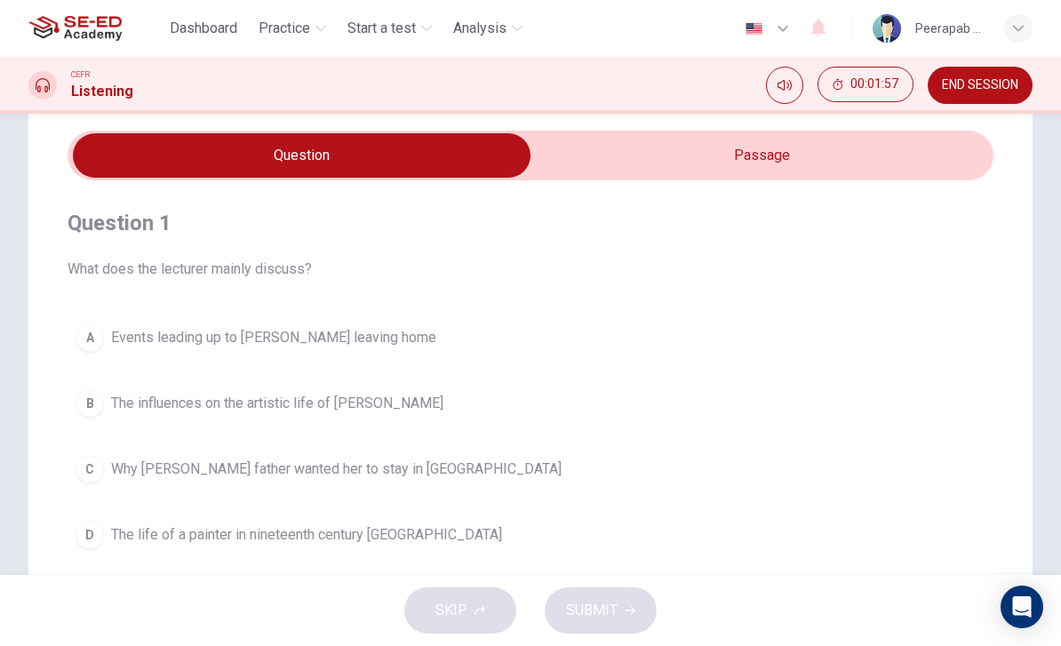
click at [83, 403] on div "B" at bounding box center [90, 403] width 28 height 28
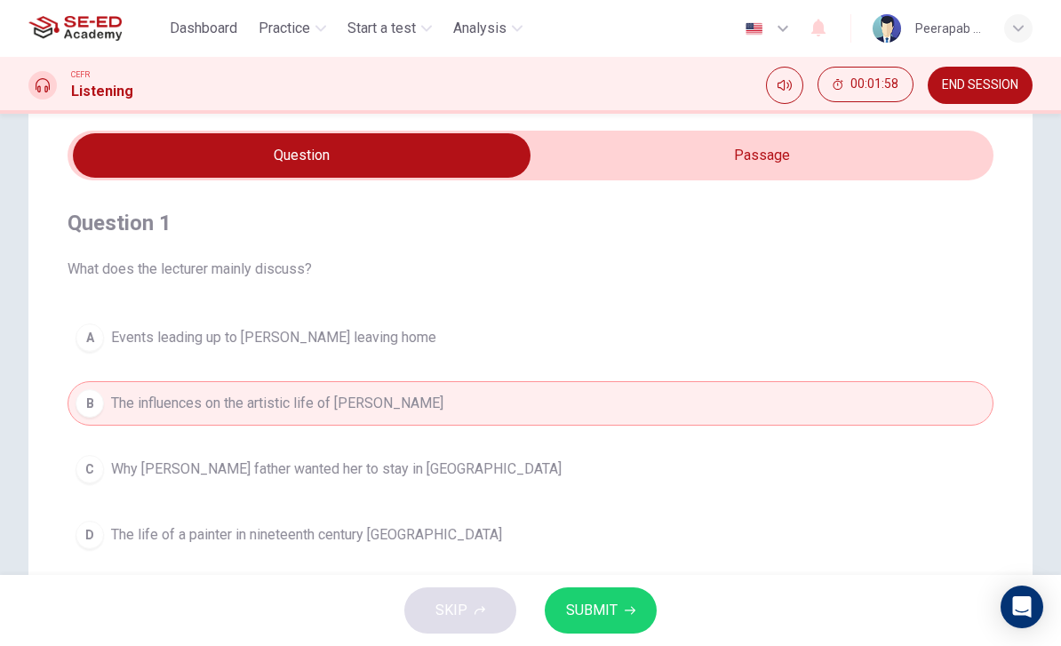
click at [613, 607] on span "SUBMIT" at bounding box center [592, 610] width 52 height 25
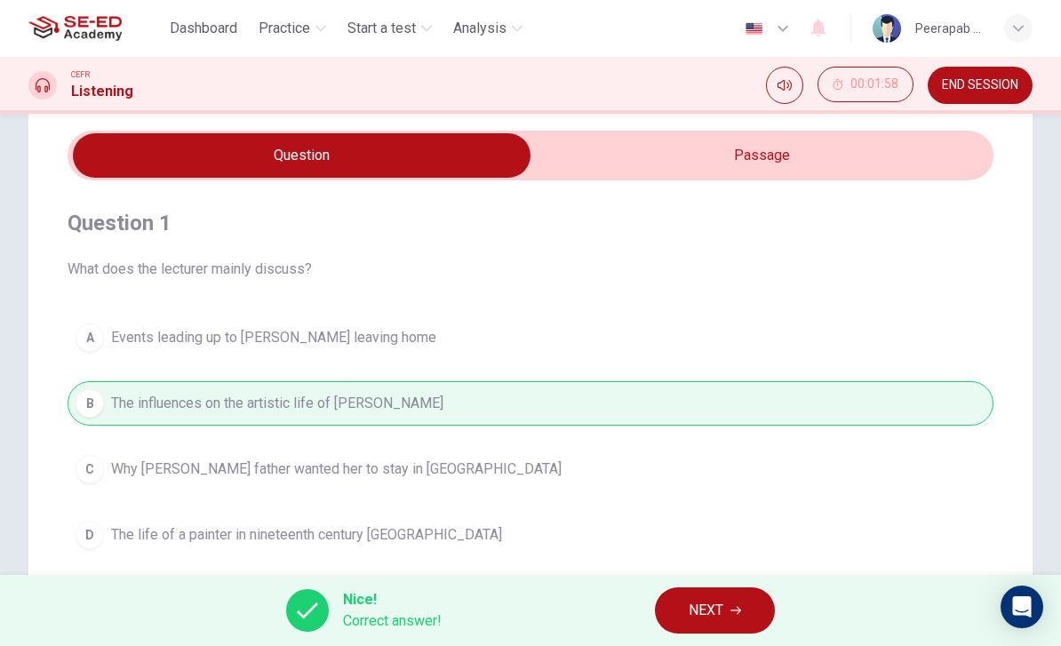
click at [717, 606] on span "NEXT" at bounding box center [706, 610] width 35 height 25
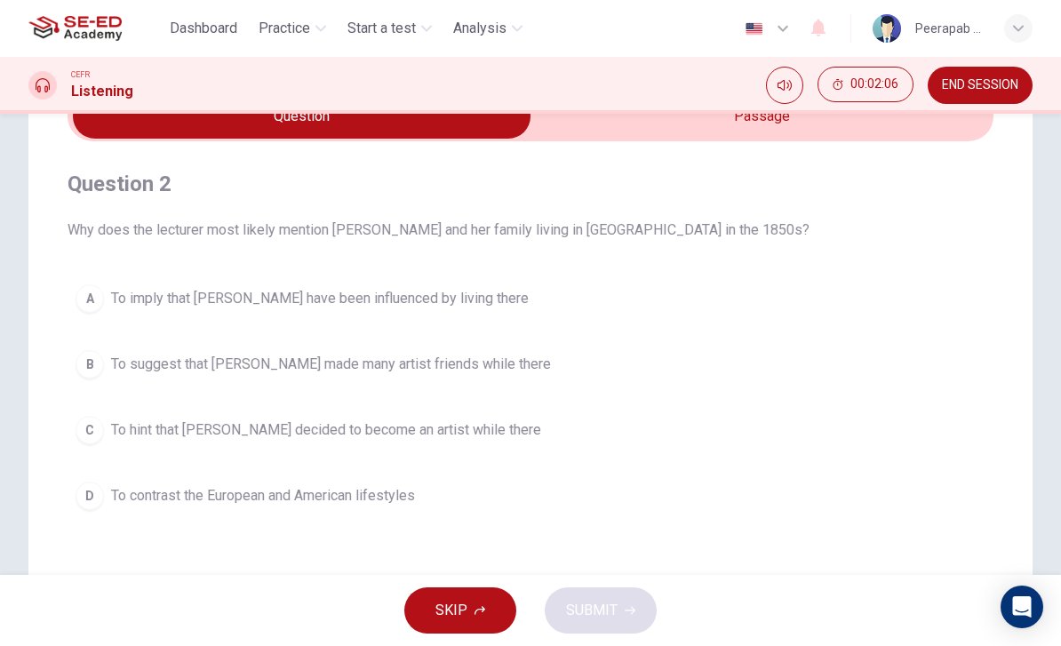
scroll to position [98, 0]
click at [925, 127] on input "checkbox" at bounding box center [301, 115] width 1389 height 44
checkbox input "true"
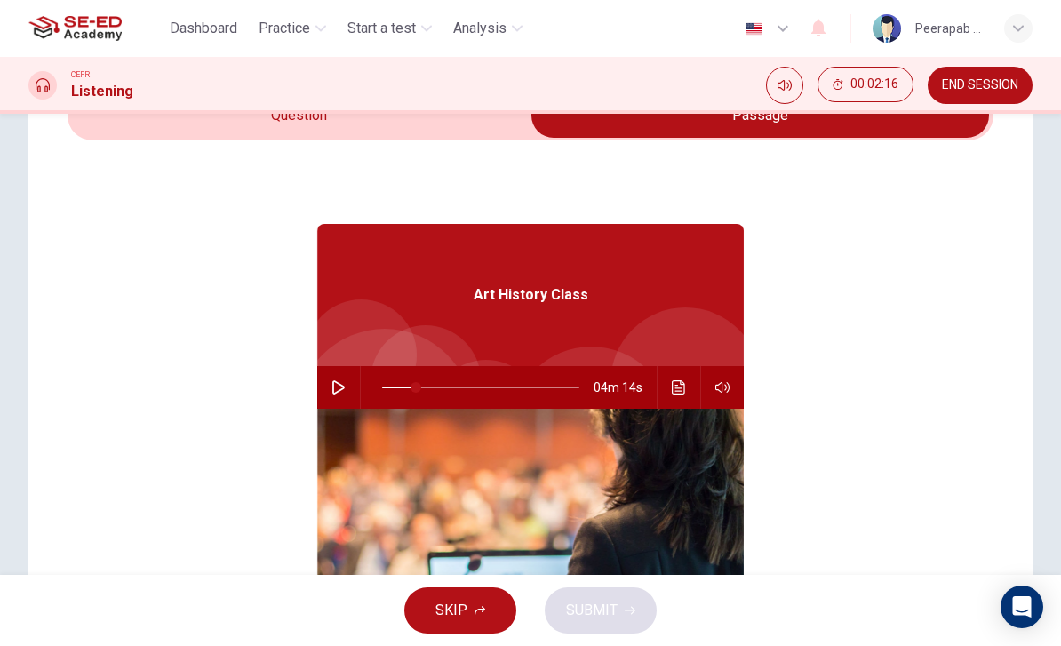
click at [350, 389] on button "button" at bounding box center [338, 387] width 28 height 43
click at [400, 387] on span at bounding box center [400, 387] width 11 height 11
click at [330, 388] on button "button" at bounding box center [338, 387] width 28 height 43
type input "22"
click at [411, 132] on input "checkbox" at bounding box center [760, 115] width 1389 height 44
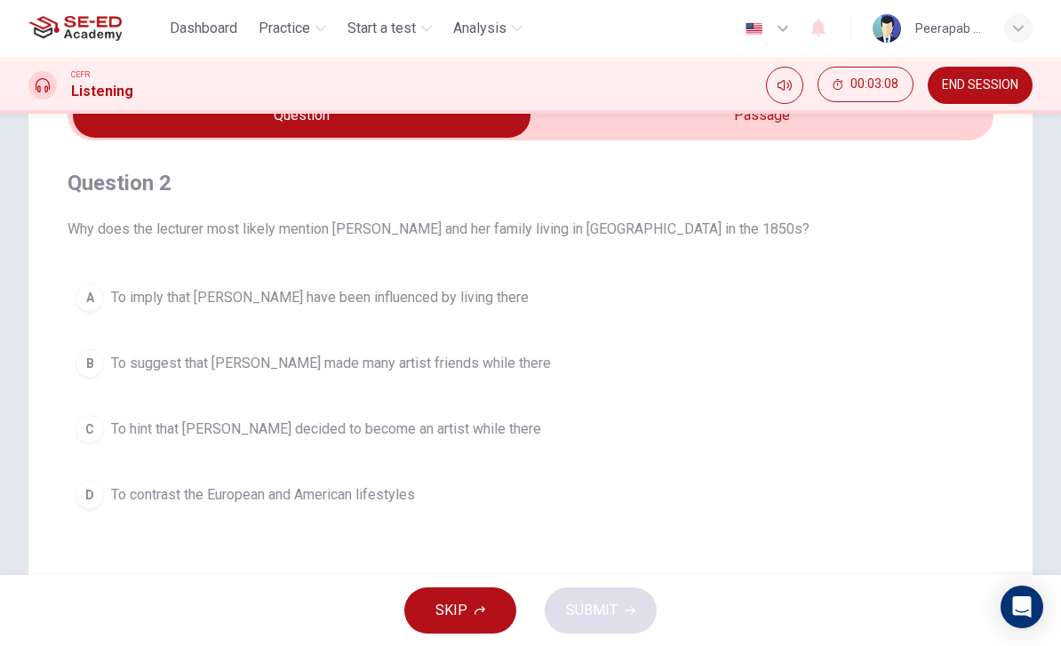
click at [96, 429] on div "C" at bounding box center [90, 429] width 28 height 28
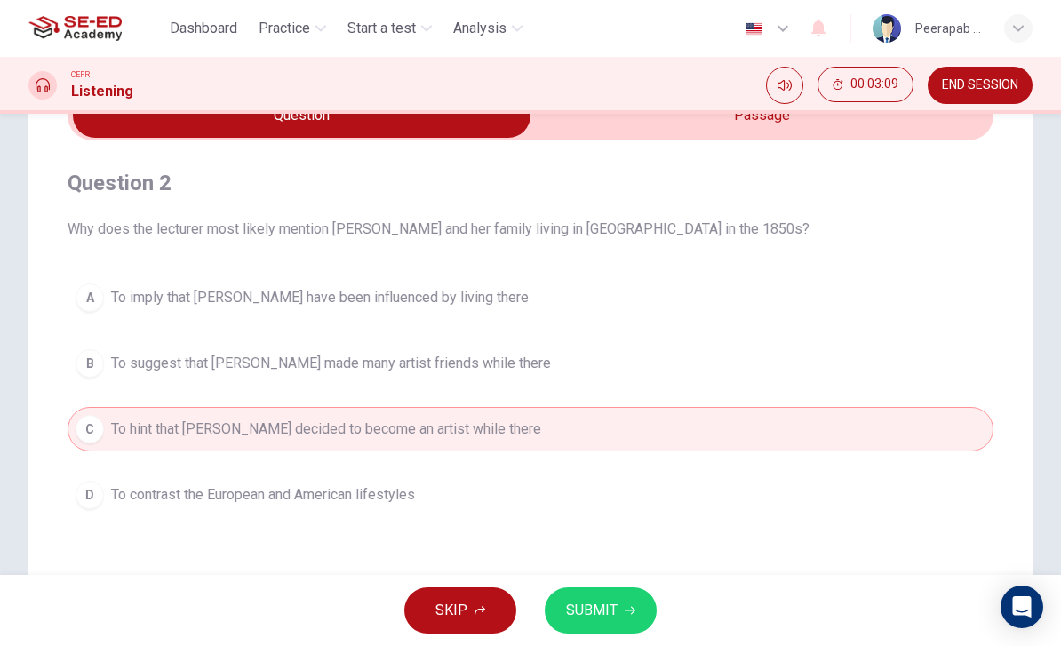
click at [585, 609] on span "SUBMIT" at bounding box center [592, 610] width 52 height 25
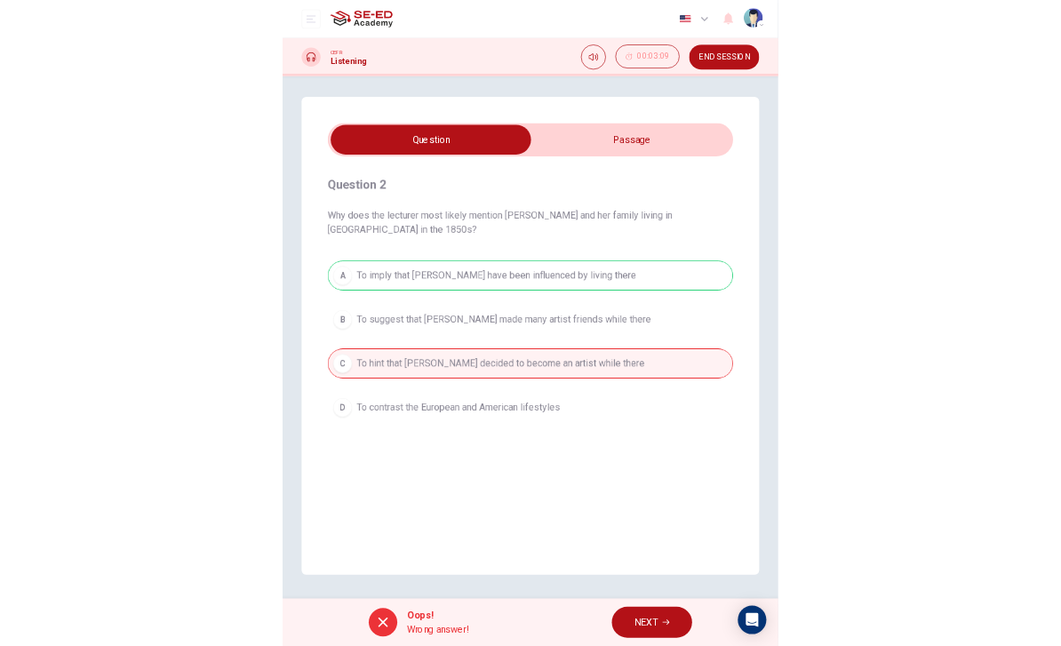
scroll to position [4, 0]
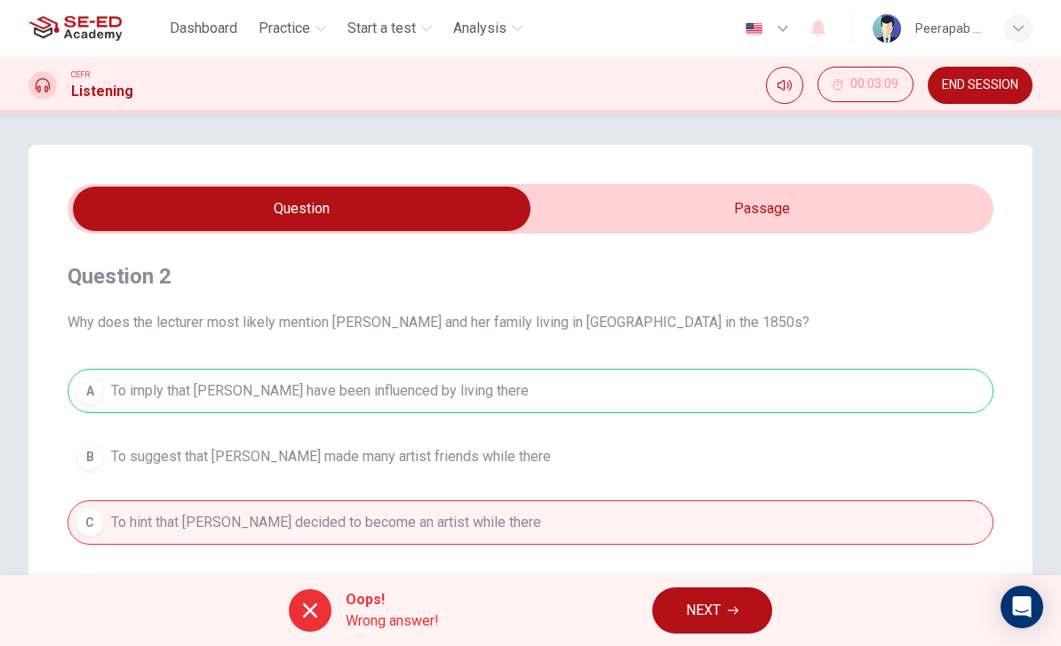
click at [725, 600] on button "NEXT" at bounding box center [712, 610] width 120 height 46
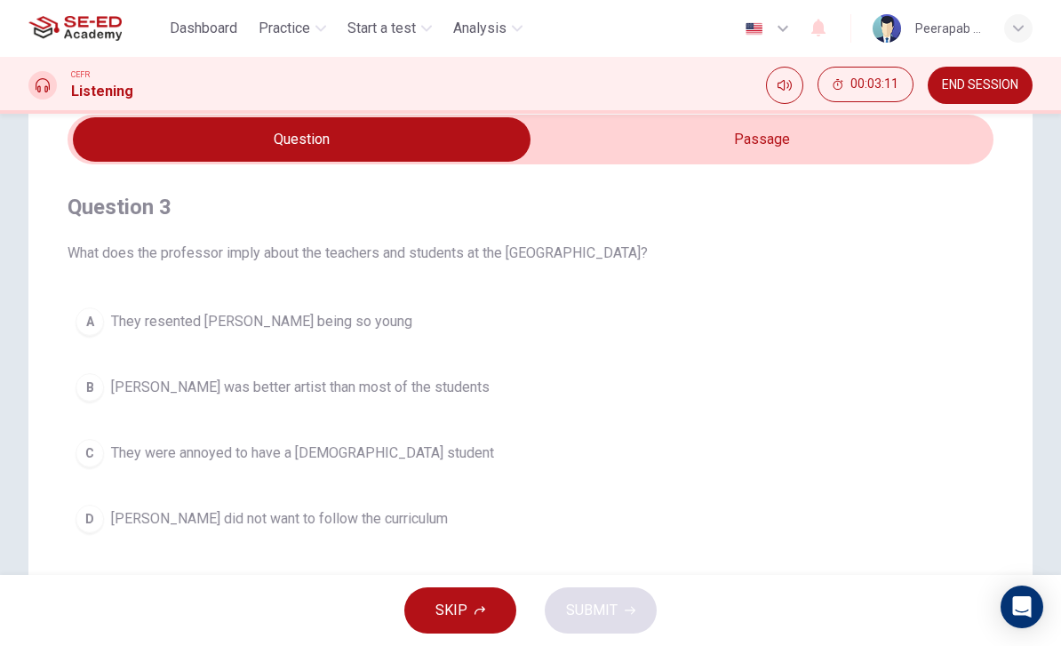
scroll to position [73, 0]
click at [824, 152] on input "checkbox" at bounding box center [301, 140] width 1389 height 44
checkbox input "true"
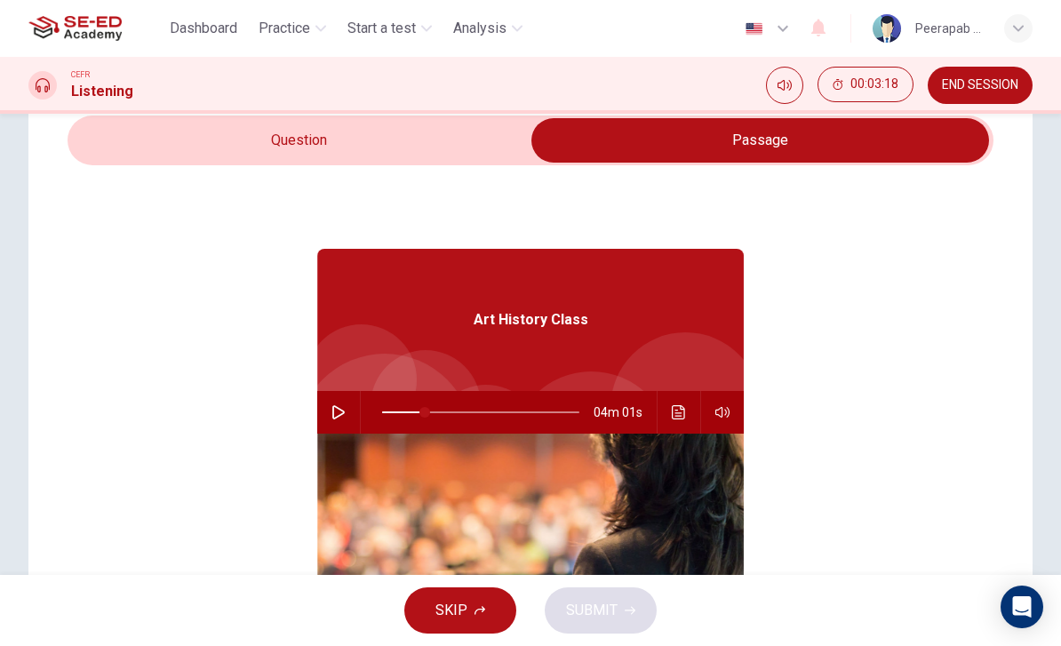
click at [347, 415] on button "button" at bounding box center [338, 412] width 28 height 43
click at [337, 408] on icon "button" at bounding box center [338, 412] width 10 height 11
type input "24"
click at [168, 146] on input "checkbox" at bounding box center [760, 140] width 1389 height 44
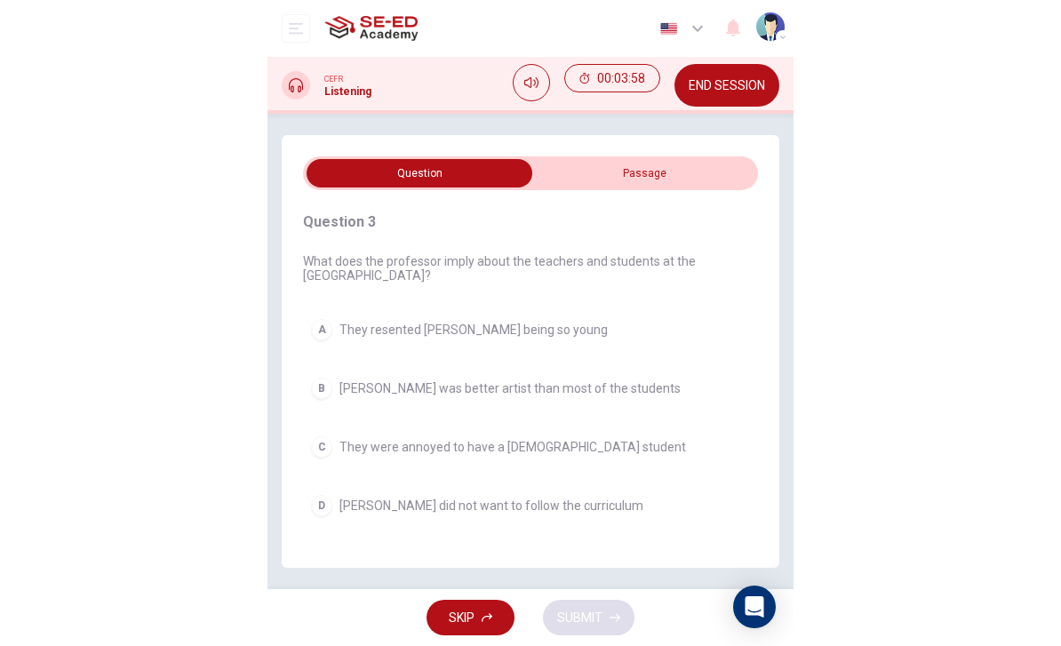
scroll to position [58, 0]
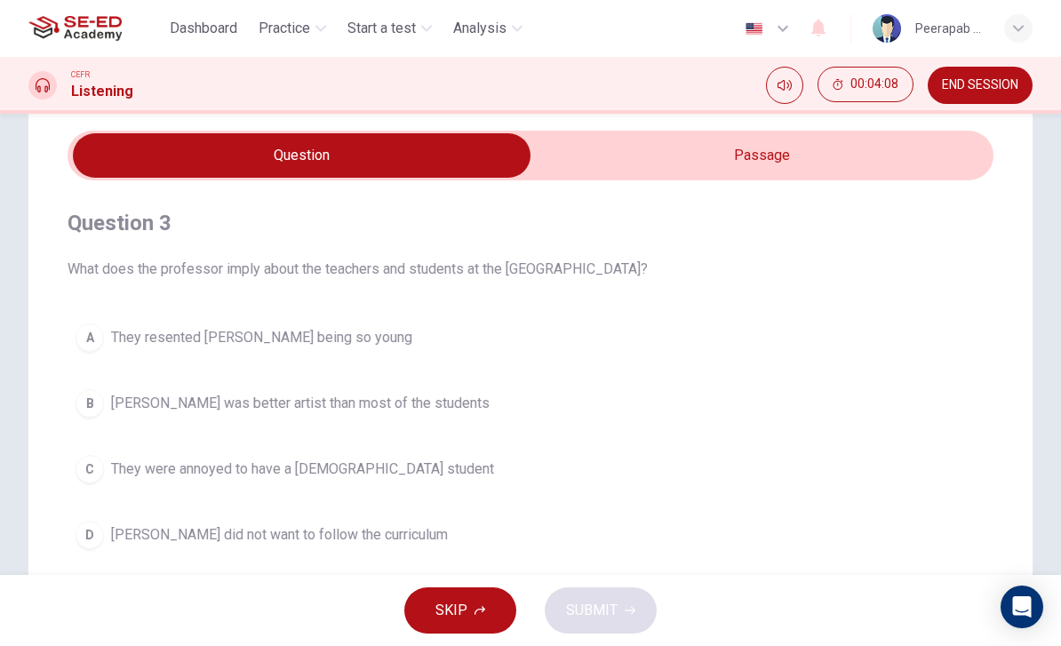
click at [826, 140] on input "checkbox" at bounding box center [301, 155] width 1389 height 44
checkbox input "true"
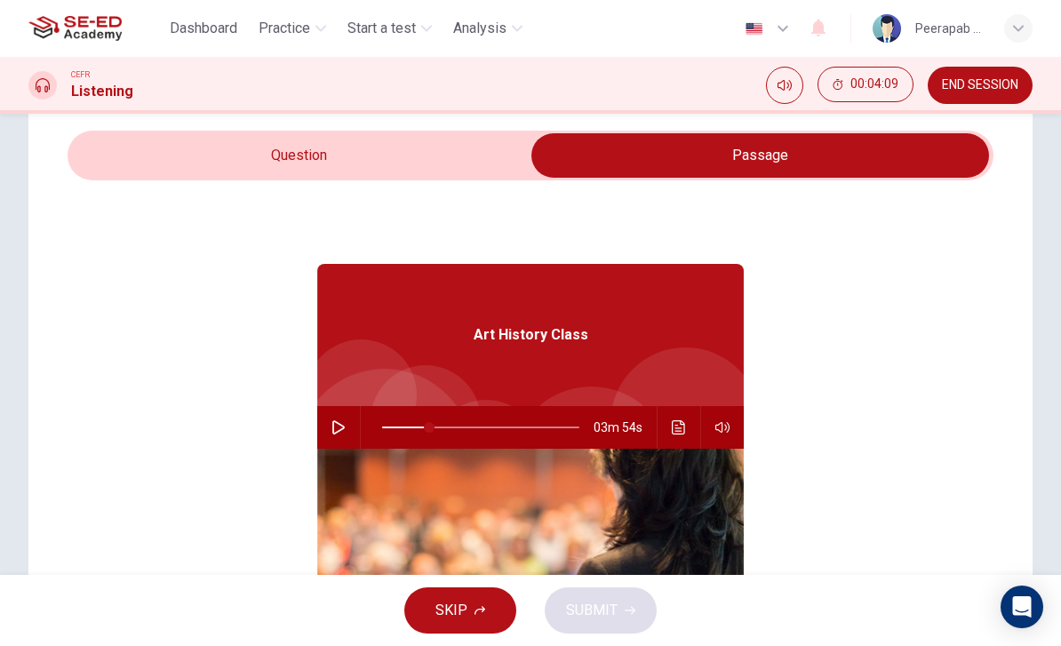
click at [353, 414] on div "03m 54s" at bounding box center [530, 427] width 427 height 43
click at [337, 408] on button "button" at bounding box center [338, 427] width 28 height 43
click at [346, 411] on button "button" at bounding box center [338, 427] width 28 height 43
type input "31"
click at [172, 148] on input "checkbox" at bounding box center [760, 155] width 1389 height 44
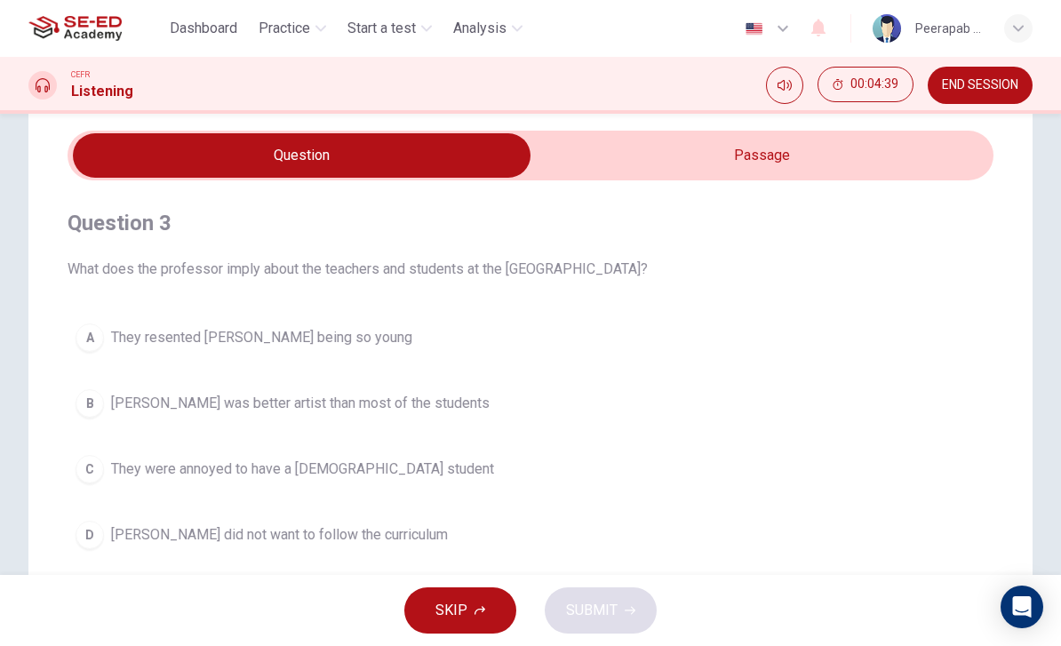
click at [725, 165] on input "checkbox" at bounding box center [301, 155] width 1389 height 44
checkbox input "true"
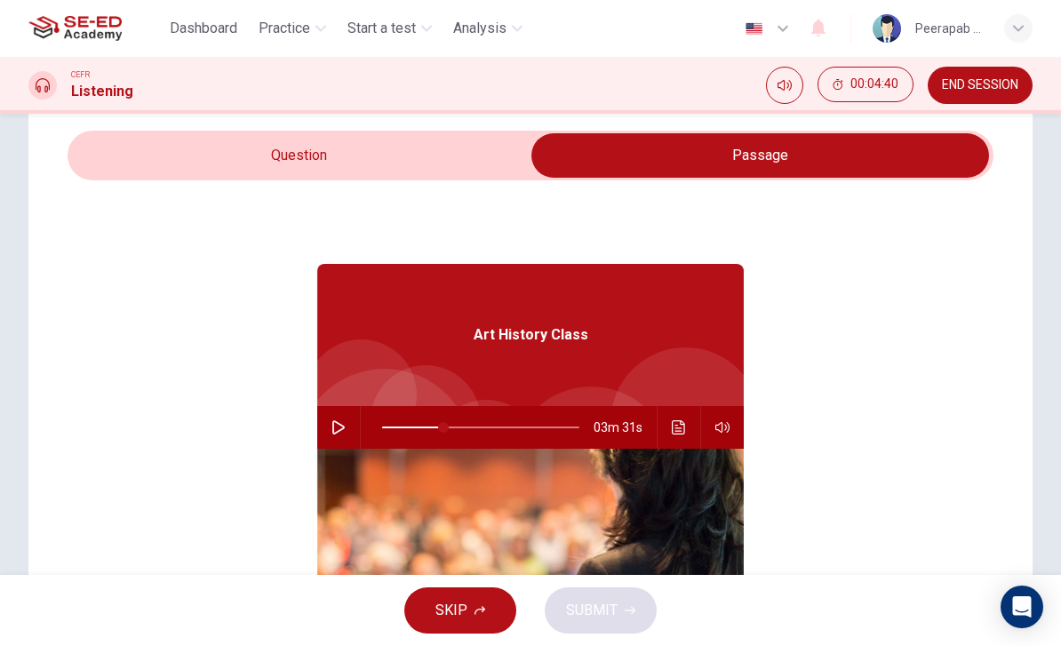
click at [435, 408] on div at bounding box center [477, 427] width 233 height 43
click at [424, 422] on span at bounding box center [427, 427] width 11 height 11
click at [333, 413] on button "button" at bounding box center [338, 427] width 28 height 43
click at [337, 411] on button "button" at bounding box center [338, 427] width 28 height 43
type input "47"
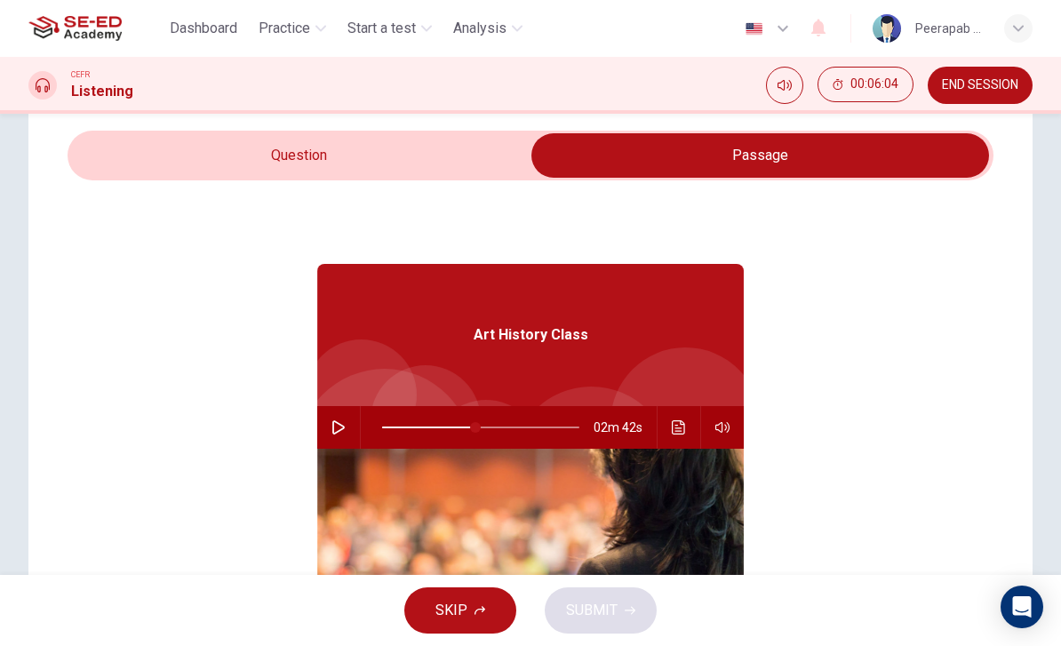
click at [258, 148] on input "checkbox" at bounding box center [760, 155] width 1389 height 44
checkbox input "false"
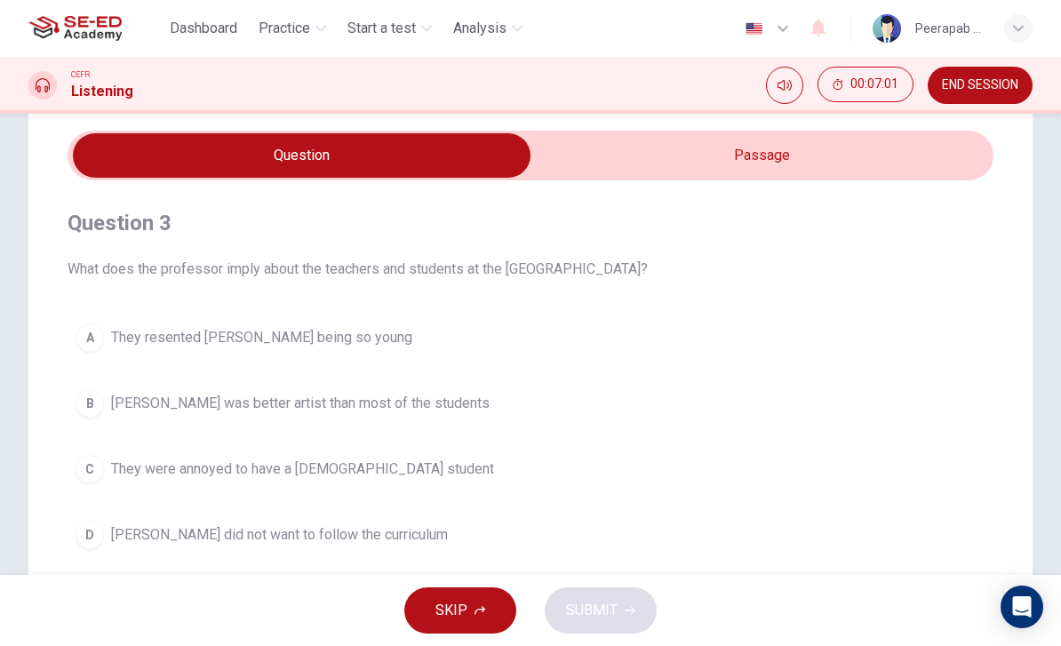
click at [95, 459] on div "C" at bounding box center [90, 469] width 28 height 28
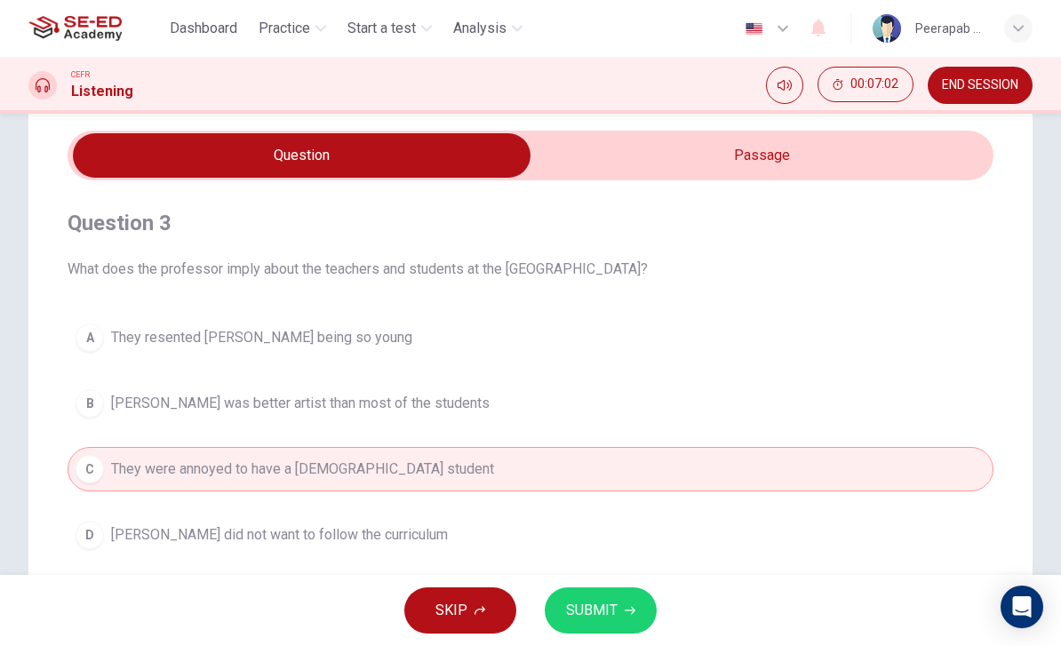
click at [100, 466] on div "C" at bounding box center [90, 469] width 28 height 28
click at [108, 470] on button "C They were annoyed to have a female student" at bounding box center [531, 469] width 926 height 44
click at [132, 486] on button "C They were annoyed to have a female student" at bounding box center [531, 469] width 926 height 44
click at [178, 466] on span "They were annoyed to have a female student" at bounding box center [302, 469] width 383 height 21
click at [211, 489] on button "C They were annoyed to have a female student" at bounding box center [531, 469] width 926 height 44
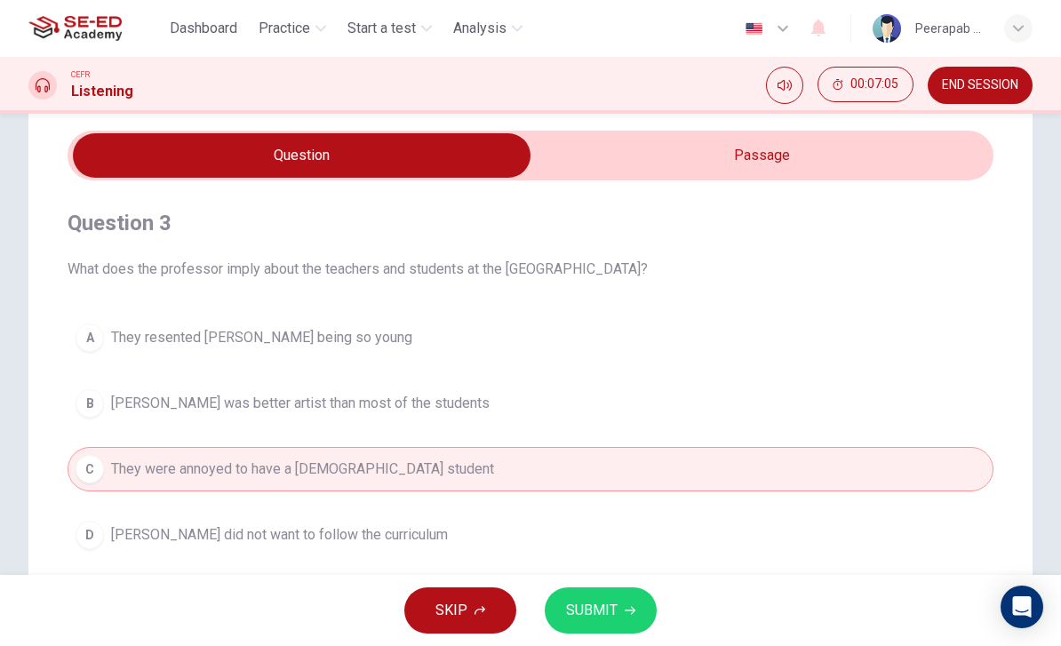
click at [145, 333] on span "They resented Cassatt's being so young" at bounding box center [261, 337] width 301 height 21
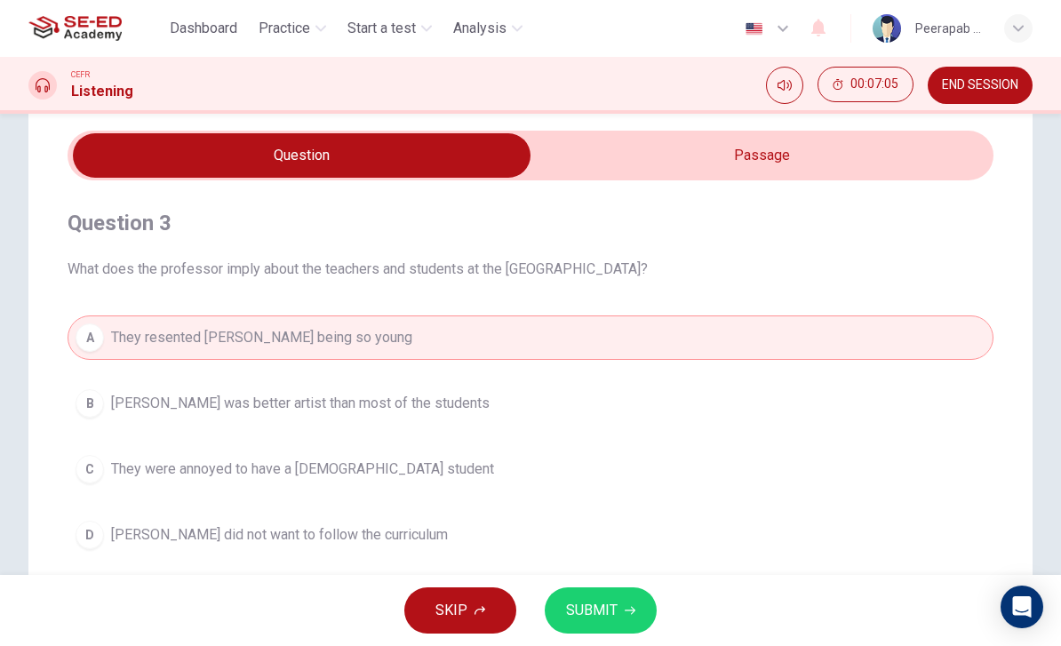
click at [148, 288] on div "Question 3 What does the professor imply about the teachers and students at the…" at bounding box center [531, 382] width 926 height 405
click at [168, 349] on button "A They resented Cassatt's being so young" at bounding box center [531, 337] width 926 height 44
click at [197, 468] on span "They were annoyed to have a female student" at bounding box center [302, 469] width 383 height 21
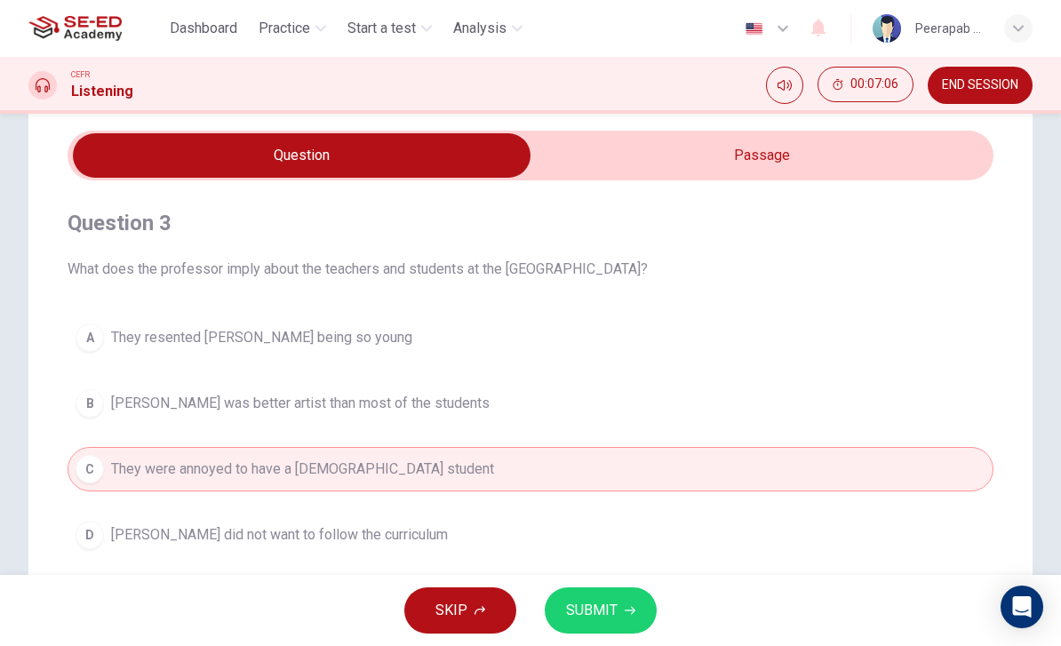
click at [158, 331] on span "They resented Cassatt's being so young" at bounding box center [261, 337] width 301 height 21
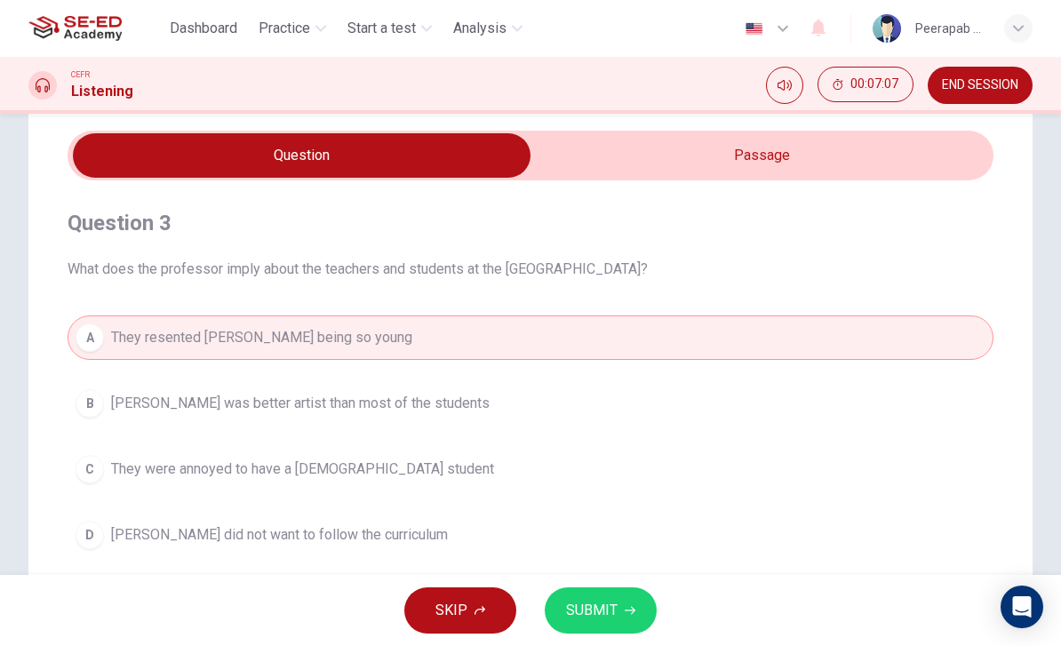
click at [153, 355] on button "A They resented Cassatt's being so young" at bounding box center [531, 337] width 926 height 44
click at [196, 481] on button "C They were annoyed to have a female student" at bounding box center [531, 469] width 926 height 44
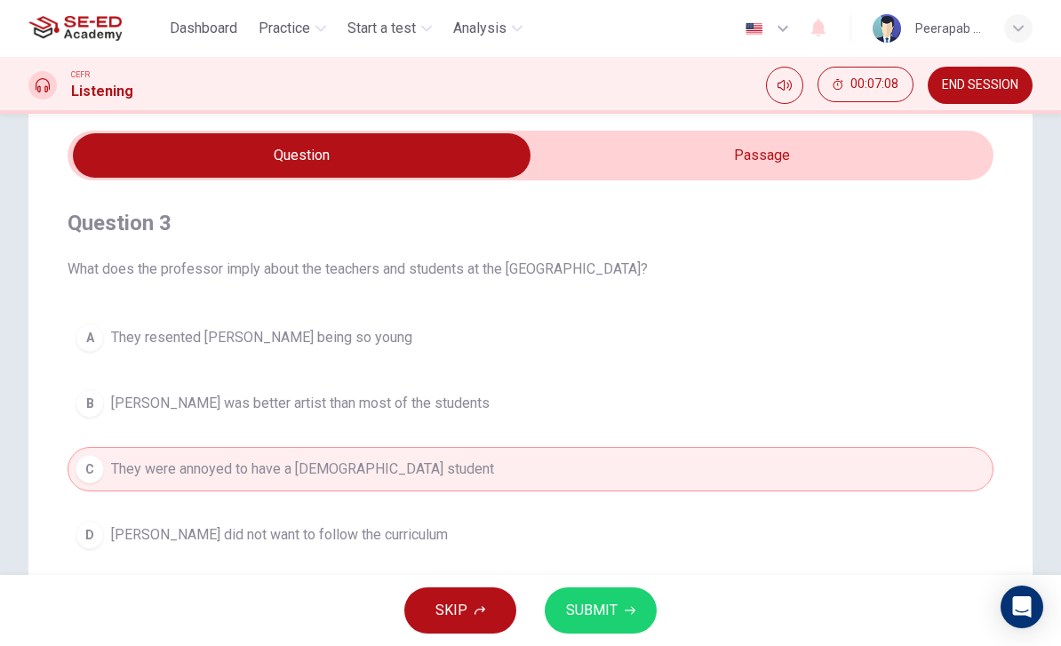
click at [207, 535] on span "Cassatt did not want to follow the curriculum" at bounding box center [279, 534] width 337 height 21
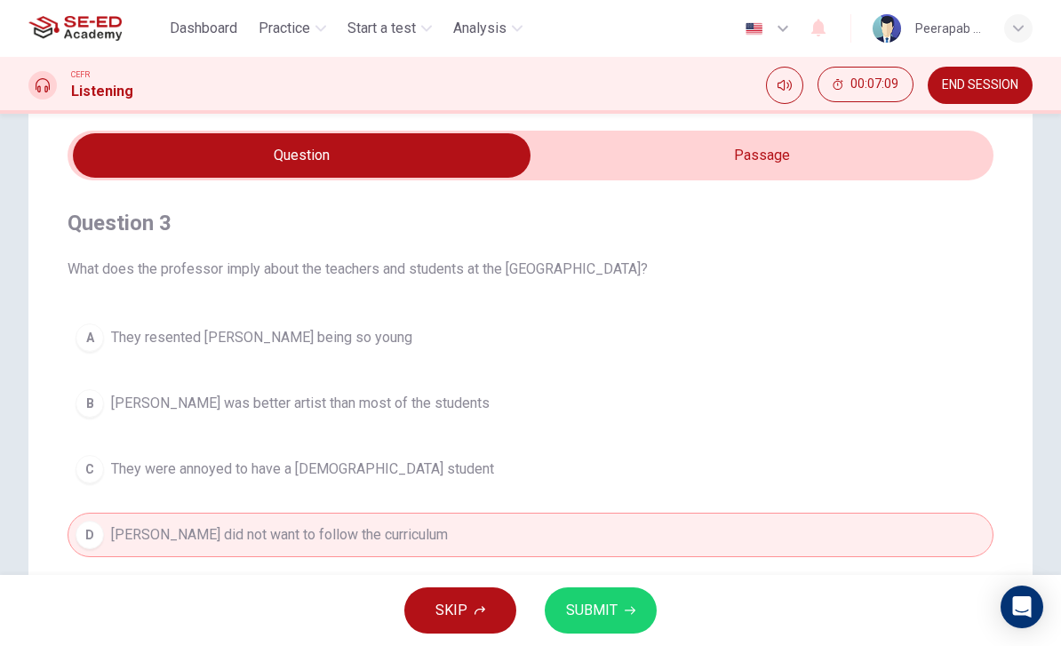
click at [166, 391] on button "B Cassatt was better artist than most of the students" at bounding box center [531, 403] width 926 height 44
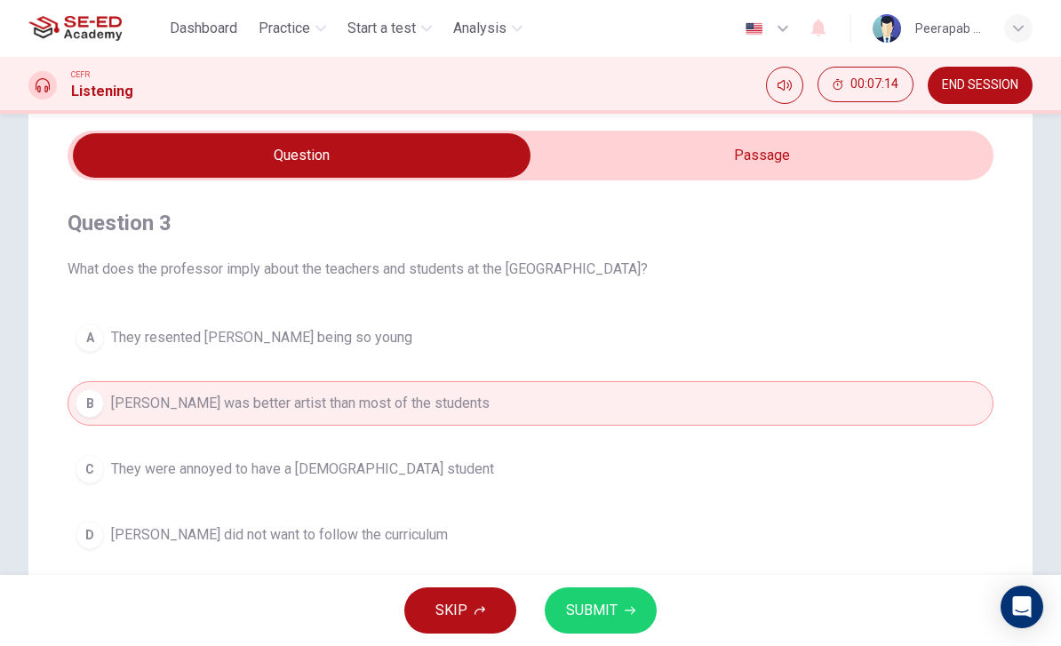
click at [141, 401] on span "Cassatt was better artist than most of the students" at bounding box center [300, 403] width 379 height 21
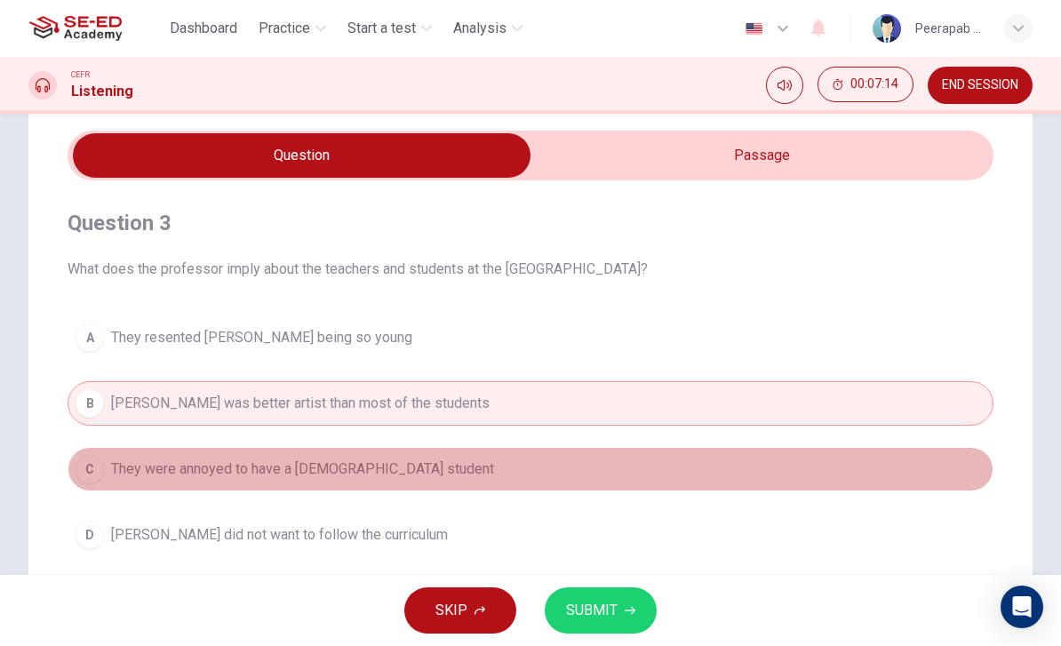
click at [164, 470] on span "They were annoyed to have a female student" at bounding box center [302, 469] width 383 height 21
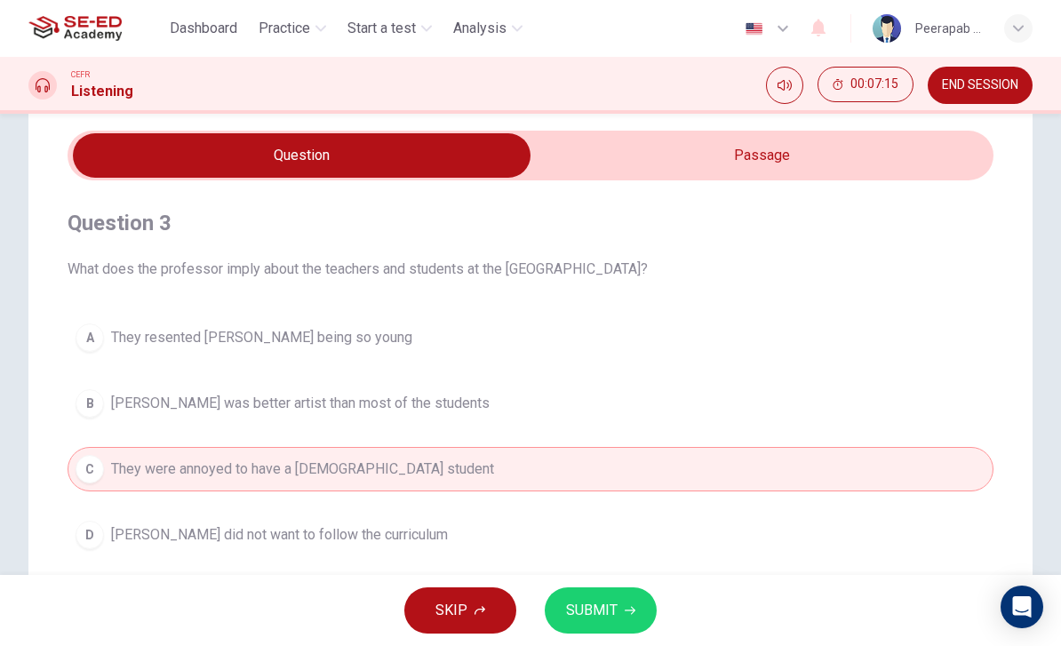
click at [172, 519] on button "D Cassatt did not want to follow the curriculum" at bounding box center [531, 535] width 926 height 44
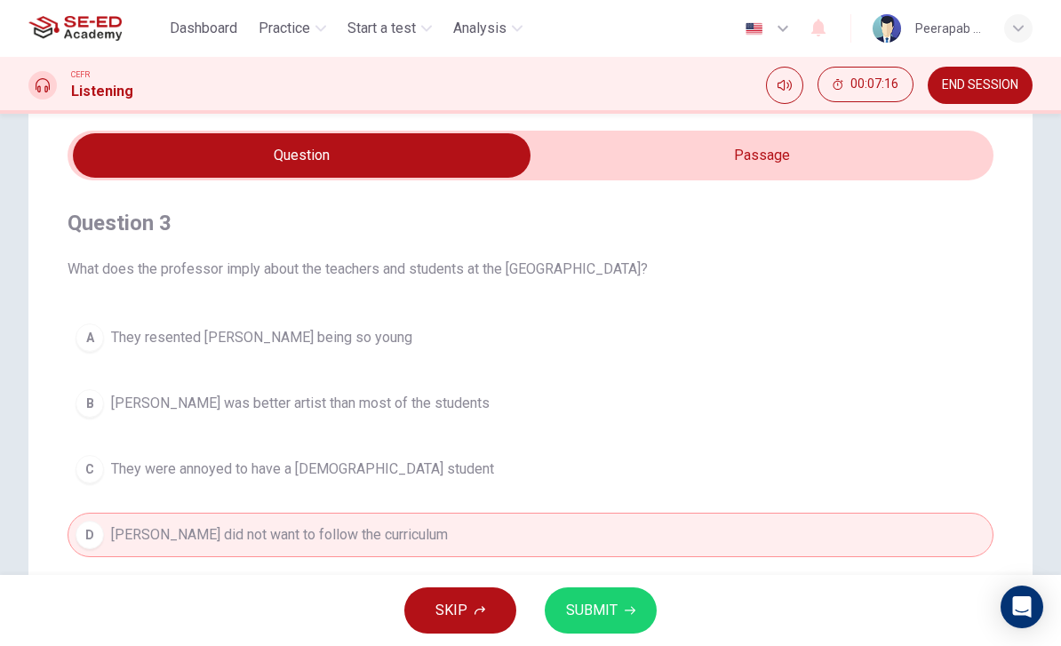
click at [174, 306] on div "Question 3 What does the professor imply about the teachers and students at the…" at bounding box center [531, 382] width 926 height 405
click at [164, 267] on span "What does the professor imply about the teachers and students at the Academy of…" at bounding box center [531, 269] width 926 height 21
click at [145, 219] on h4 "Question 3" at bounding box center [531, 223] width 926 height 28
click at [180, 339] on span "They resented Cassatt's being so young" at bounding box center [261, 337] width 301 height 21
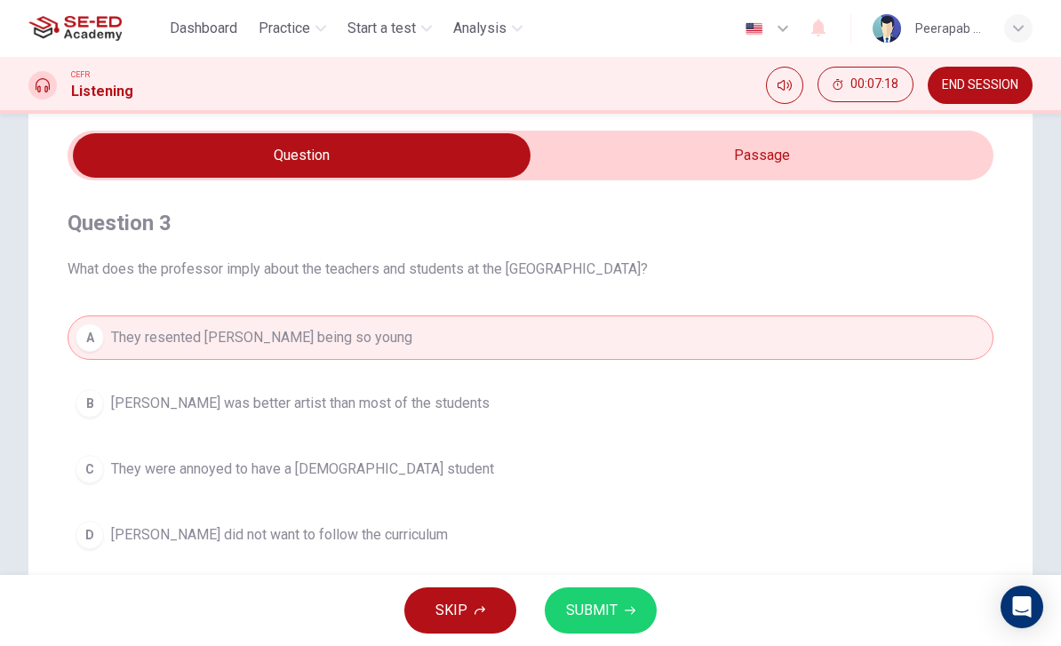
click at [193, 418] on button "B Cassatt was better artist than most of the students" at bounding box center [531, 403] width 926 height 44
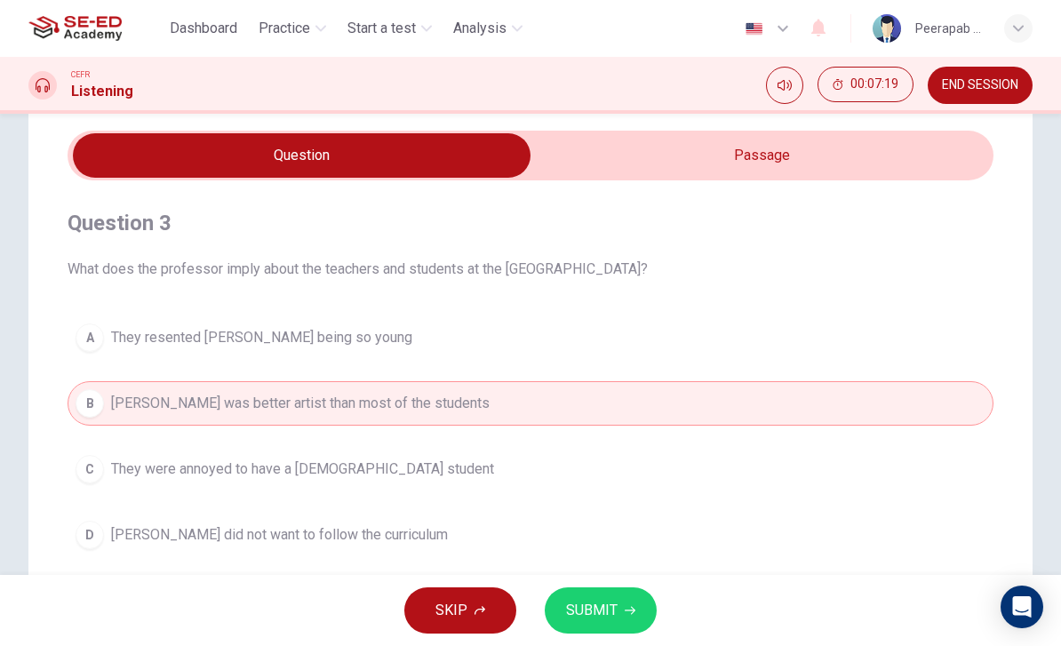
click at [189, 476] on span "They were annoyed to have a female student" at bounding box center [302, 469] width 383 height 21
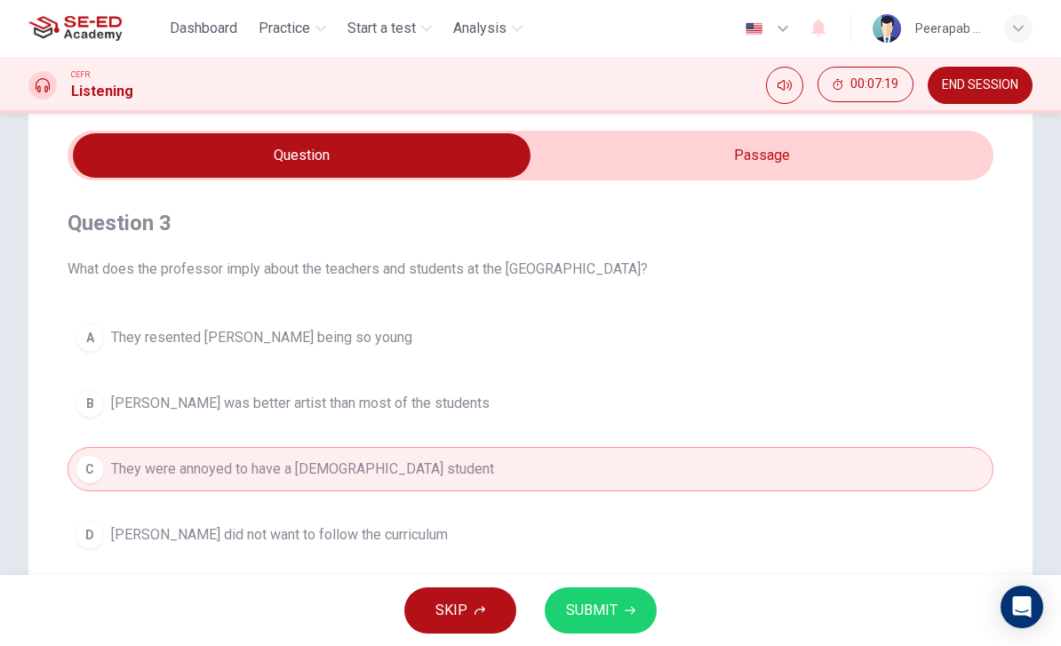
click at [174, 533] on span "Cassatt did not want to follow the curriculum" at bounding box center [279, 534] width 337 height 21
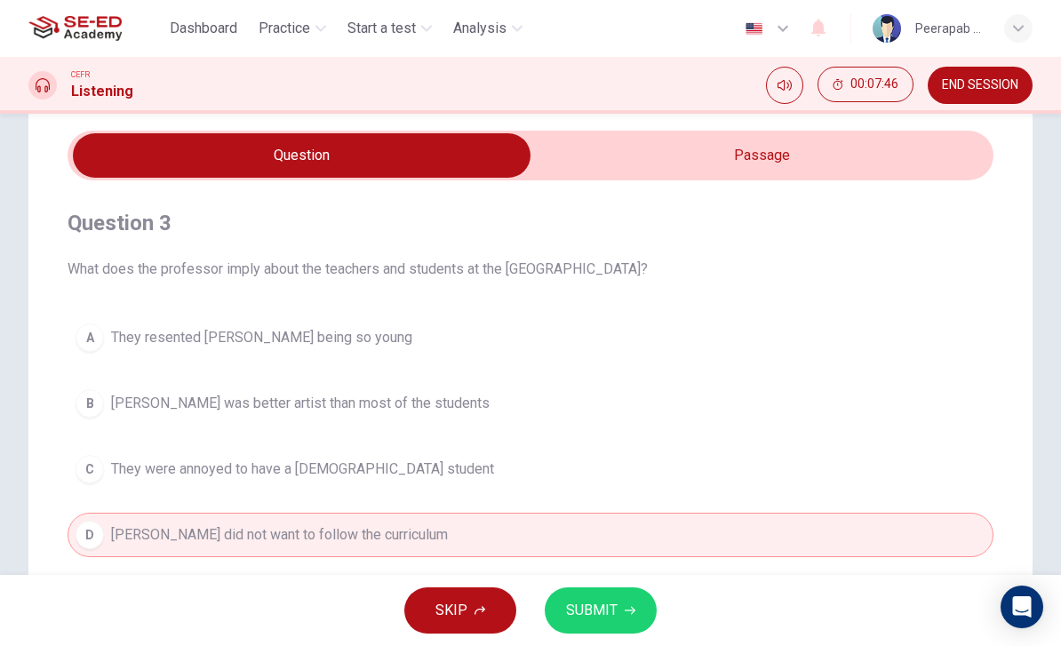
click at [632, 597] on button "SUBMIT" at bounding box center [601, 610] width 112 height 46
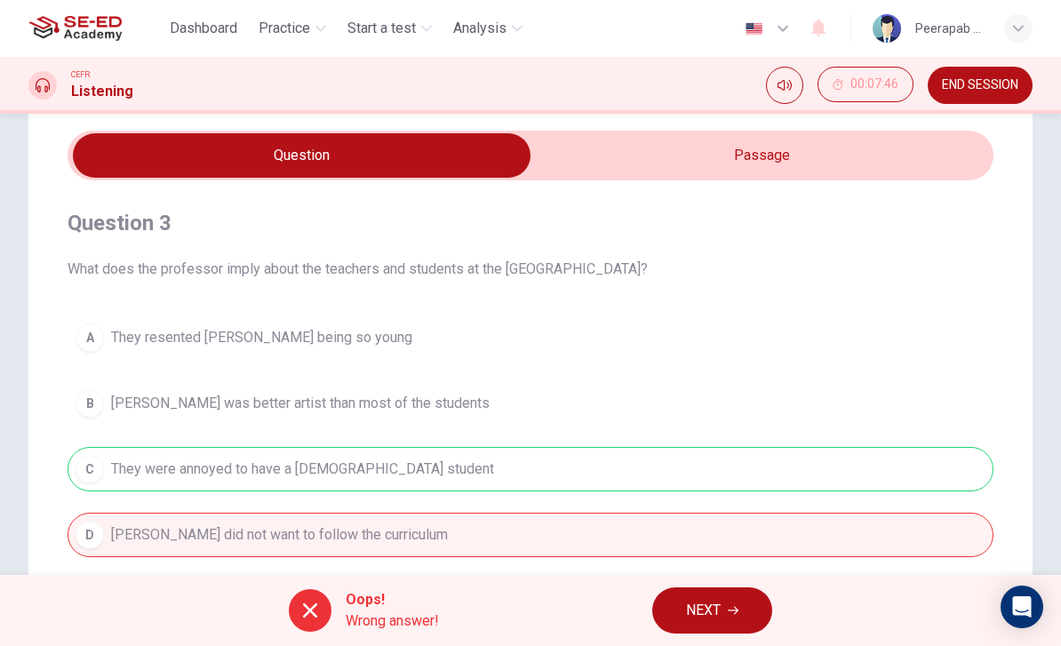
click at [713, 599] on span "NEXT" at bounding box center [703, 610] width 35 height 25
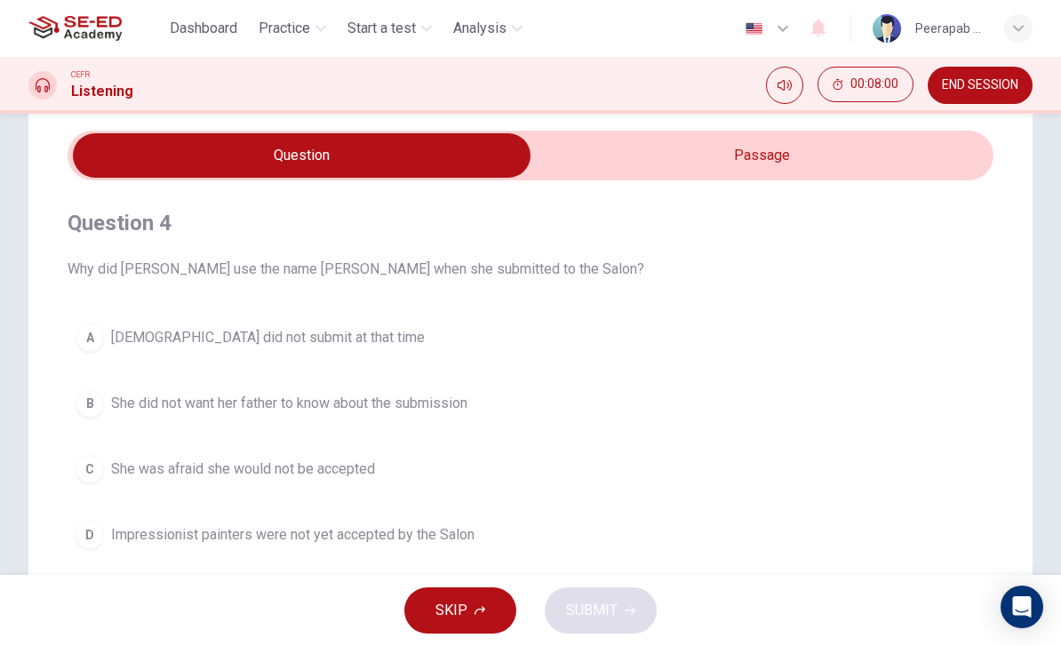
click at [995, 90] on span "END SESSION" at bounding box center [980, 85] width 76 height 14
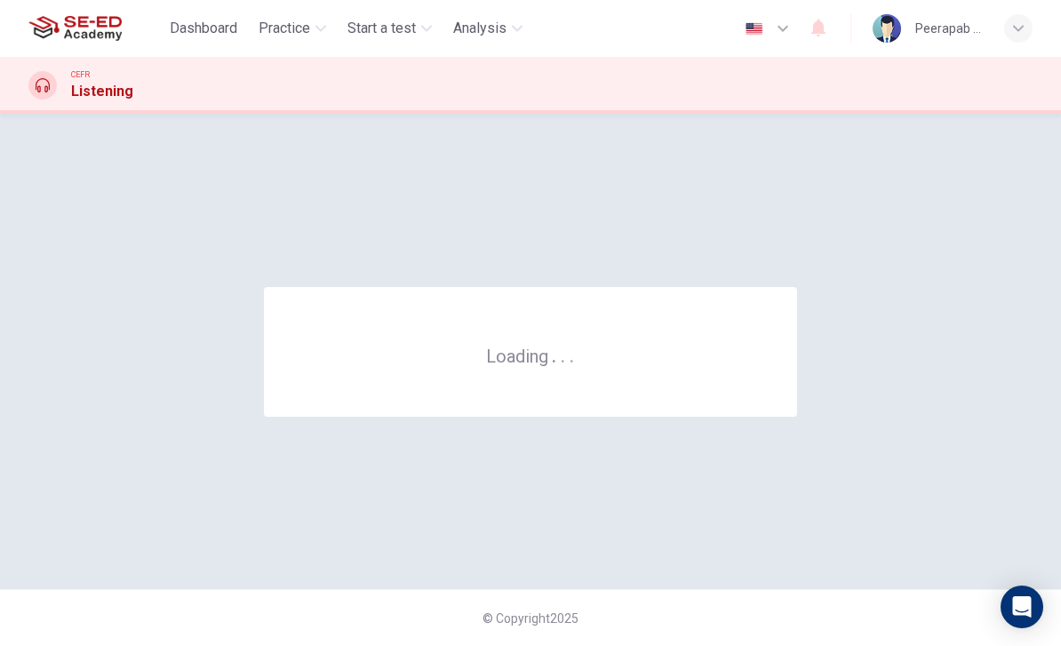
scroll to position [0, 0]
